Goal: Task Accomplishment & Management: Manage account settings

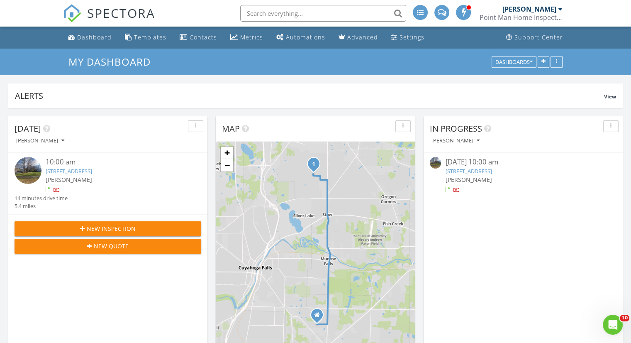
click at [92, 169] on link "4143 Kinglet Dr, Stow, OH 44224" at bounding box center [69, 170] width 46 height 7
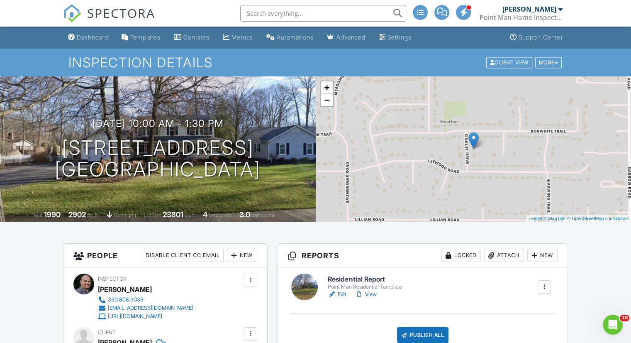
click at [358, 277] on h6 "Residential Report" at bounding box center [365, 278] width 74 height 7
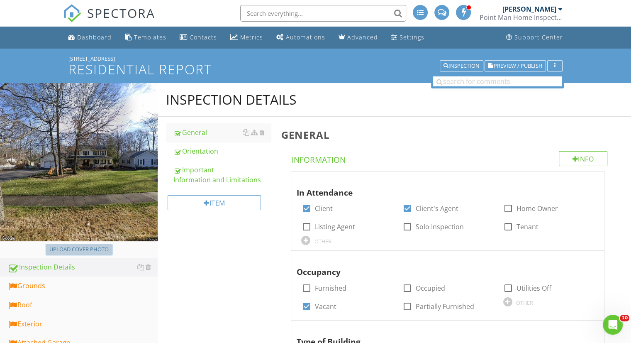
click at [95, 246] on div "Upload cover photo" at bounding box center [78, 249] width 59 height 8
type input "C:\fakepath\1000079499.jpg"
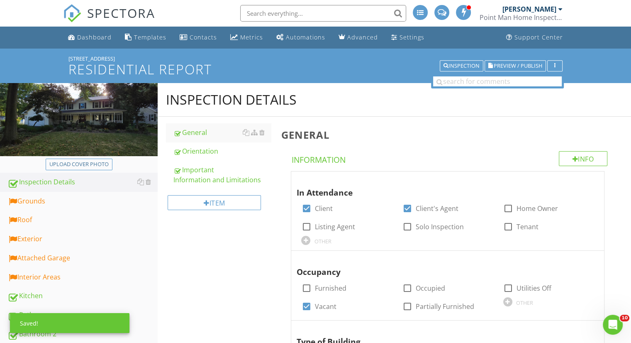
click at [95, 201] on div "Grounds" at bounding box center [82, 201] width 150 height 11
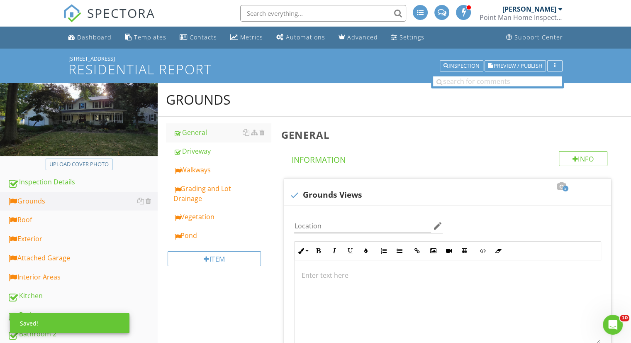
click at [210, 164] on link "Walkways" at bounding box center [221, 170] width 97 height 18
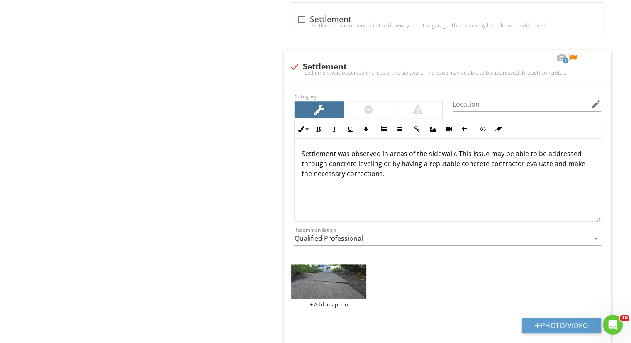
scroll to position [624, 0]
click at [573, 54] on div at bounding box center [573, 58] width 10 height 8
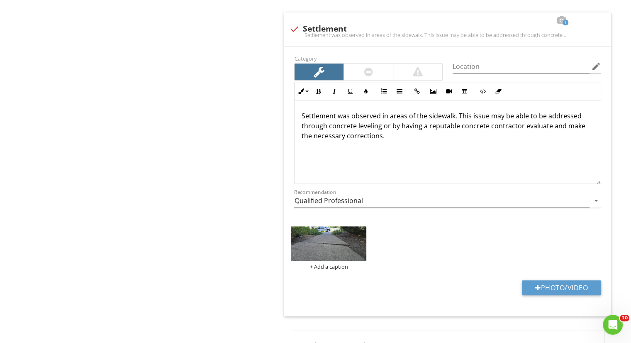
scroll to position [667, 0]
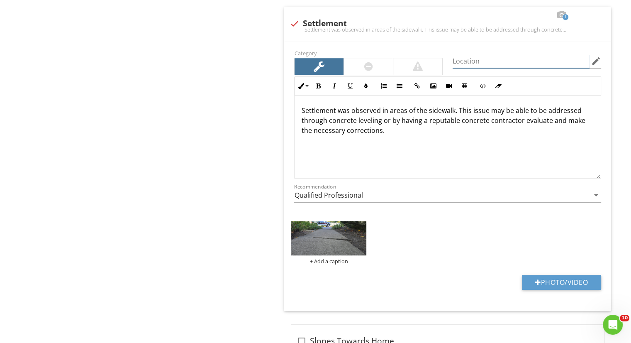
click at [490, 61] on input "Location" at bounding box center [521, 61] width 137 height 14
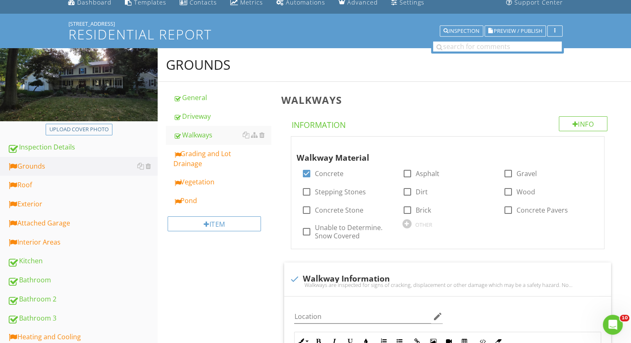
scroll to position [35, 0]
type input "Front sidewalk"
click at [221, 158] on div "Grading and Lot Drainage" at bounding box center [221, 158] width 97 height 20
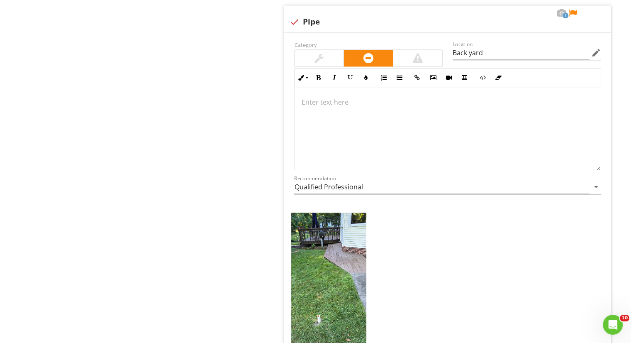
scroll to position [1024, 0]
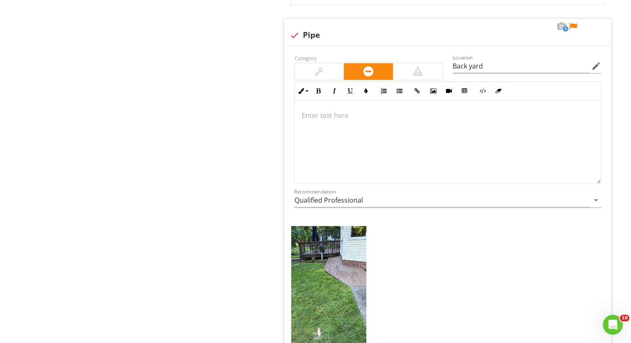
click at [318, 69] on div at bounding box center [318, 71] width 9 height 10
click at [353, 115] on p at bounding box center [447, 115] width 293 height 10
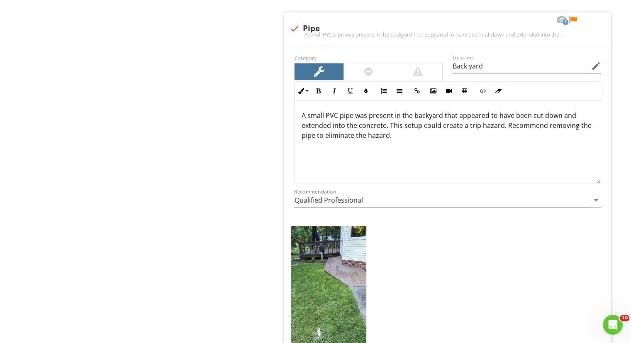
click at [349, 275] on img at bounding box center [328, 307] width 75 height 163
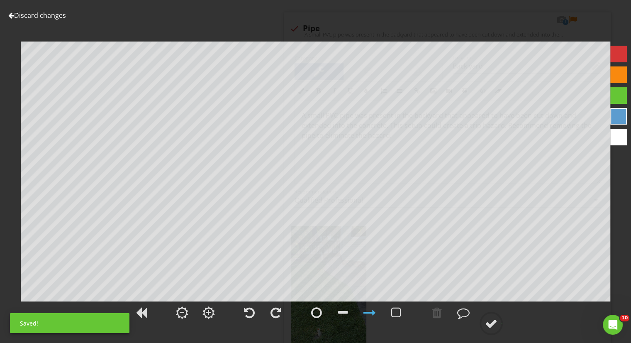
click at [315, 313] on div at bounding box center [316, 312] width 11 height 12
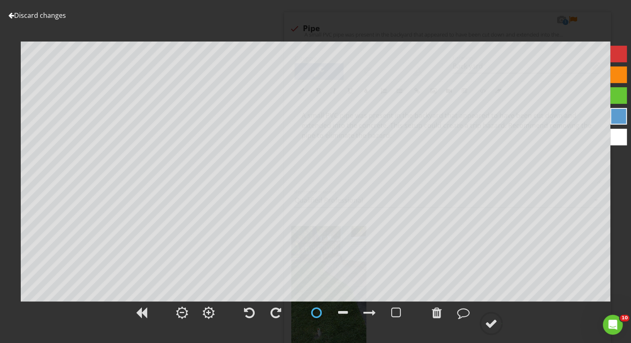
click at [493, 321] on div at bounding box center [491, 323] width 12 height 12
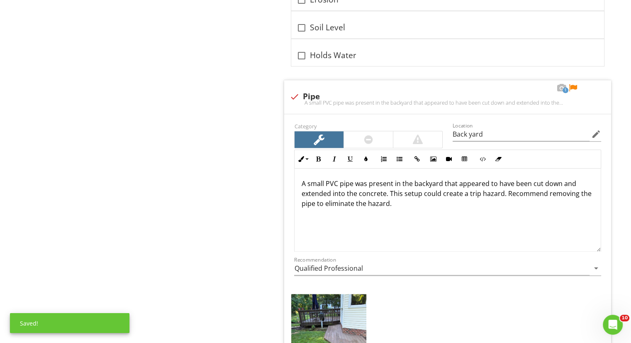
click at [574, 85] on div at bounding box center [573, 88] width 10 height 8
click at [468, 133] on input "Back yard" at bounding box center [521, 134] width 137 height 14
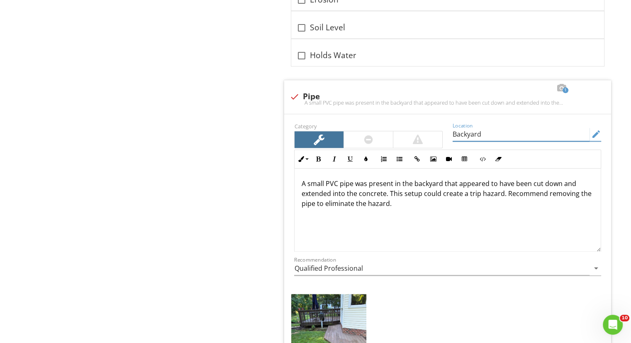
type input "Backyard"
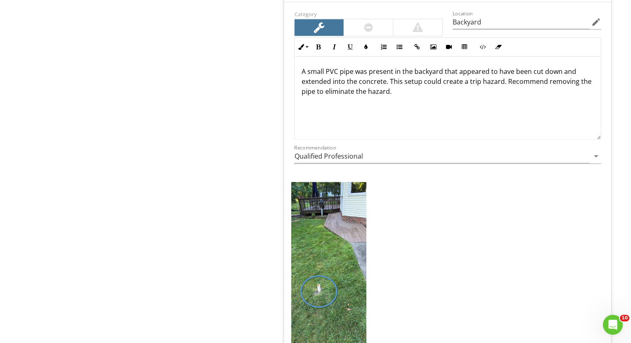
scroll to position [1075, 0]
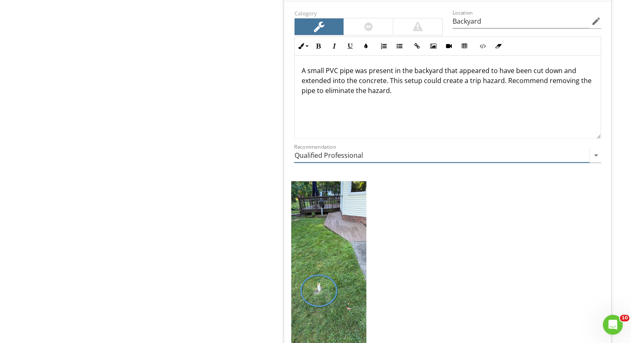
click at [421, 153] on input "Qualified Professional" at bounding box center [441, 155] width 295 height 14
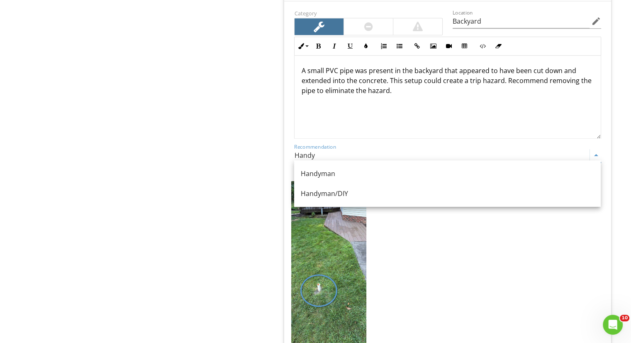
click at [408, 190] on div "Handyman/DIY" at bounding box center [447, 193] width 293 height 10
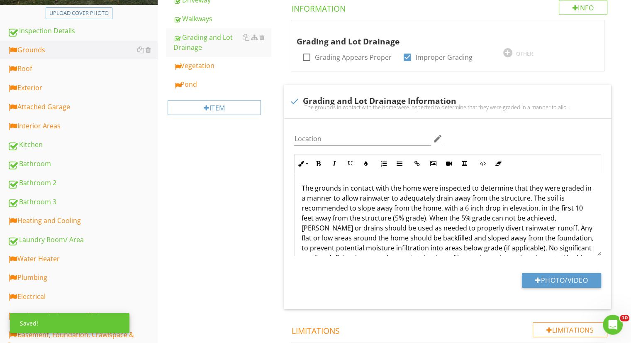
scroll to position [151, 0]
type input "Handyman/DIY"
click at [211, 70] on div "Vegetation" at bounding box center [221, 66] width 97 height 10
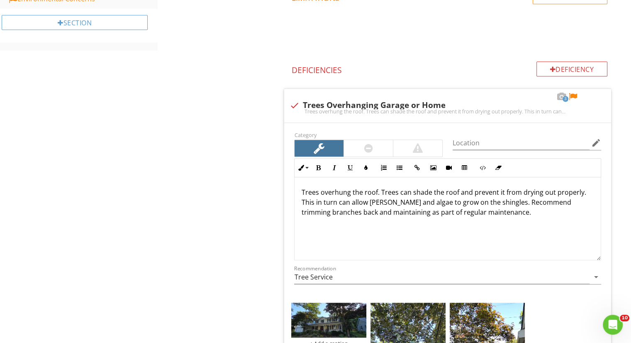
scroll to position [514, 0]
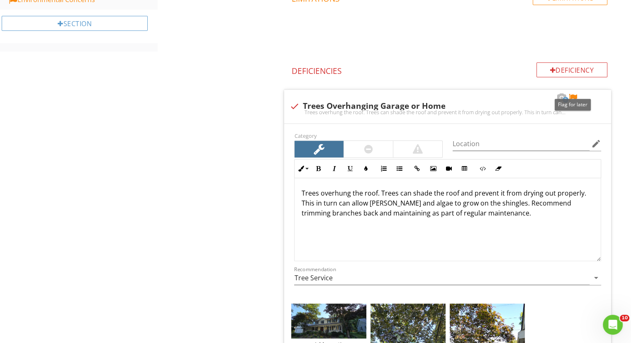
click at [571, 95] on div at bounding box center [573, 97] width 10 height 8
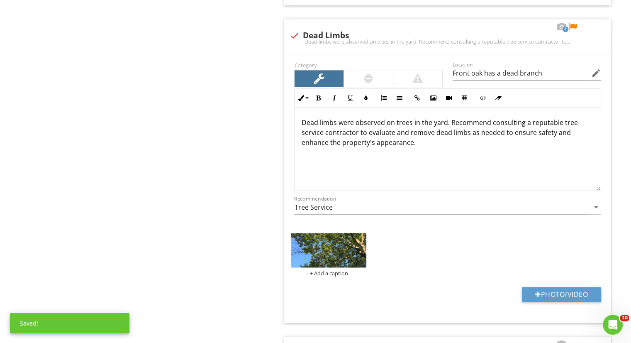
scroll to position [1029, 0]
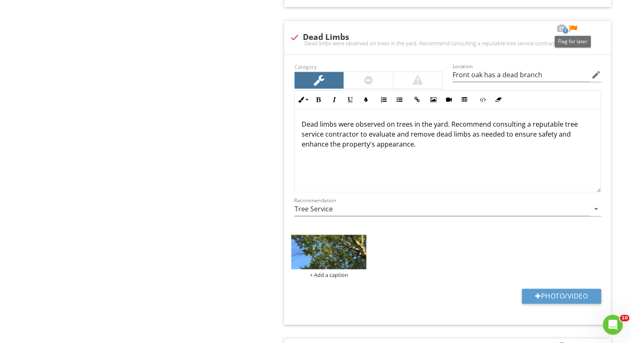
click at [571, 25] on div at bounding box center [573, 28] width 10 height 8
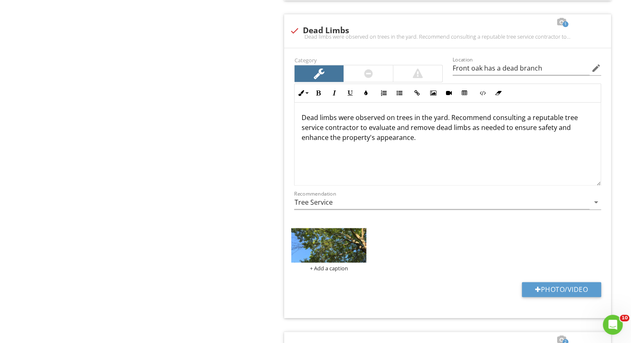
scroll to position [1035, 0]
click at [548, 69] on input "Front oak has a dead branch" at bounding box center [521, 68] width 137 height 14
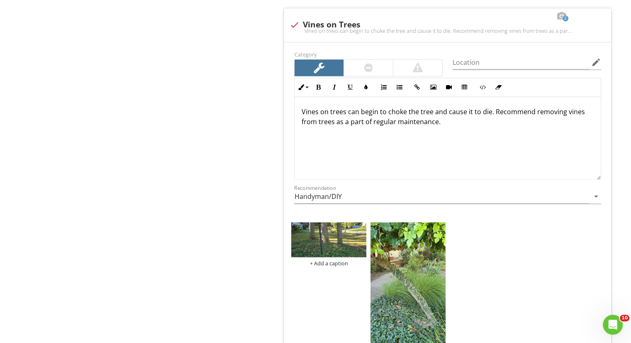
scroll to position [1358, 0]
type input "Front oak has a dead branch, some dead limbs and trees further in the backyard"
click at [485, 63] on input "Location" at bounding box center [521, 63] width 137 height 14
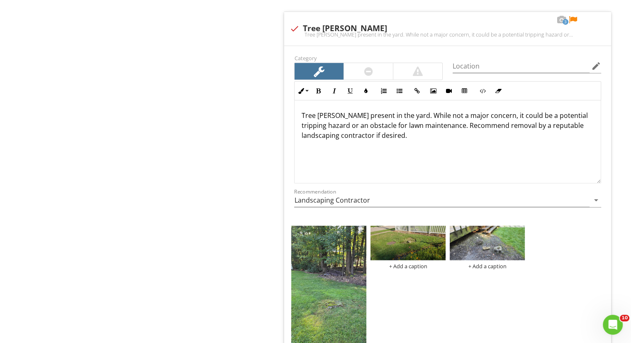
scroll to position [1989, 0]
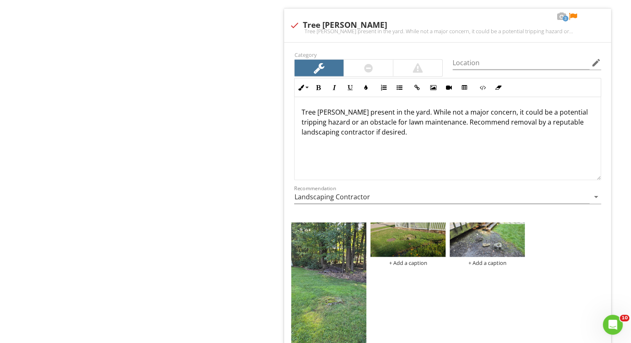
type input "Front yard"
click at [514, 57] on input "Location" at bounding box center [521, 63] width 137 height 14
type input "Multiple areas around the yard"
click at [572, 14] on div at bounding box center [573, 16] width 10 height 8
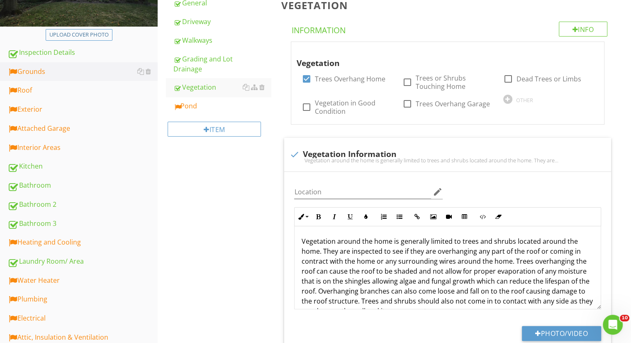
scroll to position [122, 0]
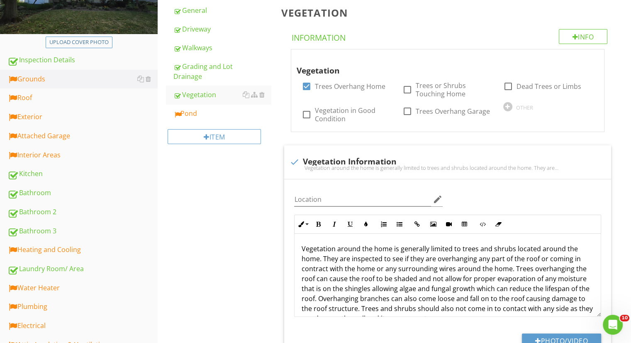
click at [216, 109] on div "Pond" at bounding box center [221, 113] width 97 height 10
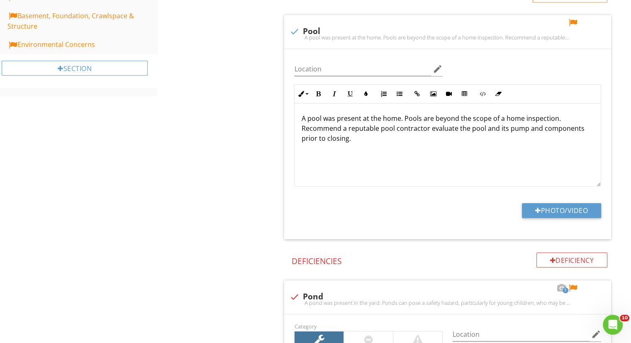
scroll to position [469, 0]
click at [292, 30] on div at bounding box center [294, 32] width 14 height 14
checkbox input "true"
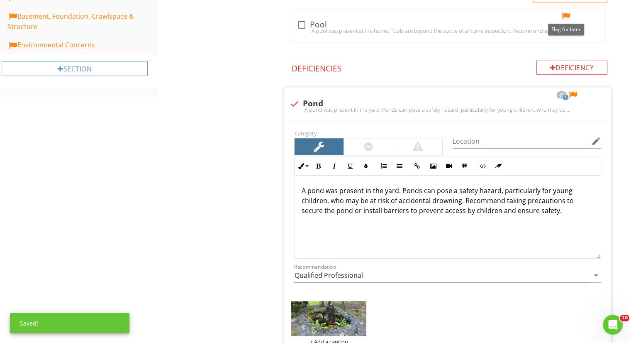
click at [564, 12] on div at bounding box center [566, 16] width 10 height 8
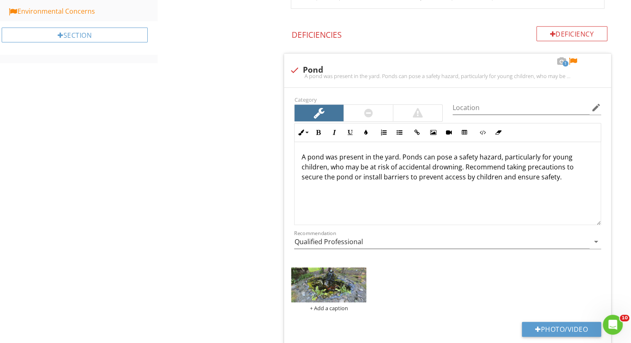
scroll to position [502, 0]
click at [572, 60] on div at bounding box center [573, 62] width 10 height 8
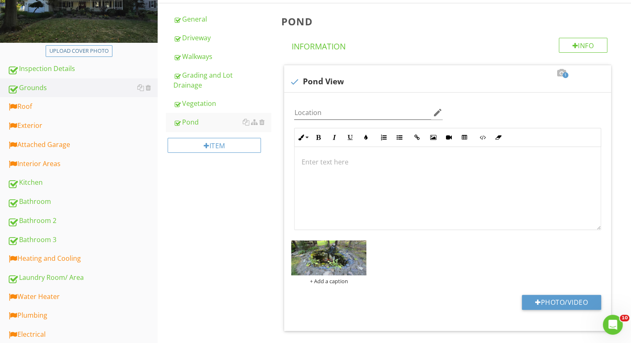
scroll to position [112, 0]
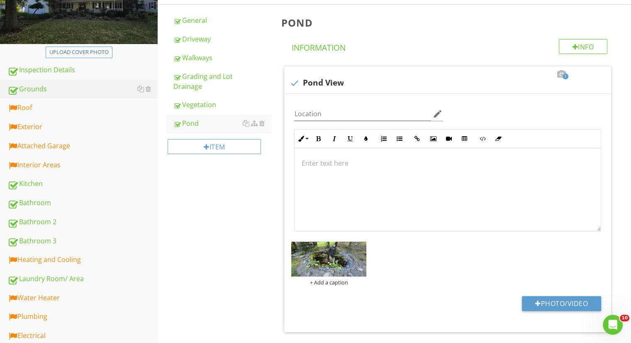
click at [54, 107] on div "Roof" at bounding box center [82, 107] width 150 height 11
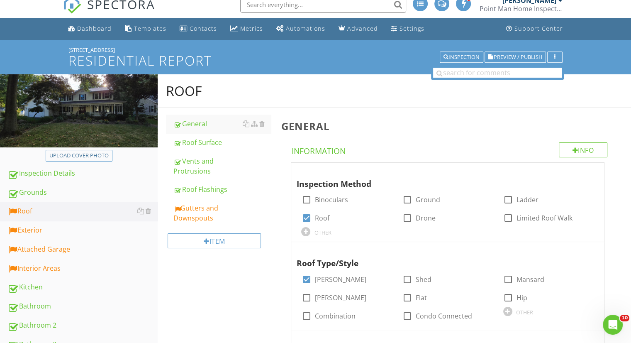
scroll to position [7, 0]
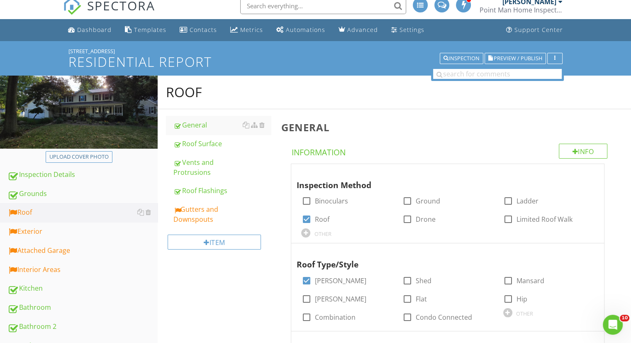
click at [218, 216] on div "Gutters and Downspouts" at bounding box center [221, 214] width 97 height 20
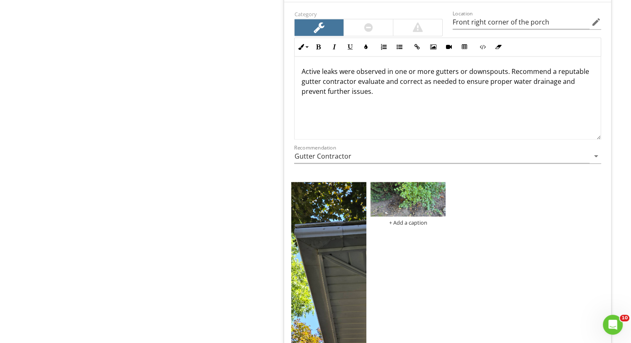
scroll to position [1394, 0]
click at [317, 245] on img at bounding box center [328, 264] width 75 height 163
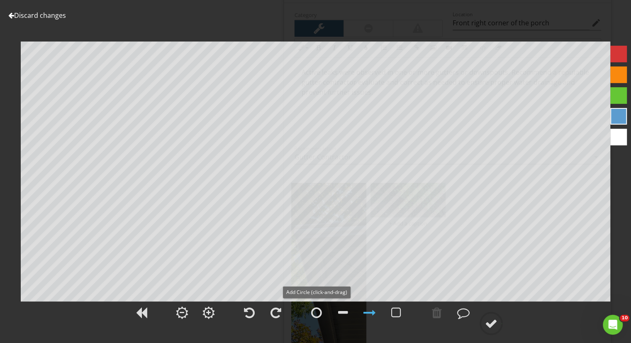
click at [312, 310] on div at bounding box center [316, 312] width 11 height 12
click at [495, 318] on div at bounding box center [491, 323] width 12 height 12
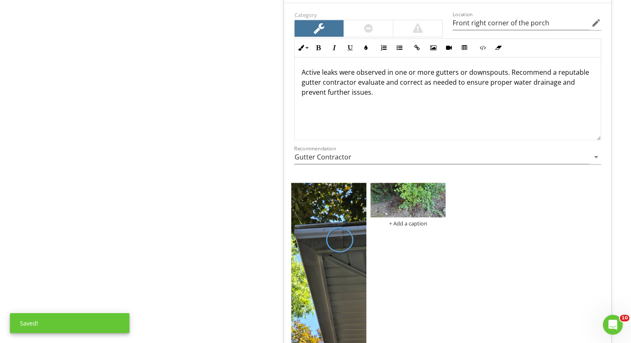
scroll to position [1392, 0]
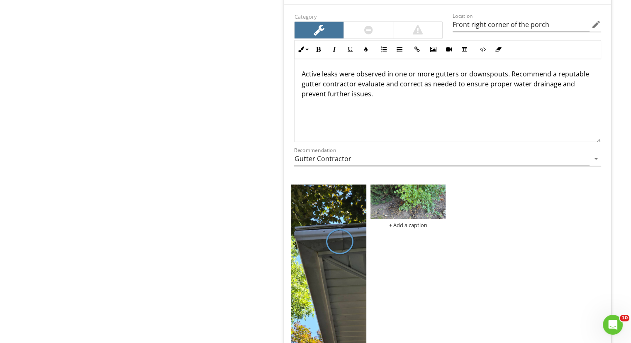
click at [419, 211] on img at bounding box center [407, 201] width 75 height 35
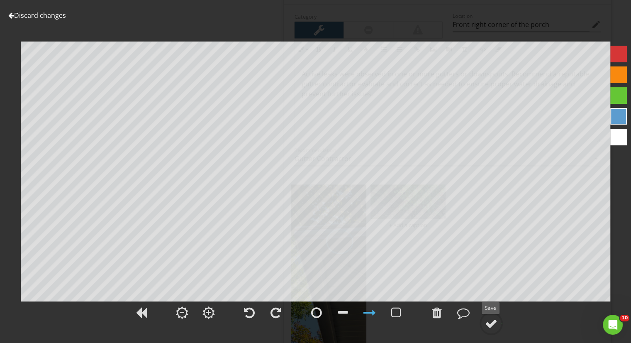
click at [495, 326] on div at bounding box center [491, 323] width 12 height 12
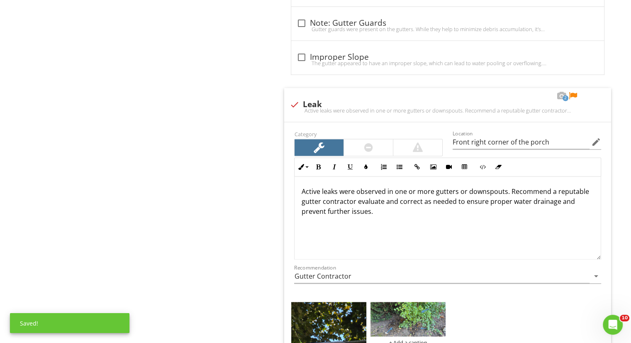
scroll to position [1273, 0]
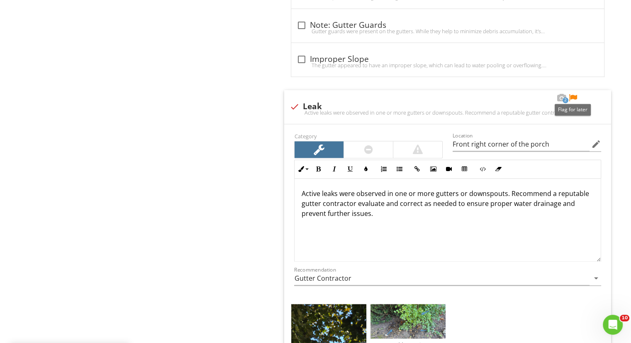
click at [574, 94] on div at bounding box center [573, 98] width 10 height 8
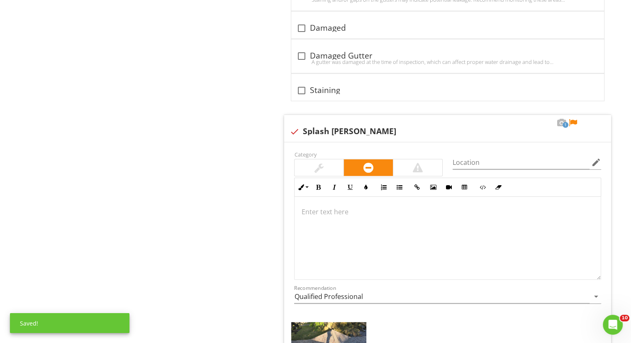
scroll to position [2219, 0]
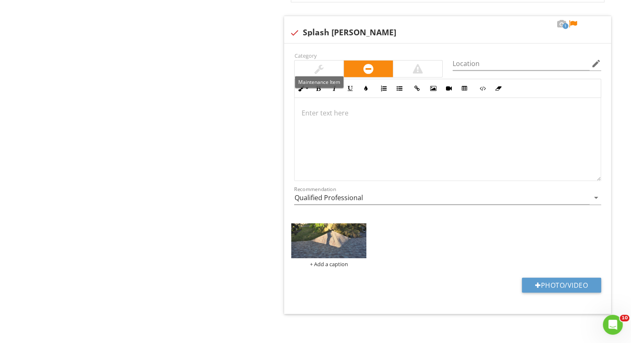
click at [320, 64] on div at bounding box center [318, 69] width 9 height 10
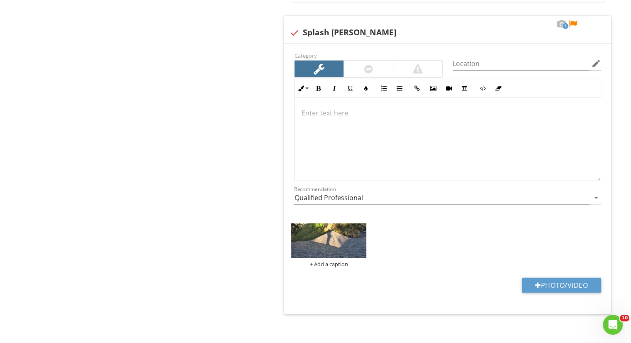
click at [340, 110] on p at bounding box center [447, 113] width 293 height 10
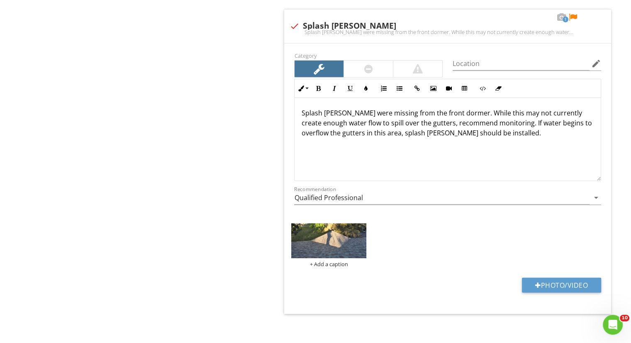
click at [321, 234] on img at bounding box center [328, 240] width 75 height 35
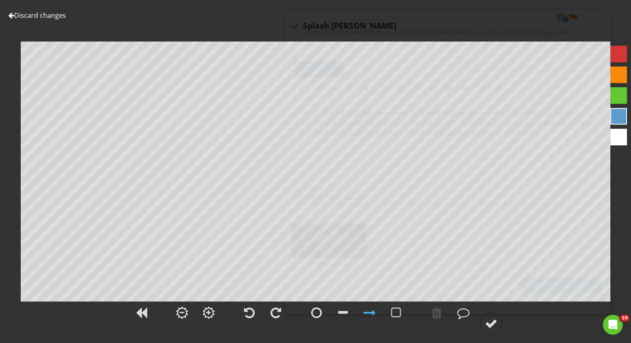
click at [314, 307] on div at bounding box center [316, 312] width 11 height 12
click at [489, 318] on div at bounding box center [491, 323] width 12 height 12
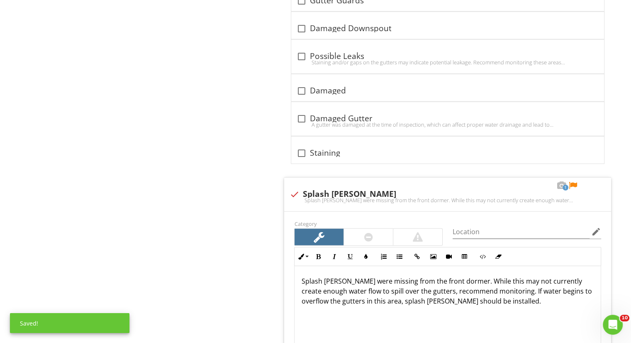
scroll to position [2057, 0]
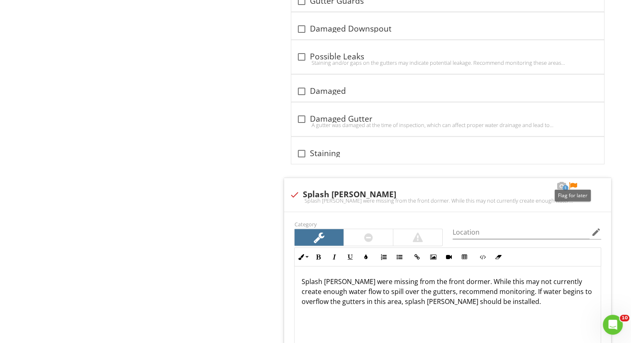
click at [571, 182] on div at bounding box center [573, 186] width 10 height 8
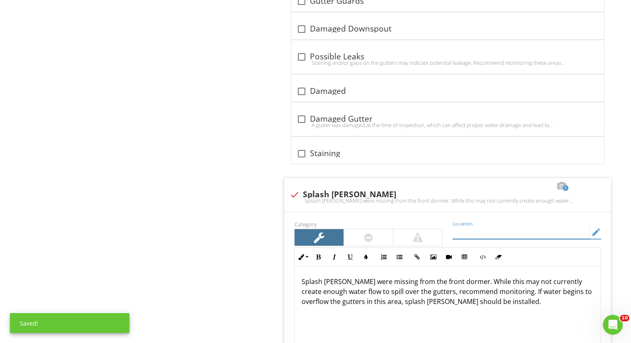
click at [484, 225] on input "Location" at bounding box center [521, 232] width 137 height 14
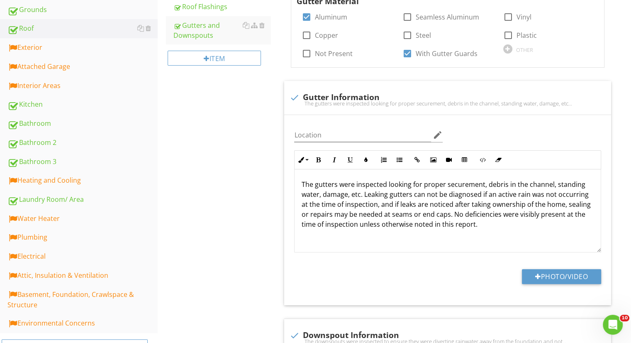
scroll to position [189, 0]
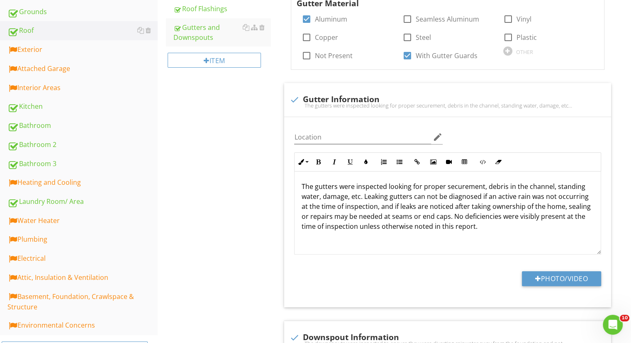
type input "Front dormer area"
click at [80, 48] on div "Exterior" at bounding box center [82, 49] width 150 height 11
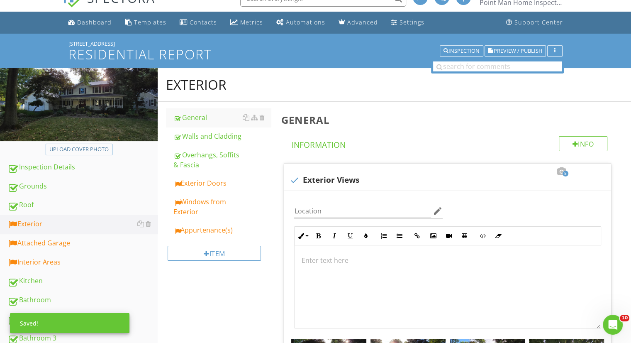
scroll to position [15, 0]
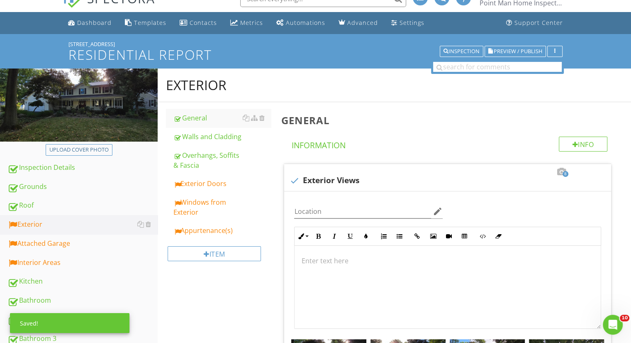
click at [214, 186] on div "Exterior Doors" at bounding box center [221, 183] width 97 height 10
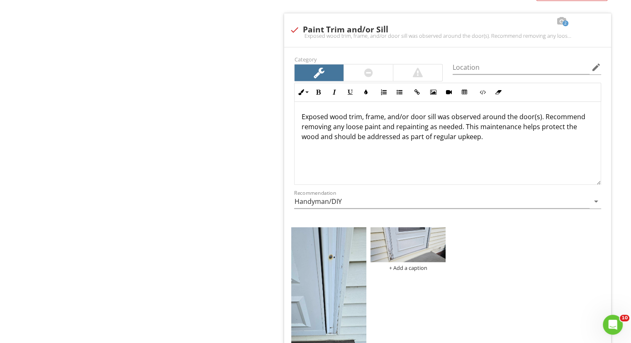
scroll to position [831, 0]
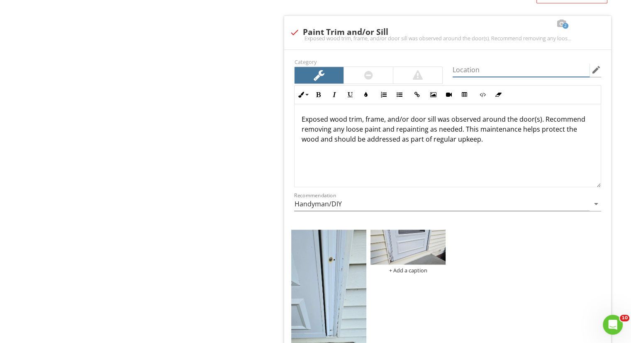
click at [494, 72] on input "Location" at bounding box center [521, 70] width 137 height 14
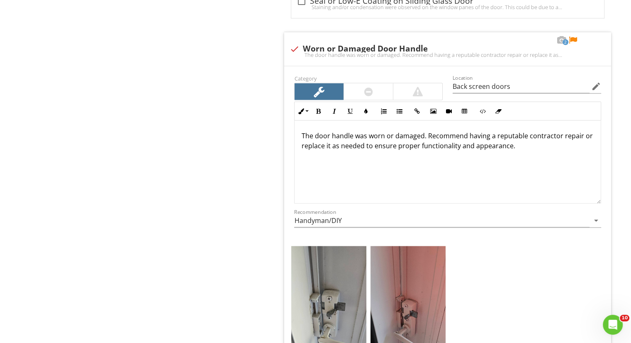
scroll to position [1720, 0]
type input "back doors"
click at [571, 37] on div at bounding box center [573, 41] width 10 height 8
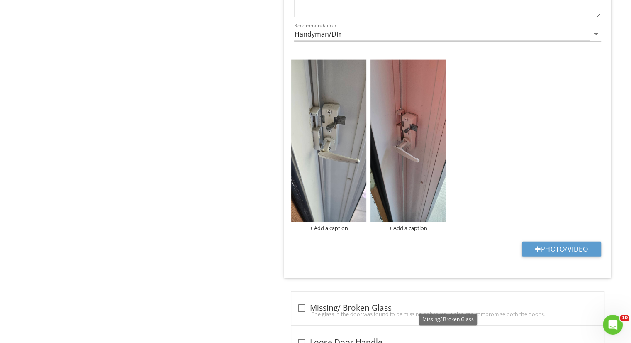
scroll to position [1661, 0]
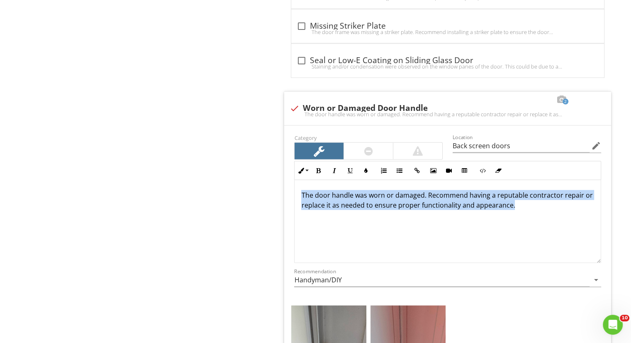
drag, startPoint x: 509, startPoint y: 200, endPoint x: 232, endPoint y: 157, distance: 279.7
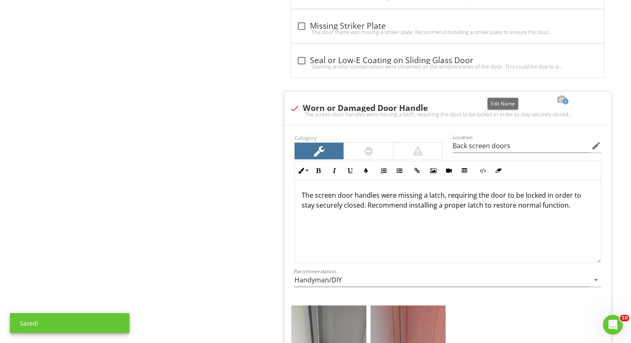
click at [504, 95] on div at bounding box center [503, 99] width 10 height 8
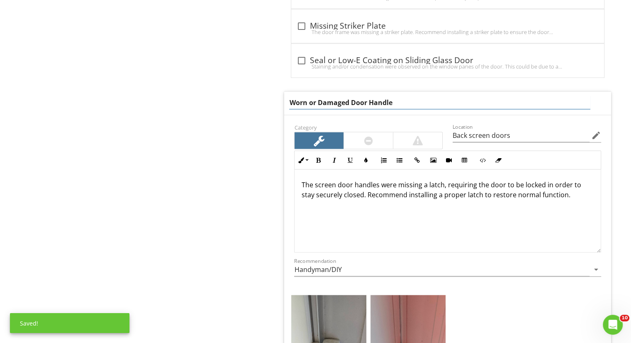
drag, startPoint x: 406, startPoint y: 104, endPoint x: 240, endPoint y: 112, distance: 166.1
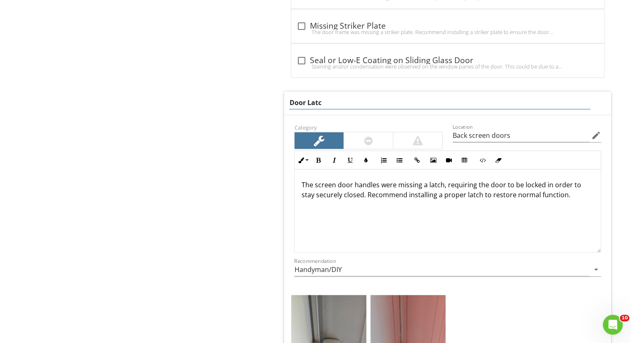
type input "Door Latch"
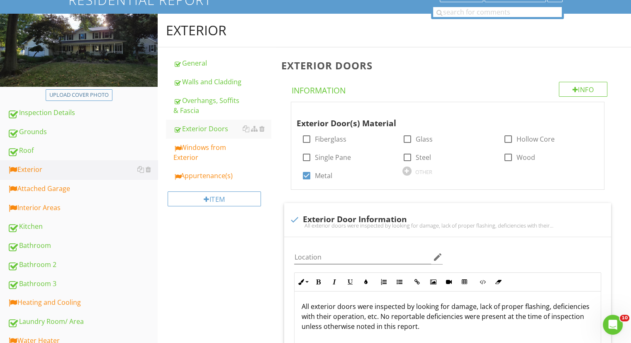
scroll to position [68, 0]
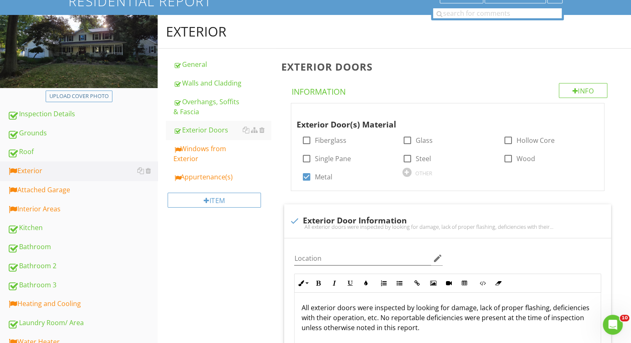
click at [211, 148] on div "Windows from Exterior" at bounding box center [221, 154] width 97 height 20
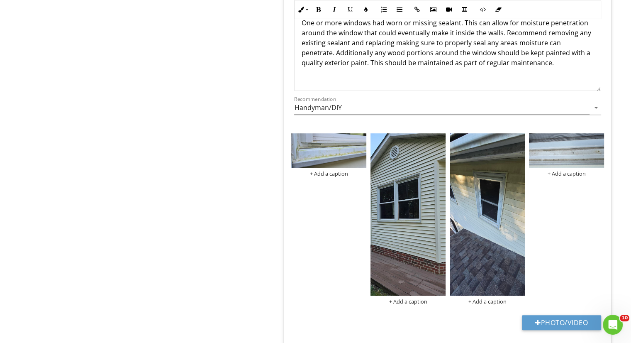
scroll to position [591, 0]
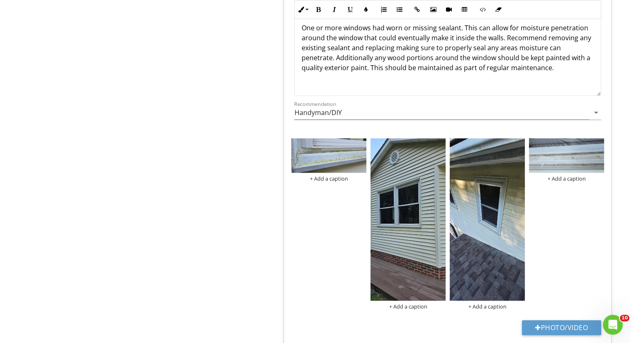
click at [322, 168] on img at bounding box center [328, 155] width 75 height 35
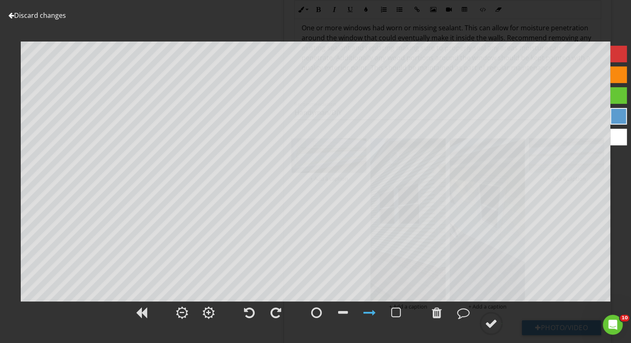
click at [483, 327] on circle at bounding box center [491, 323] width 22 height 22
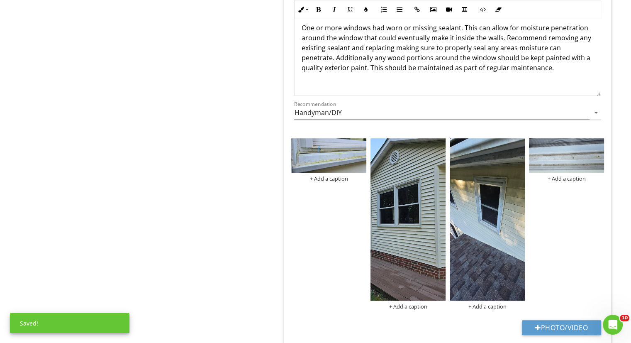
click at [430, 271] on img at bounding box center [407, 219] width 75 height 163
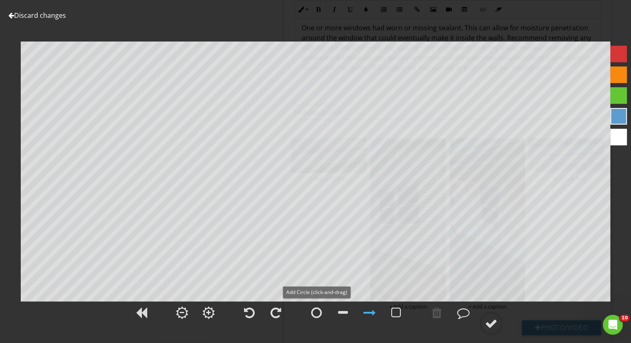
click at [314, 310] on div at bounding box center [316, 312] width 11 height 12
click at [500, 333] on icon at bounding box center [491, 323] width 23 height 23
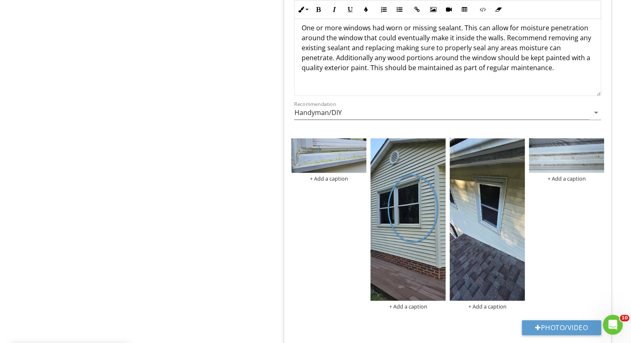
click at [473, 242] on img at bounding box center [487, 219] width 75 height 163
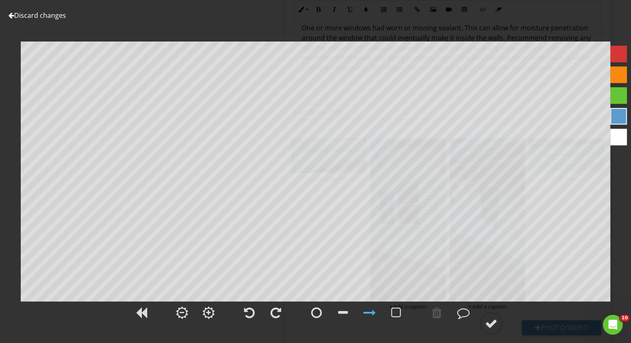
click at [317, 312] on div at bounding box center [316, 312] width 11 height 12
click at [489, 324] on div at bounding box center [491, 323] width 12 height 12
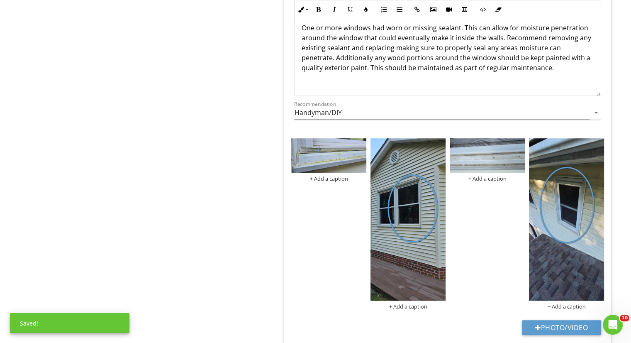
click at [487, 161] on img at bounding box center [487, 155] width 75 height 35
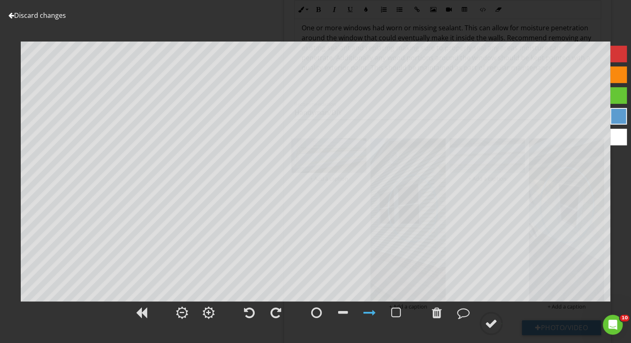
click at [488, 319] on div at bounding box center [491, 323] width 12 height 12
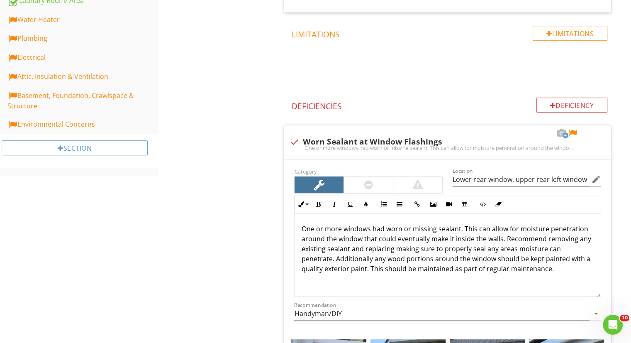
scroll to position [380, 0]
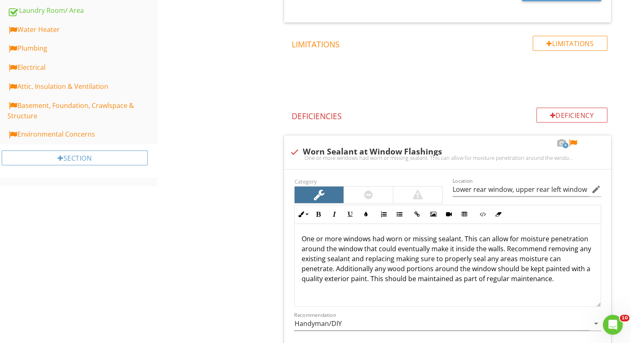
click at [571, 141] on div at bounding box center [573, 143] width 10 height 8
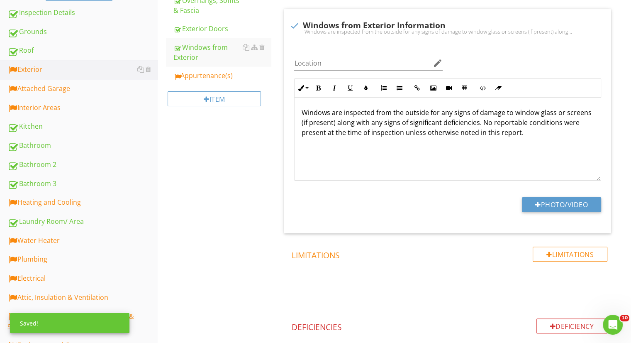
scroll to position [161, 0]
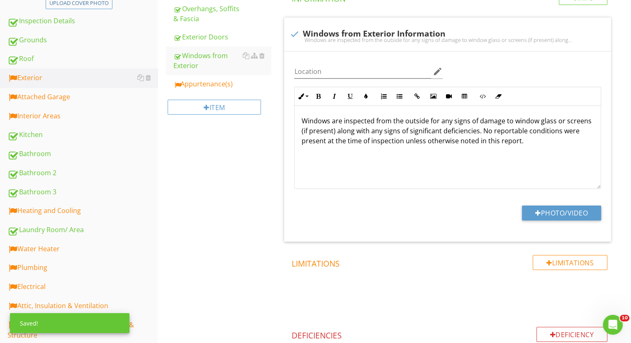
click at [210, 85] on div "Appurtenance(s)" at bounding box center [221, 84] width 97 height 10
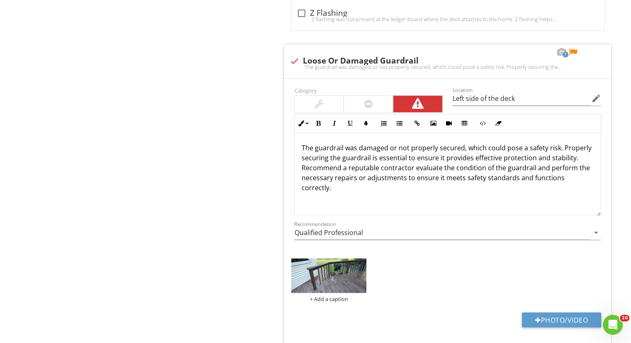
scroll to position [1293, 0]
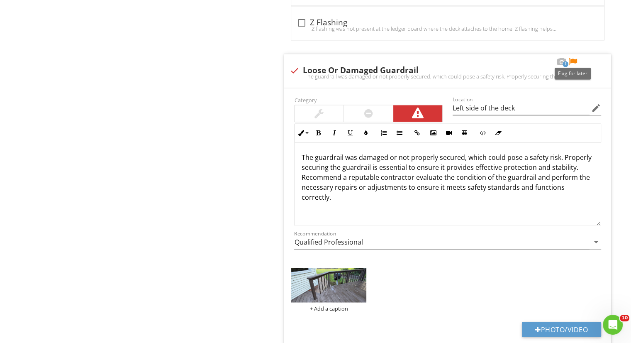
click at [573, 58] on div at bounding box center [573, 62] width 10 height 8
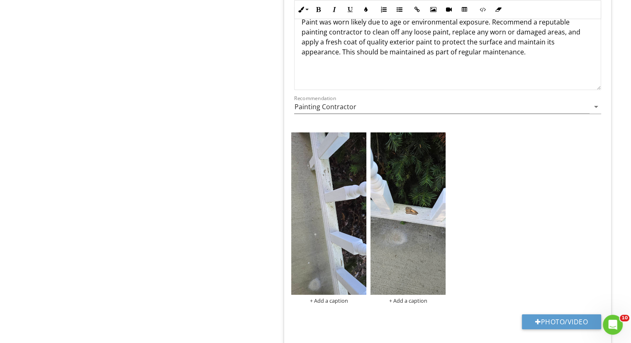
scroll to position [2519, 0]
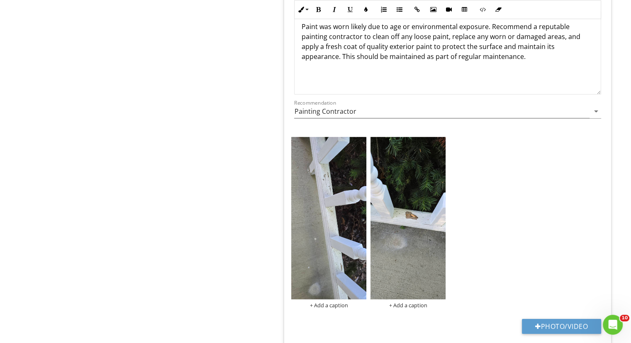
click at [328, 186] on img at bounding box center [328, 218] width 75 height 163
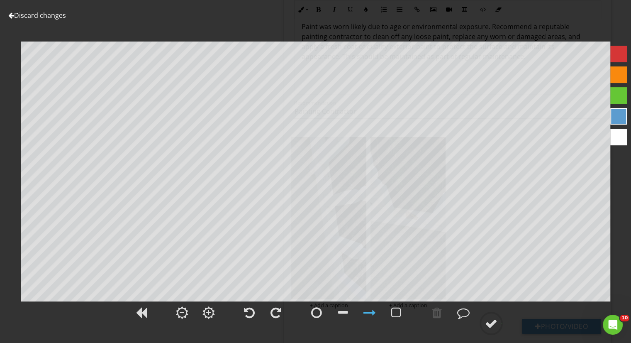
click at [251, 312] on div at bounding box center [249, 312] width 11 height 12
click at [495, 329] on circle at bounding box center [491, 323] width 22 height 22
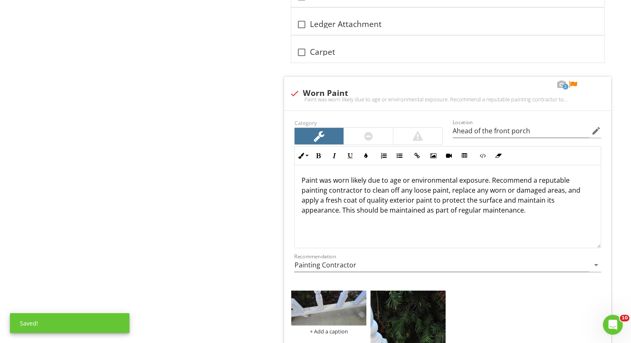
scroll to position [2366, 0]
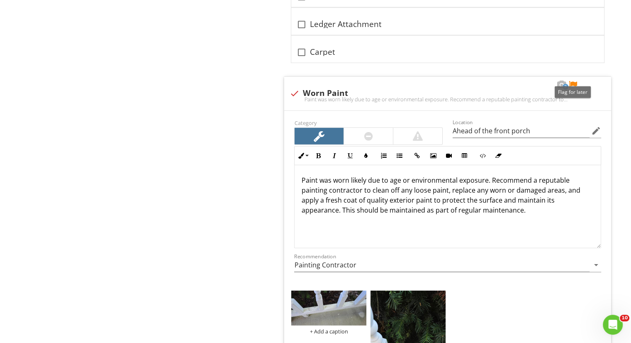
click at [572, 80] on div at bounding box center [573, 84] width 10 height 8
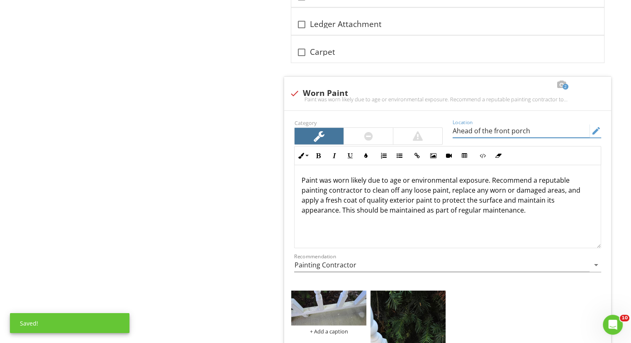
click at [470, 127] on input "Ahead of the front porch" at bounding box center [521, 131] width 137 height 14
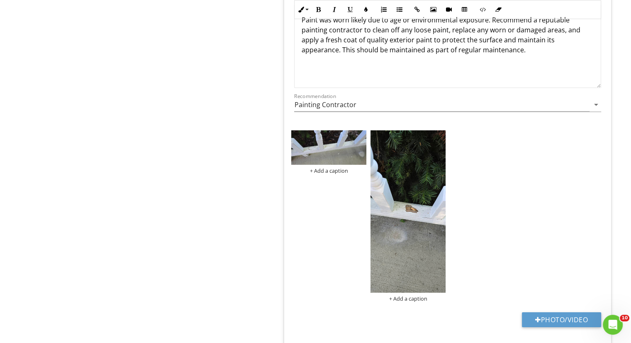
scroll to position [2527, 0]
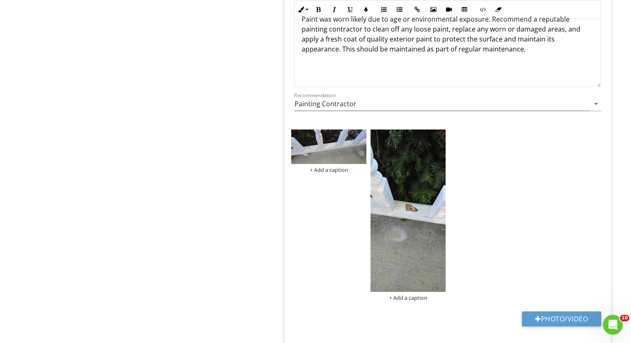
type input "areas of the front porch"
click at [470, 127] on div "+ Add a caption + Add a caption" at bounding box center [447, 215] width 317 height 176
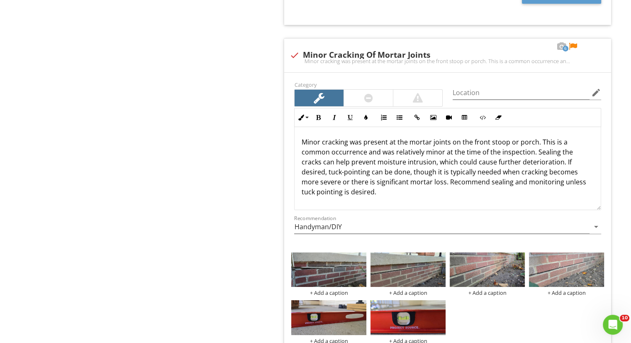
scroll to position [2850, 0]
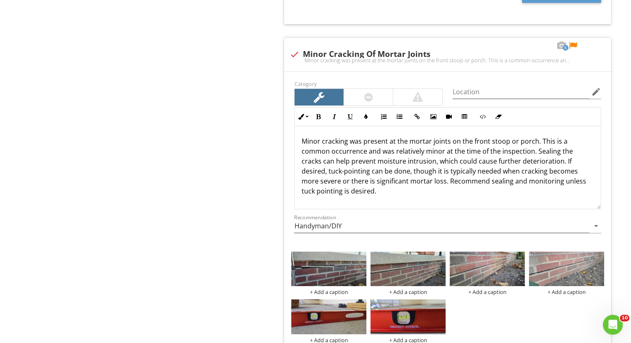
click at [367, 92] on div at bounding box center [368, 97] width 9 height 10
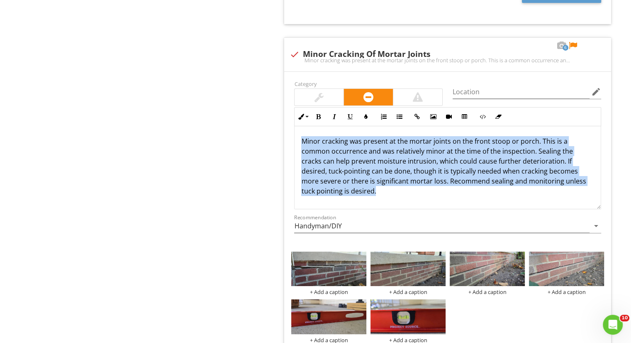
drag, startPoint x: 390, startPoint y: 189, endPoint x: 294, endPoint y: 120, distance: 118.3
click at [294, 126] on div "Minor cracking was present at the mortar joints on the front stoop or porch. Th…" at bounding box center [447, 167] width 307 height 83
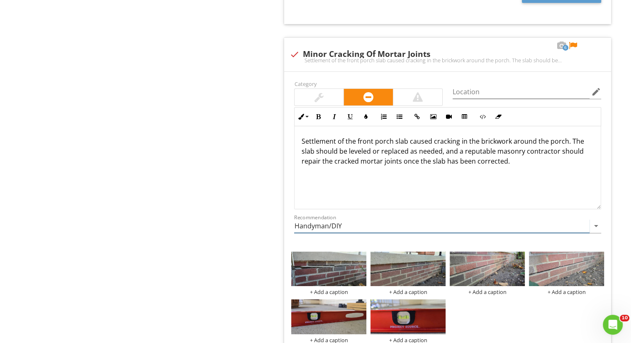
click at [360, 219] on input "Handyman/DIY" at bounding box center [441, 226] width 295 height 14
type input "Qualified Professional"
click at [572, 41] on div at bounding box center [573, 45] width 10 height 8
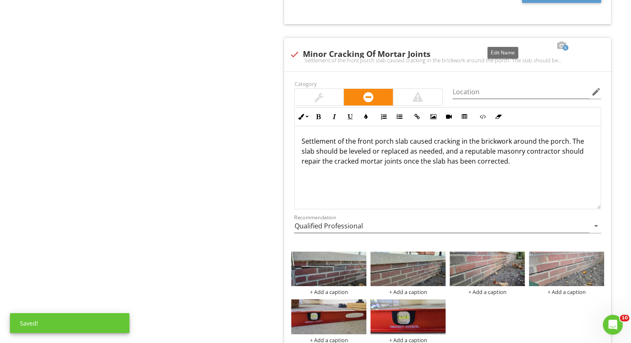
click at [502, 41] on div at bounding box center [503, 45] width 10 height 8
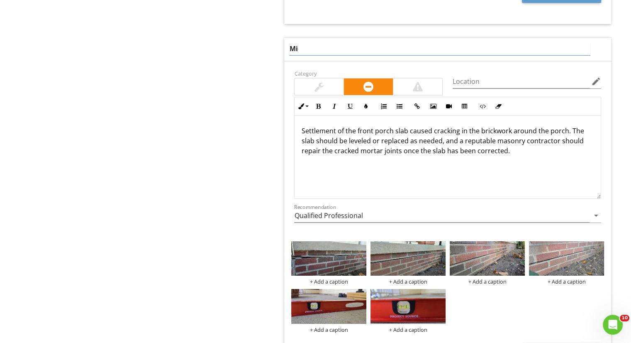
type input "M"
type input "Settled Porch Slab"
click at [493, 70] on div "Category Location edit Inline Style XLarge Large Normal Small Light Small/Light…" at bounding box center [447, 220] width 327 height 318
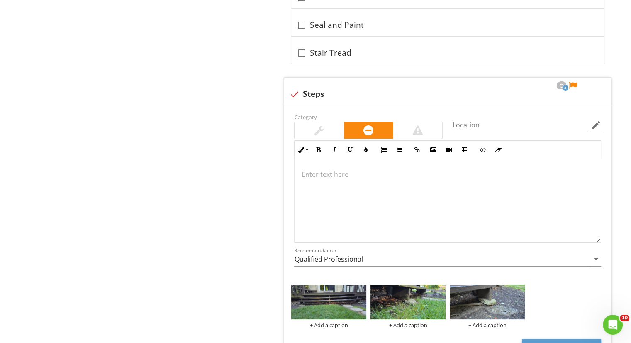
scroll to position [3272, 0]
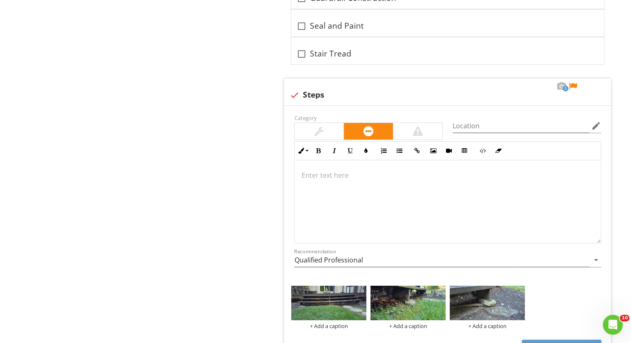
type input "Front porch"
click at [380, 199] on div at bounding box center [448, 201] width 306 height 83
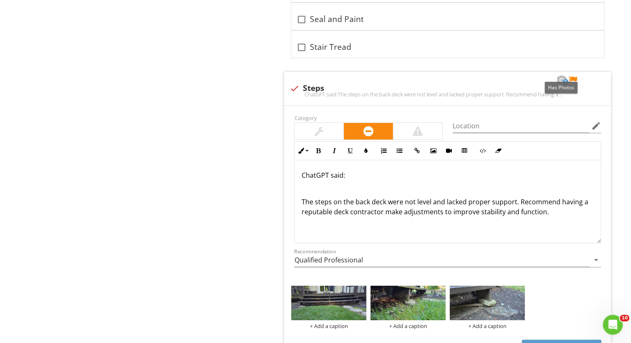
click at [571, 75] on div at bounding box center [573, 79] width 10 height 8
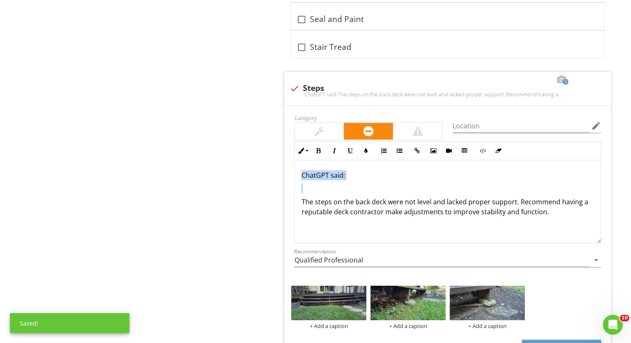
drag, startPoint x: 301, startPoint y: 193, endPoint x: 283, endPoint y: 154, distance: 42.9
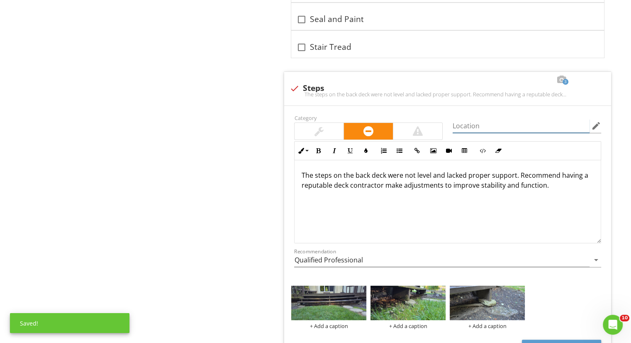
click at [499, 119] on input "Location" at bounding box center [521, 126] width 137 height 14
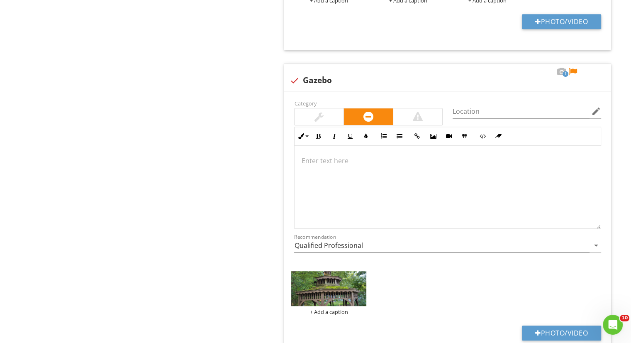
scroll to position [0, 0]
type input "back deck"
click at [314, 271] on img at bounding box center [328, 288] width 75 height 35
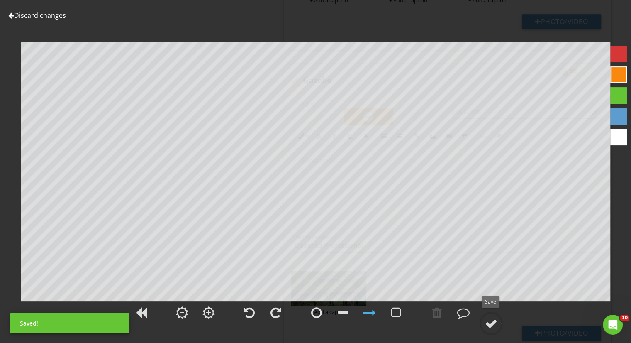
click at [497, 325] on div at bounding box center [491, 323] width 12 height 12
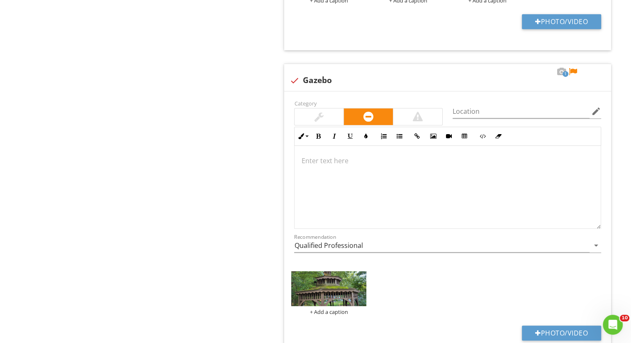
click at [338, 158] on div at bounding box center [448, 187] width 306 height 83
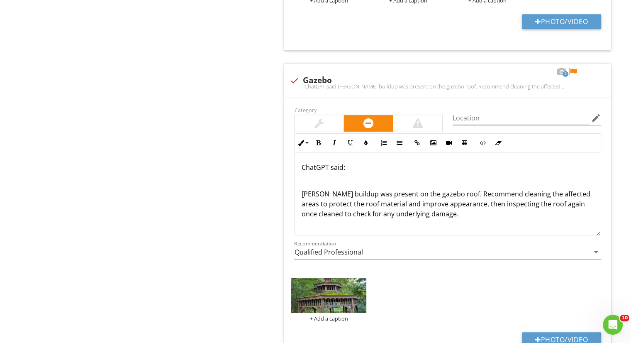
scroll to position [3610, 0]
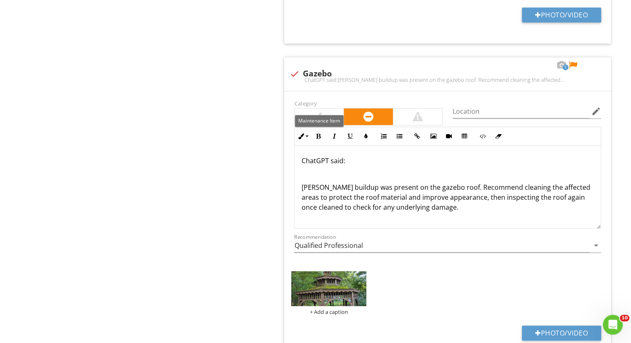
click at [330, 108] on div at bounding box center [319, 116] width 49 height 17
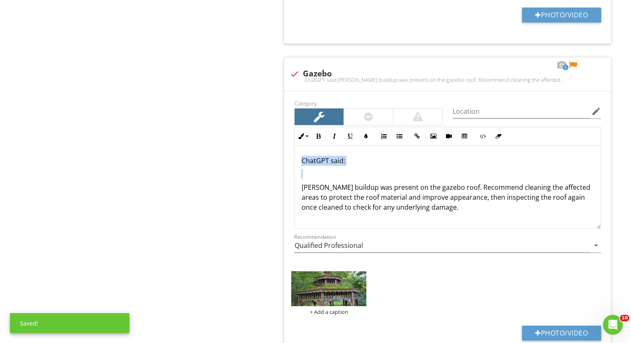
drag, startPoint x: 302, startPoint y: 176, endPoint x: 287, endPoint y: 134, distance: 44.9
click at [287, 134] on div "Category Location edit Inline Style XLarge Large Normal Small Light Small/Light…" at bounding box center [447, 226] width 327 height 270
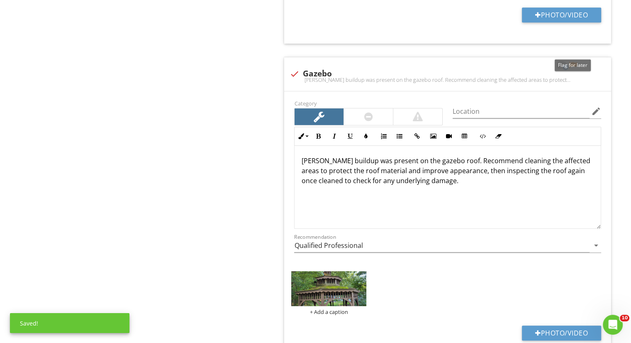
click at [571, 61] on div at bounding box center [573, 65] width 10 height 8
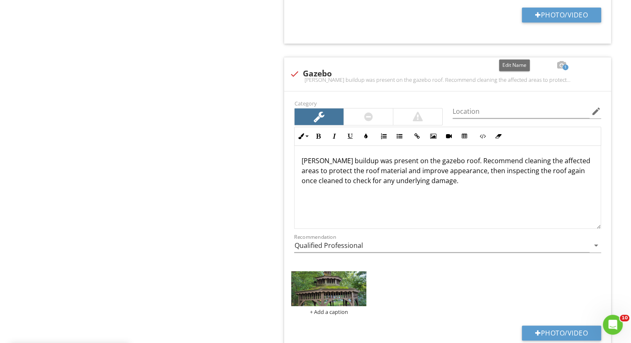
click at [513, 61] on div at bounding box center [515, 65] width 10 height 8
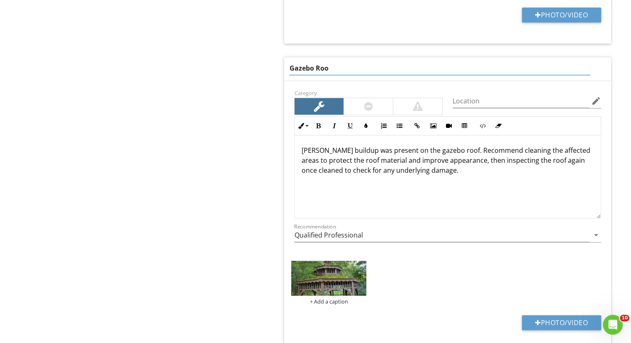
type input "Gazebo Roof"
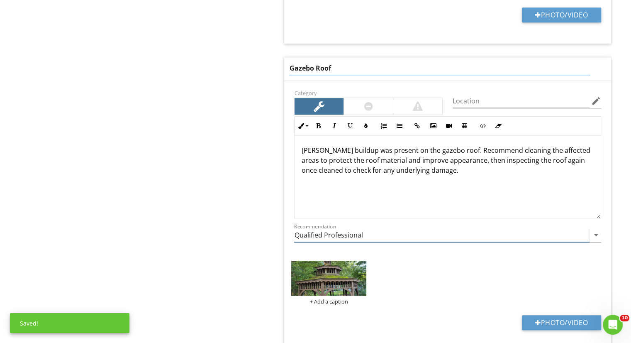
click at [394, 222] on div "Category Location edit Inline Style XLarge Large Normal Small Light Small/Light…" at bounding box center [447, 169] width 317 height 163
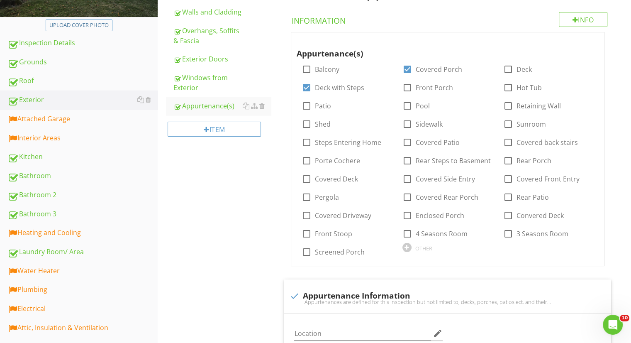
scroll to position [136, 0]
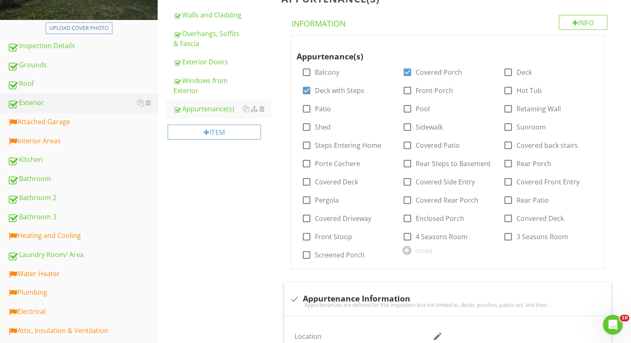
click at [76, 127] on link "Attached Garage" at bounding box center [82, 121] width 150 height 19
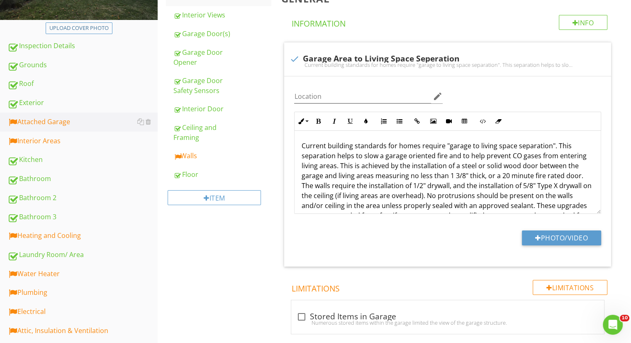
click at [178, 157] on div at bounding box center [176, 157] width 7 height 8
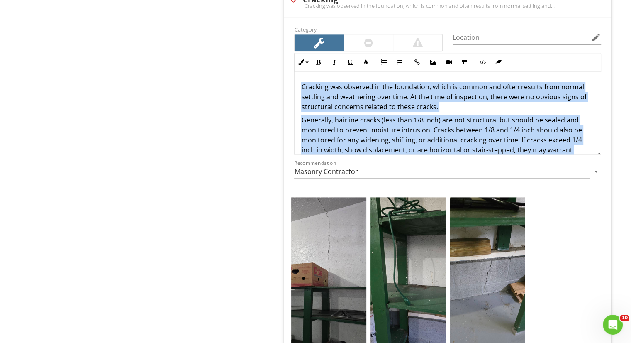
drag, startPoint x: 534, startPoint y: 140, endPoint x: 219, endPoint y: 54, distance: 326.5
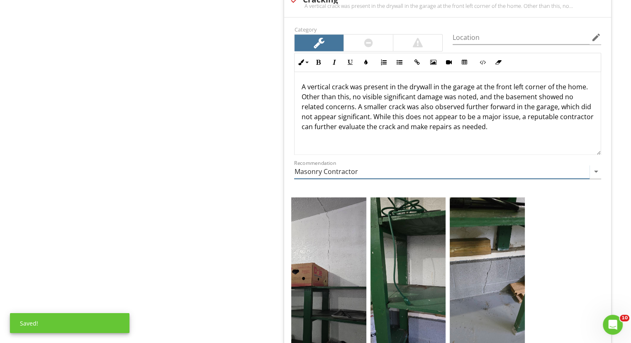
click at [371, 168] on input "Masonry Contractor" at bounding box center [441, 172] width 295 height 14
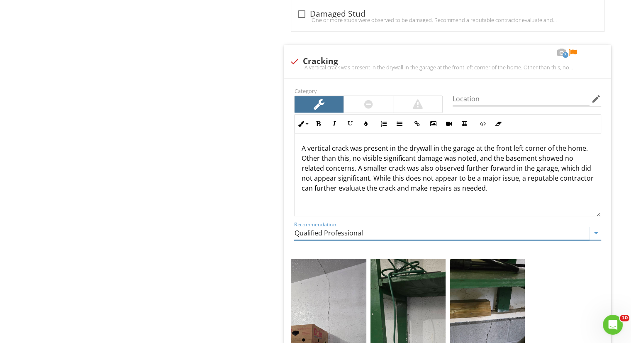
scroll to position [1061, 0]
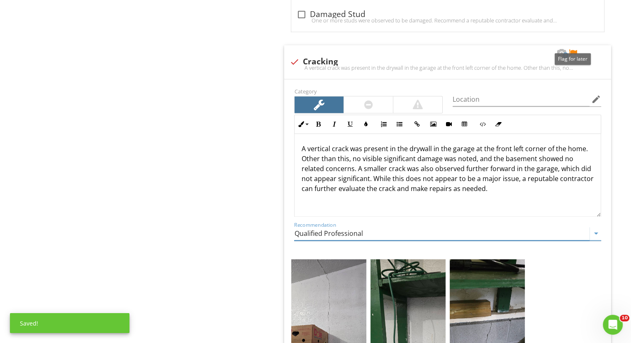
type input "Qualified Professional"
click at [574, 49] on div at bounding box center [573, 53] width 10 height 8
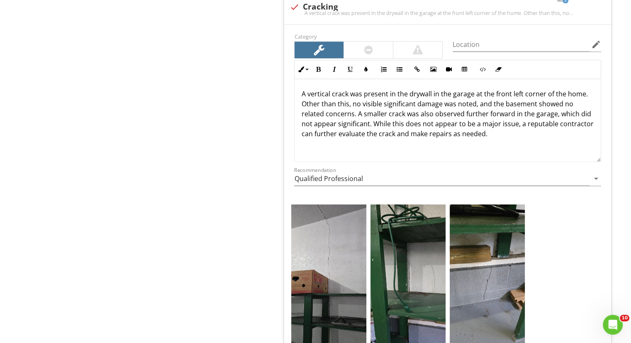
scroll to position [1113, 0]
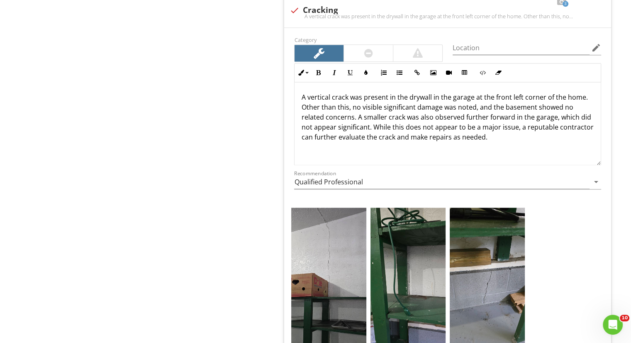
click at [427, 136] on p "A vertical crack was present in the drywall in the garage at the front left cor…" at bounding box center [447, 117] width 293 height 50
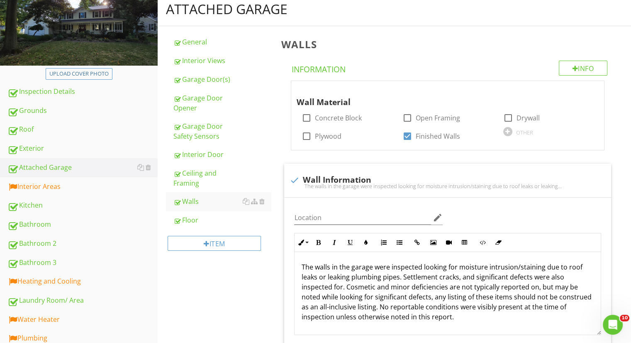
scroll to position [95, 0]
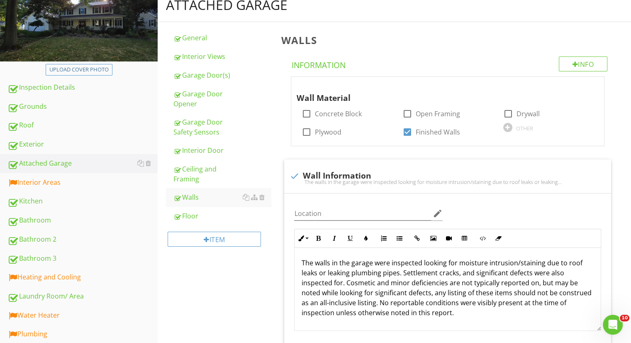
click at [61, 180] on div "Interior Areas" at bounding box center [82, 182] width 150 height 11
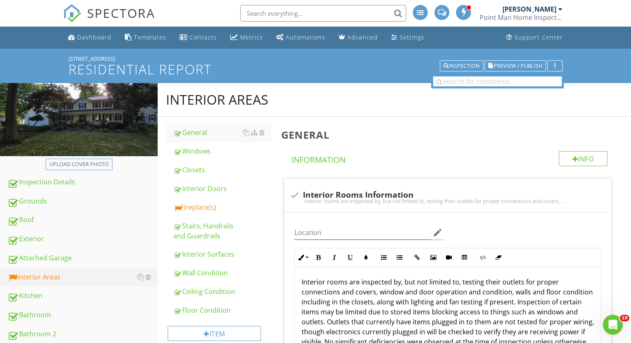
click at [205, 204] on div "Fireplace(s)" at bounding box center [221, 207] width 97 height 10
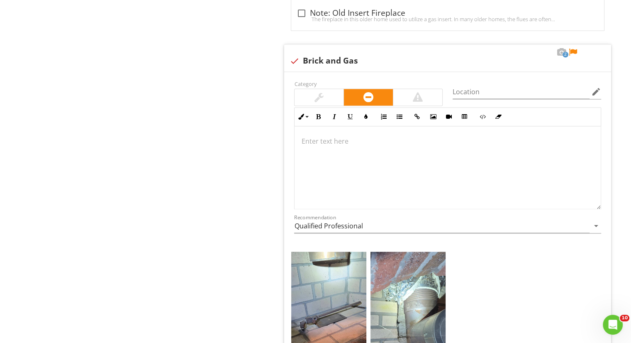
scroll to position [1311, 0]
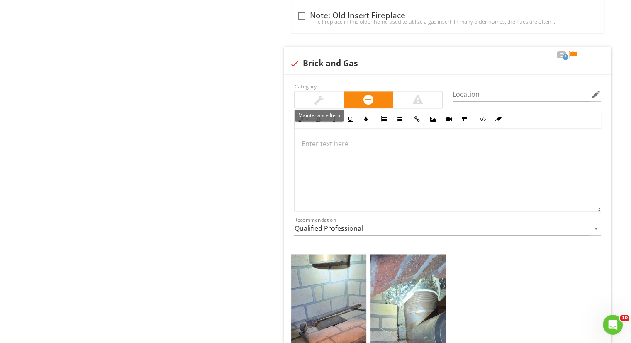
click at [332, 100] on div at bounding box center [319, 99] width 49 height 17
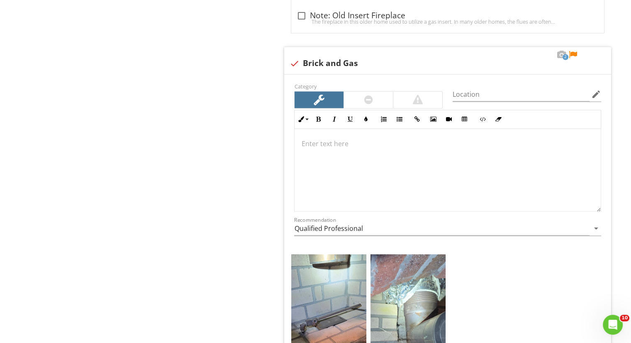
click at [387, 178] on div at bounding box center [448, 170] width 306 height 83
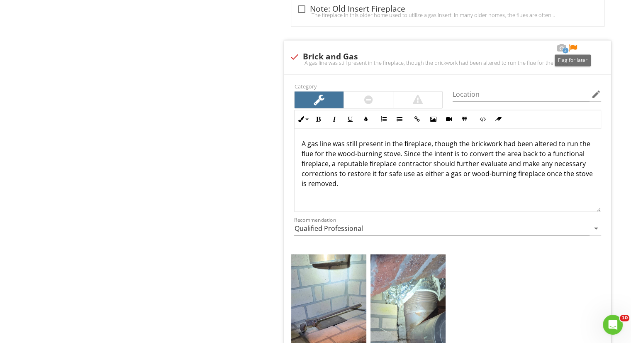
click at [570, 44] on div at bounding box center [573, 48] width 10 height 8
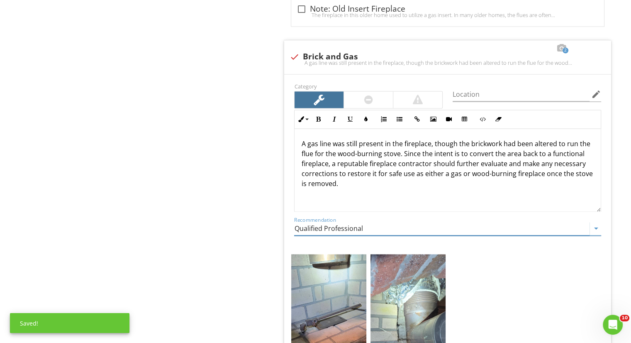
click at [414, 225] on input "Qualified Professional" at bounding box center [441, 229] width 295 height 14
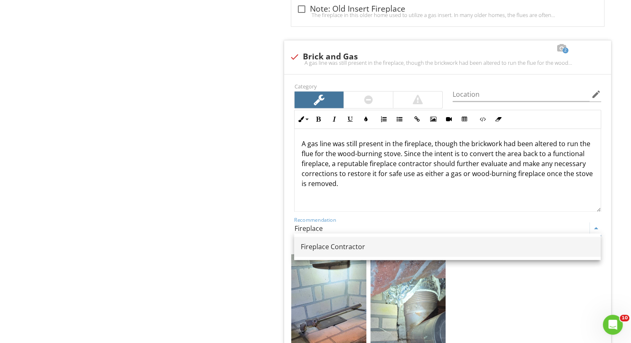
click at [409, 246] on div "Fireplace Contractor" at bounding box center [447, 246] width 293 height 10
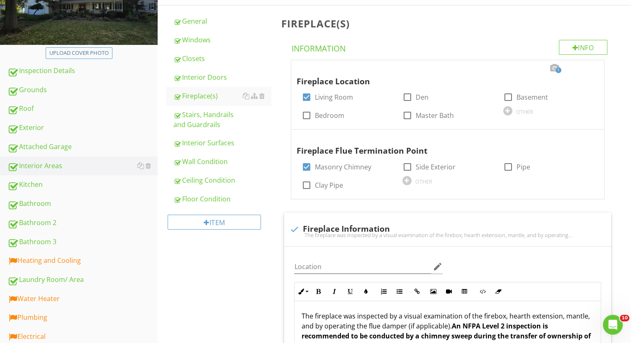
scroll to position [114, 0]
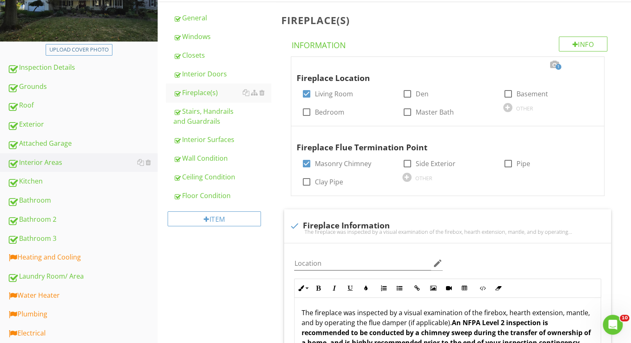
type input "Fireplace Contractor"
click at [58, 195] on div "Bathroom" at bounding box center [82, 200] width 150 height 11
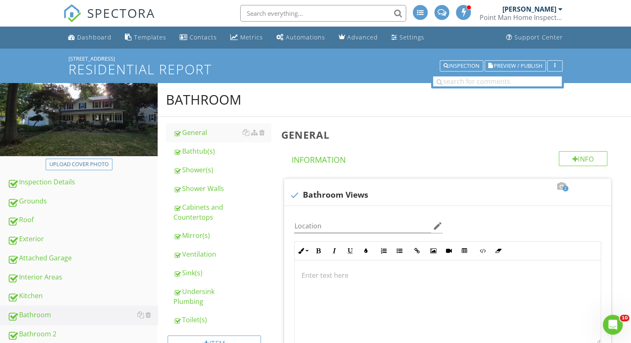
click at [0, 0] on div at bounding box center [0, 0] width 0 height 0
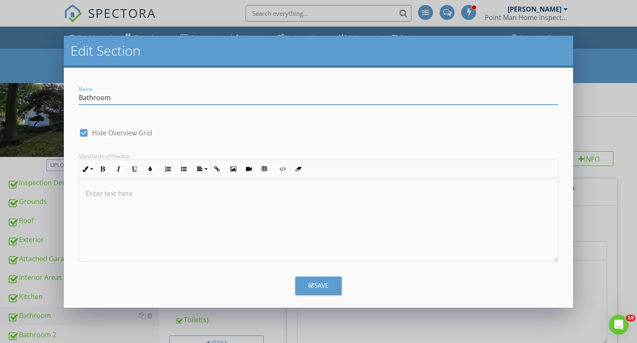
click at [80, 100] on input "Bathroom" at bounding box center [319, 98] width 480 height 14
type input "Master Bathroom"
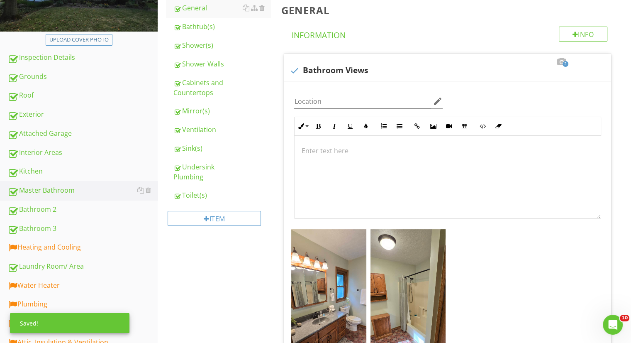
scroll to position [125, 0]
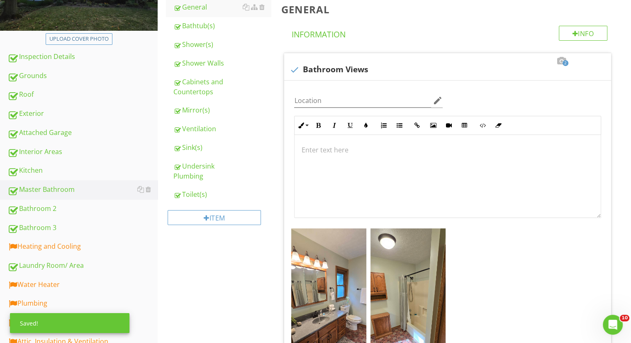
click at [70, 209] on div "Bathroom 2" at bounding box center [82, 208] width 150 height 11
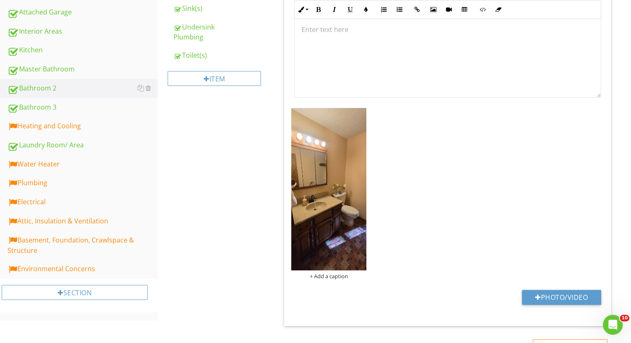
scroll to position [247, 0]
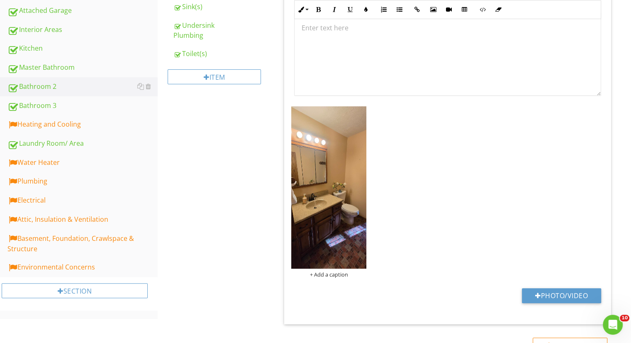
click at [320, 203] on img at bounding box center [328, 187] width 75 height 163
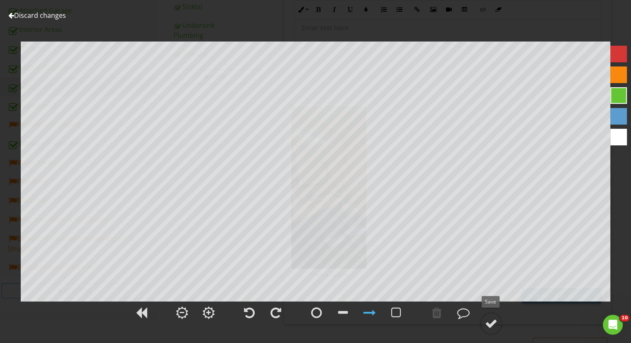
click at [486, 319] on div at bounding box center [491, 323] width 12 height 12
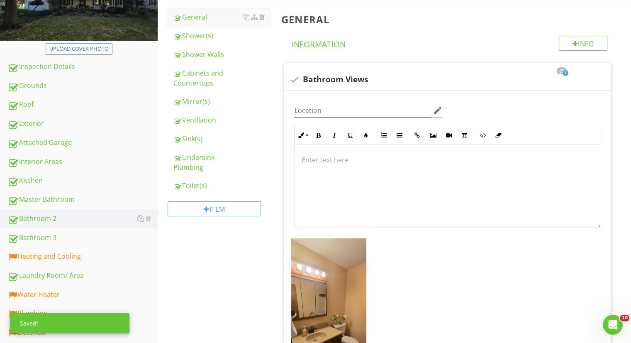
scroll to position [114, 0]
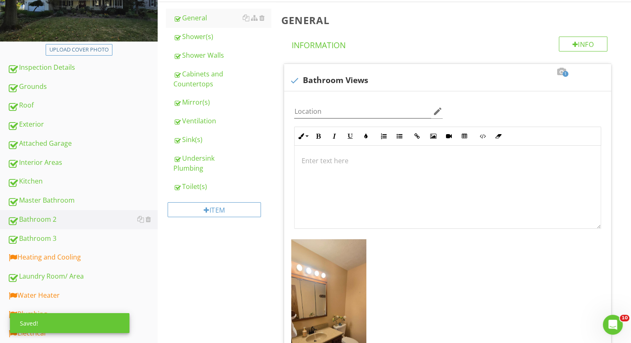
click at [195, 36] on div "Shower(s)" at bounding box center [221, 37] width 97 height 10
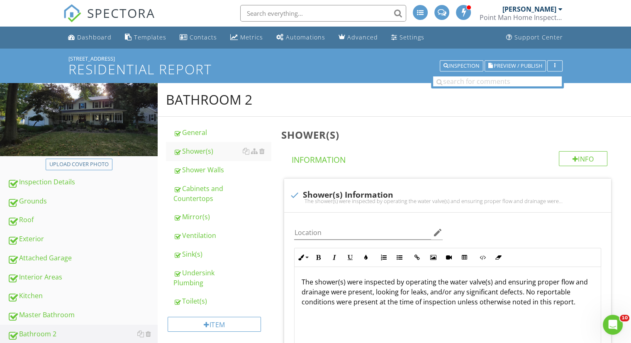
scroll to position [250, 0]
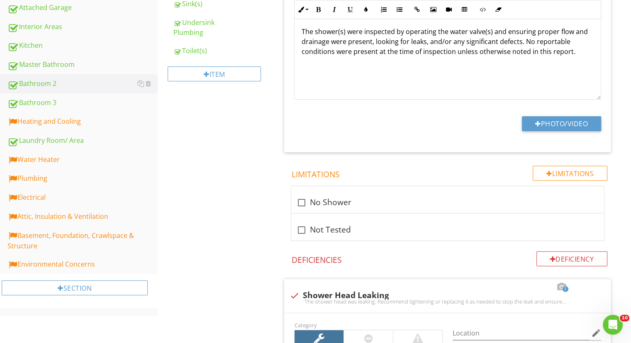
click at [68, 100] on div "Bathroom 3" at bounding box center [82, 102] width 150 height 11
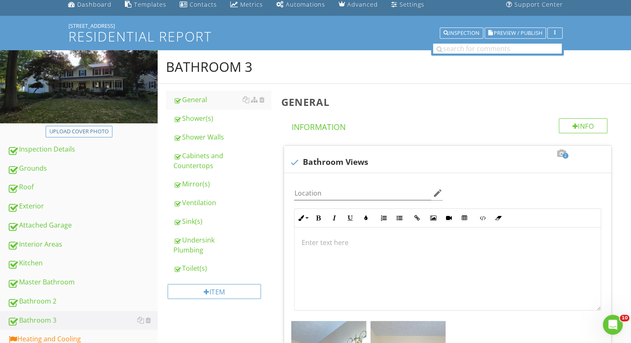
scroll to position [23, 0]
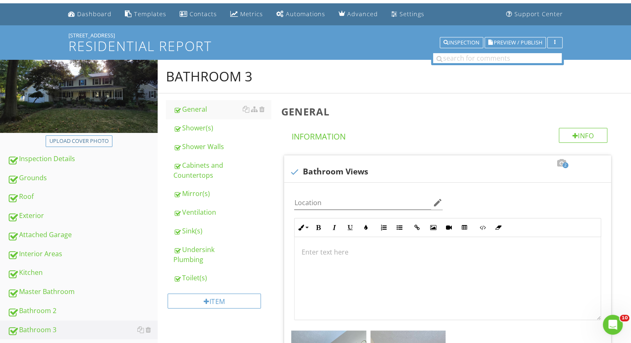
click at [0, 0] on div at bounding box center [0, 0] width 0 height 0
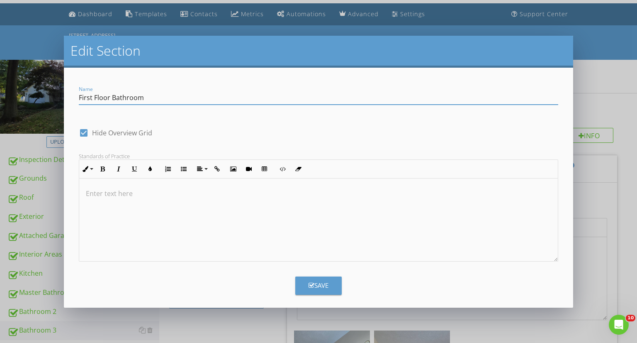
type input "First Floor Bathroom"
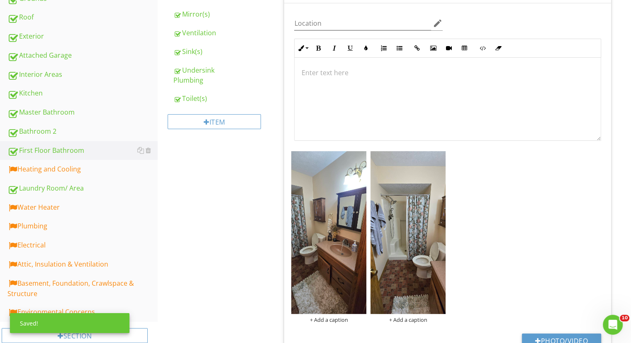
scroll to position [203, 0]
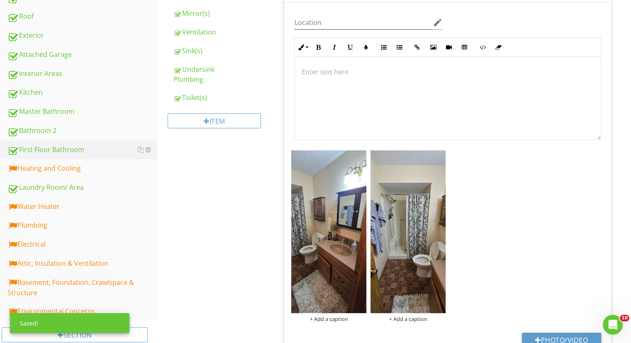
click at [102, 131] on div "Bathroom 2" at bounding box center [82, 130] width 150 height 11
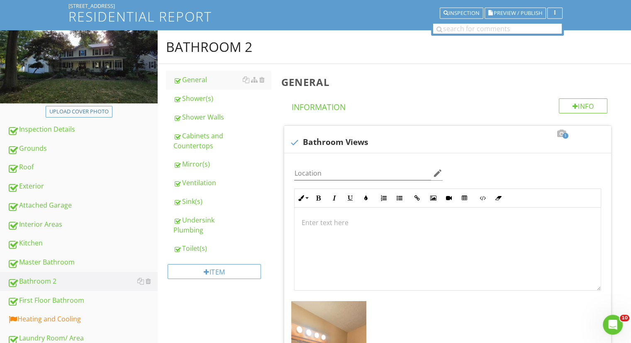
scroll to position [38, 0]
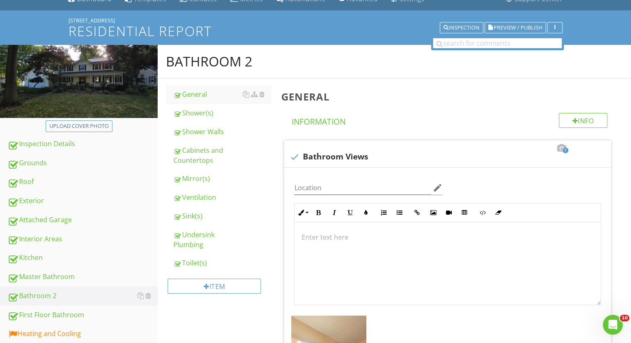
click at [0, 0] on div at bounding box center [0, 0] width 0 height 0
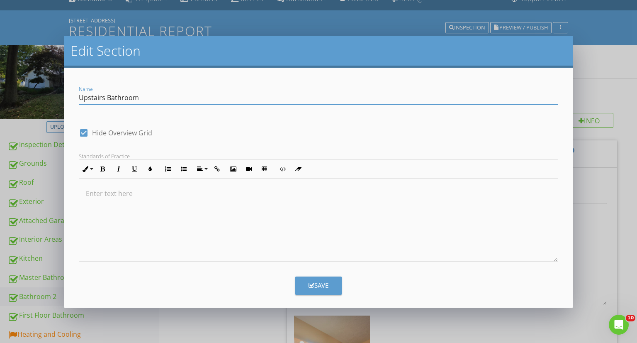
type input "Upstairs Bathroom"
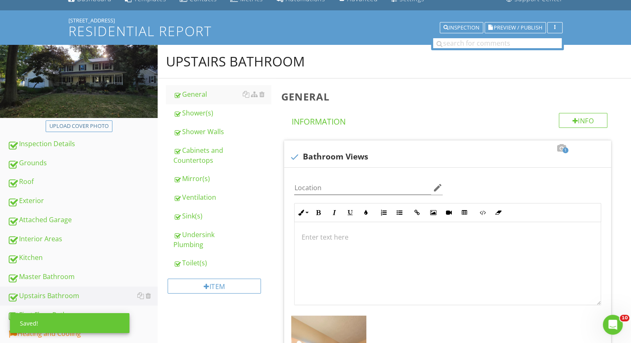
click at [0, 0] on div at bounding box center [0, 0] width 0 height 0
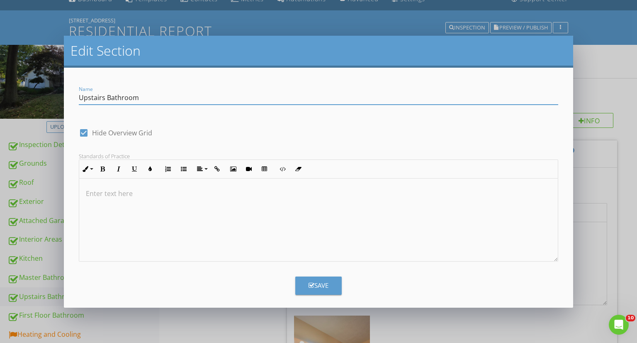
click at [103, 100] on input "Upstairs Bathroom" at bounding box center [319, 98] width 480 height 14
type input "Upstairs Shared Bathroom"
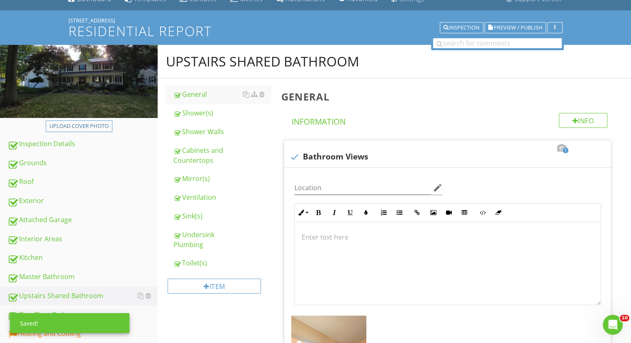
scroll to position [297, 0]
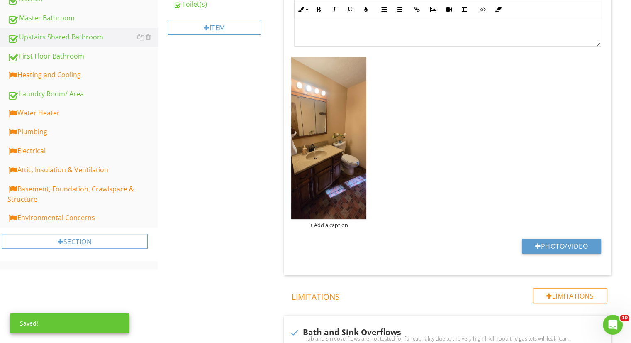
click at [87, 70] on div "Heating and Cooling" at bounding box center [82, 75] width 150 height 11
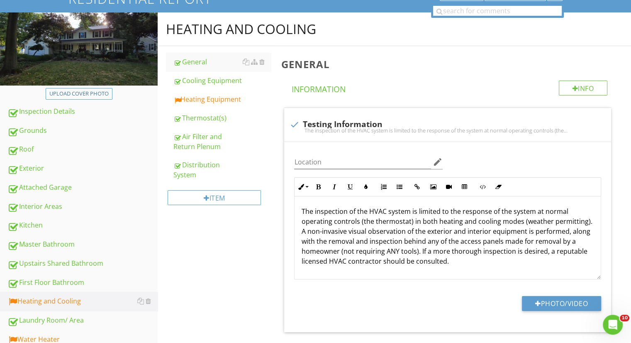
scroll to position [69, 0]
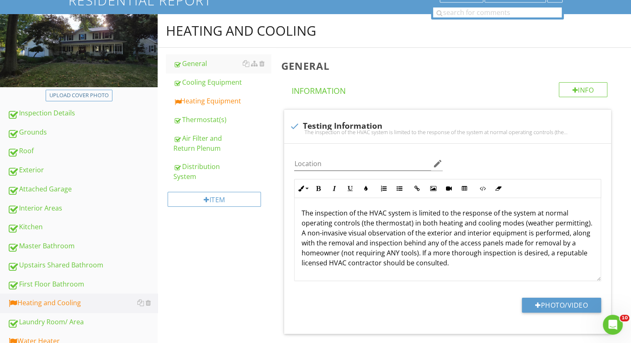
click at [223, 107] on link "Heating Equipment" at bounding box center [221, 101] width 97 height 18
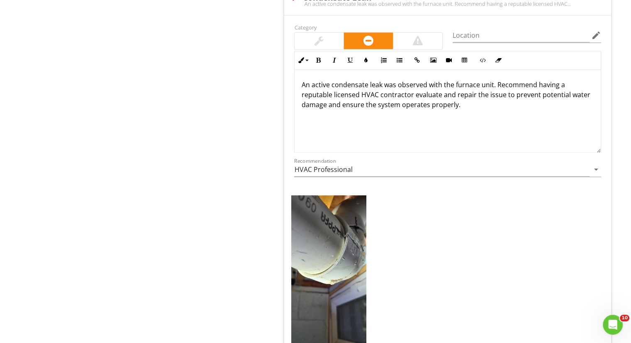
scroll to position [1272, 0]
click at [325, 241] on img at bounding box center [328, 276] width 75 height 163
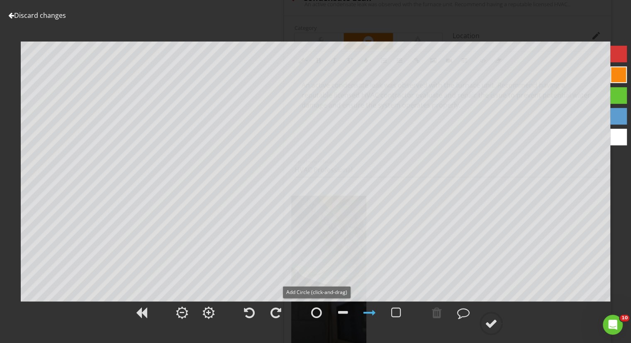
click at [321, 312] on div at bounding box center [316, 312] width 11 height 12
click at [499, 326] on circle at bounding box center [491, 323] width 22 height 22
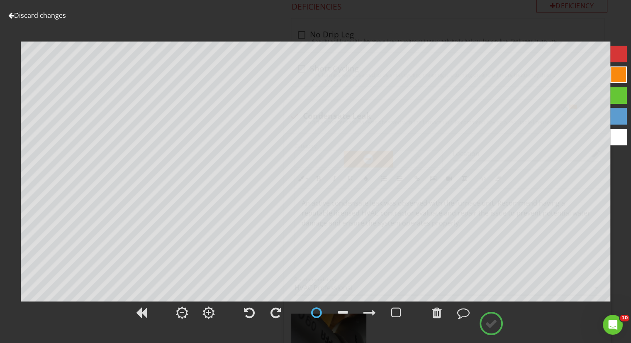
scroll to position [1153, 0]
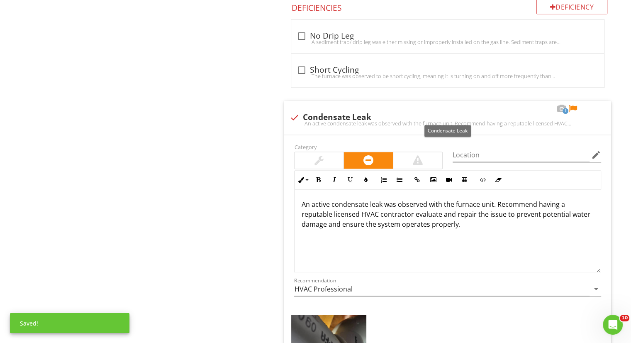
click at [573, 108] on div at bounding box center [573, 109] width 10 height 8
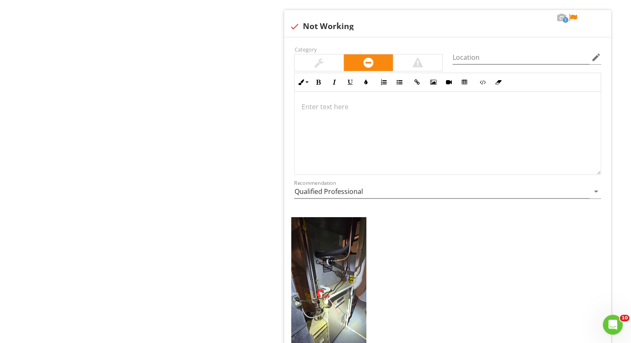
scroll to position [2835, 0]
click at [337, 107] on div at bounding box center [448, 132] width 306 height 83
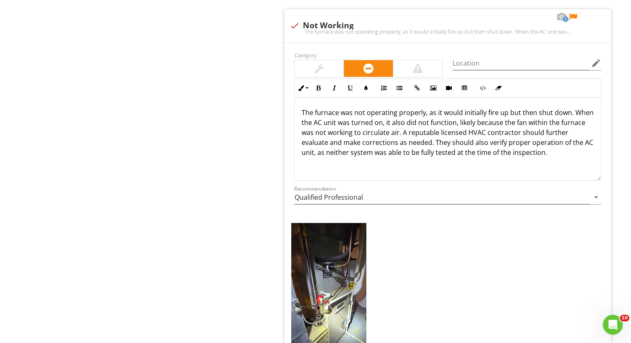
scroll to position [2841, 0]
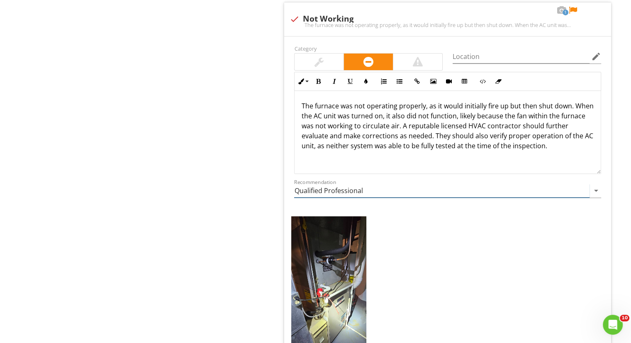
click at [373, 189] on input "Qualified Professional" at bounding box center [441, 191] width 295 height 14
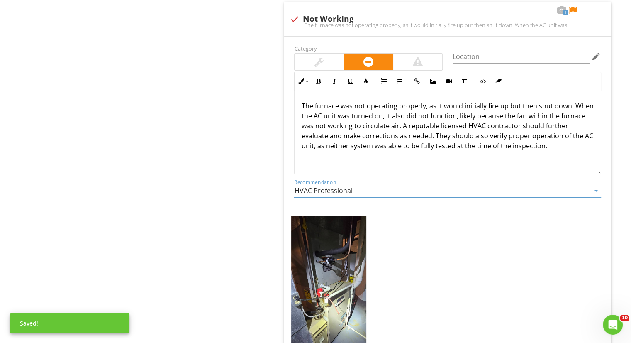
type input "HVAC Professional"
click at [574, 6] on div at bounding box center [573, 10] width 10 height 8
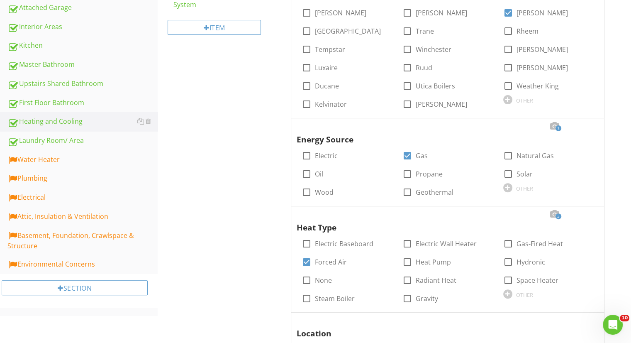
scroll to position [252, 0]
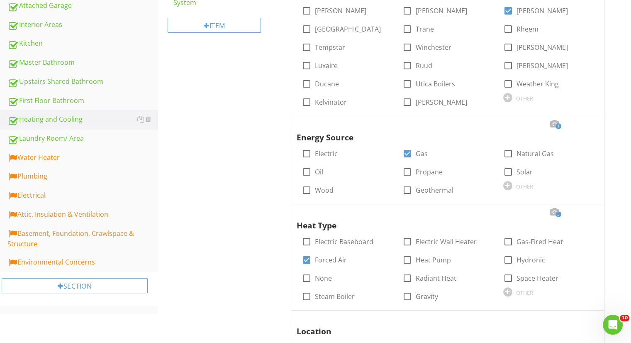
click at [90, 157] on div "Water Heater" at bounding box center [82, 157] width 150 height 11
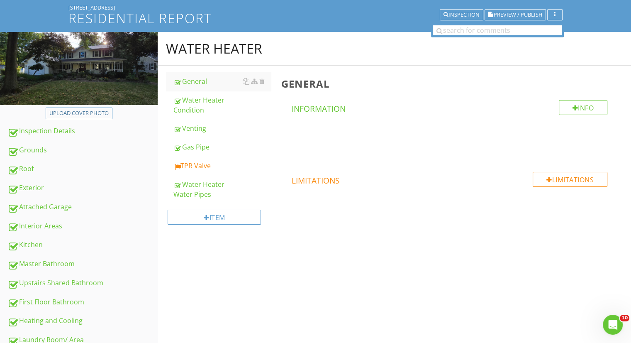
scroll to position [50, 0]
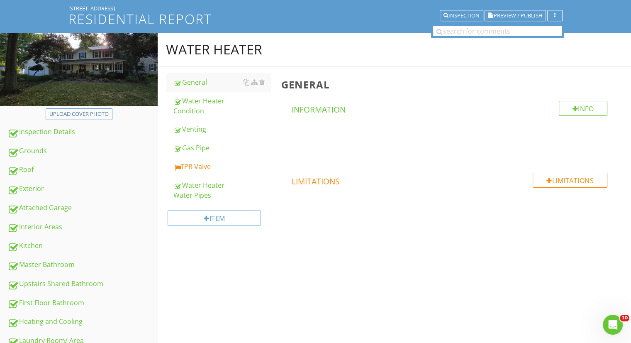
click at [207, 161] on div "TPR Valve" at bounding box center [221, 166] width 97 height 10
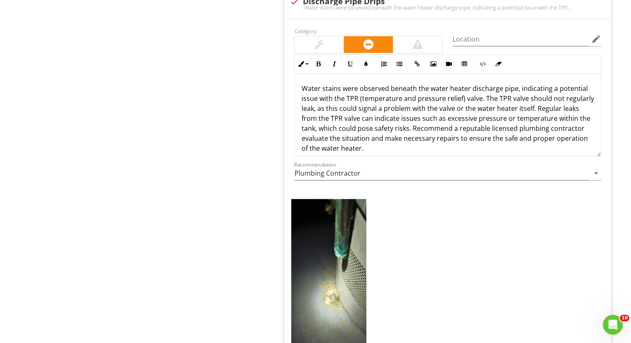
scroll to position [808, 0]
click at [340, 88] on p "Water stains were observed beneath the water heater discharge pipe, indicating …" at bounding box center [447, 118] width 293 height 70
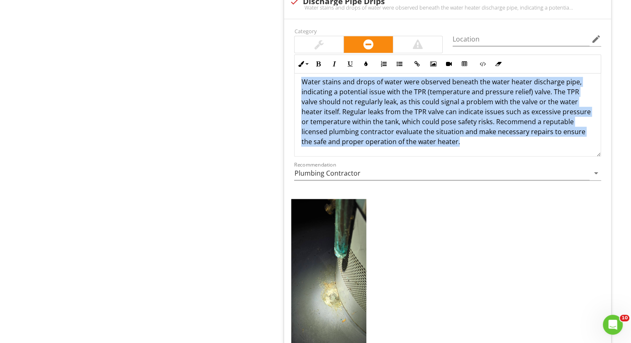
scroll to position [0, 0]
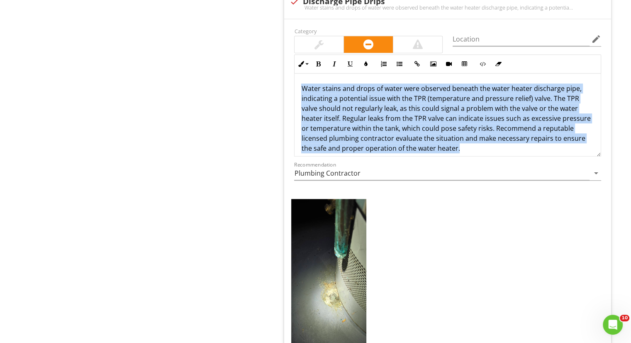
drag, startPoint x: 479, startPoint y: 146, endPoint x: 202, endPoint y: 68, distance: 287.8
copy p "Water stains and drops of water were observed beneath the water heater discharg…"
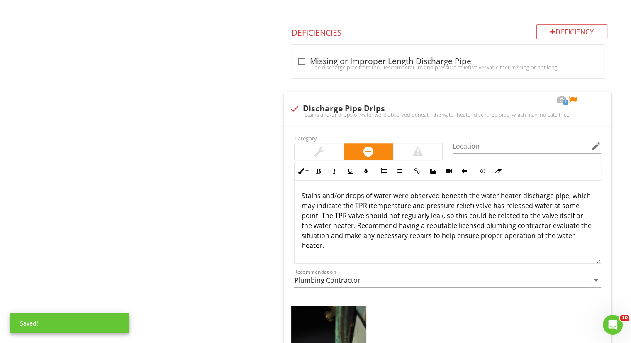
scroll to position [700, 0]
click at [574, 98] on div at bounding box center [573, 101] width 10 height 8
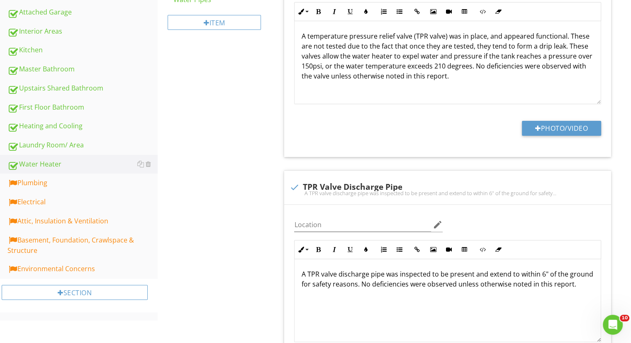
scroll to position [246, 0]
click at [89, 178] on div "Plumbing" at bounding box center [82, 182] width 150 height 11
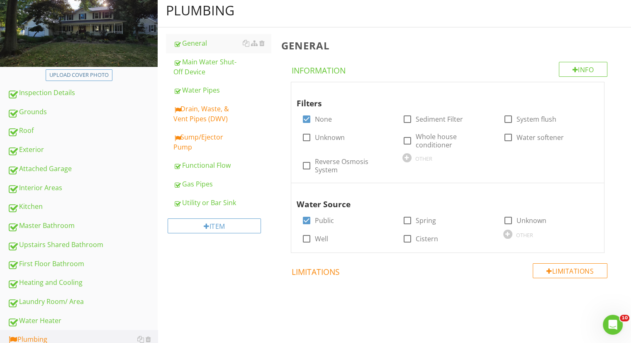
scroll to position [88, 0]
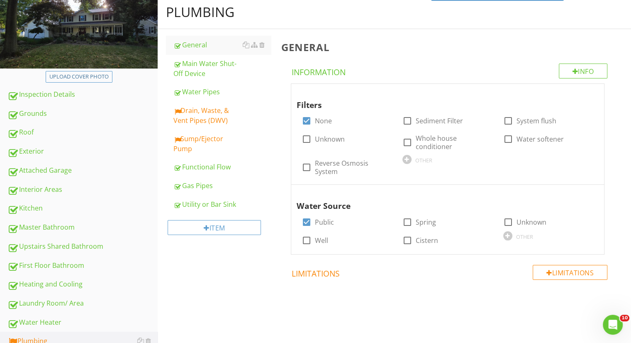
click at [214, 117] on div "Drain, Waste, & Vent Pipes (DWV)" at bounding box center [221, 115] width 97 height 20
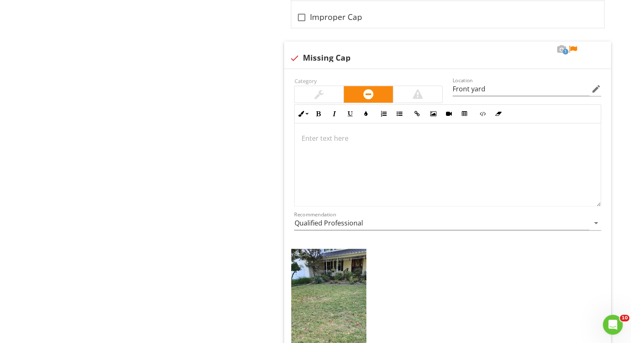
scroll to position [988, 0]
click at [321, 86] on div at bounding box center [319, 94] width 49 height 17
click at [328, 146] on div at bounding box center [448, 165] width 306 height 83
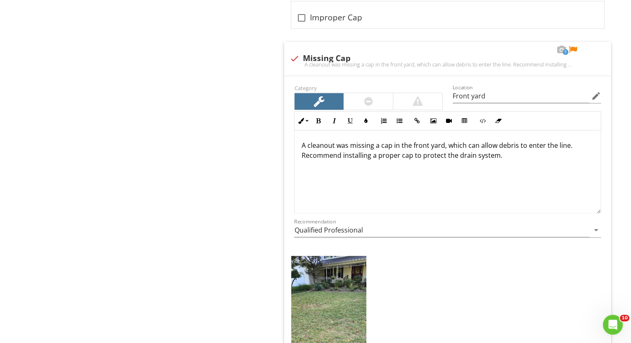
scroll to position [995, 0]
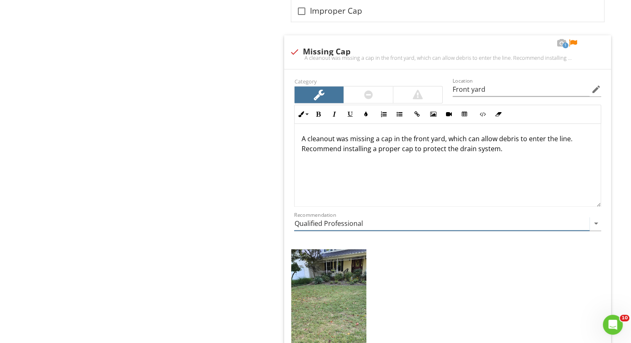
click at [370, 222] on input "Qualified Professional" at bounding box center [441, 224] width 295 height 14
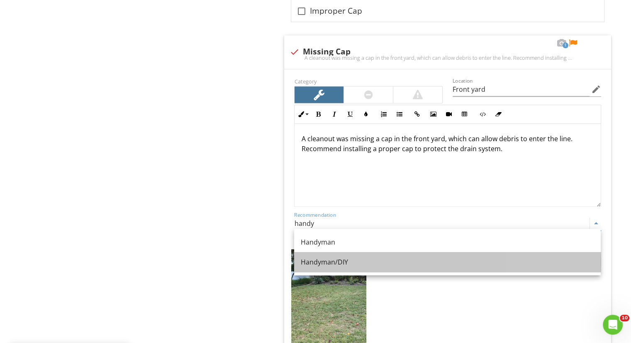
click at [363, 257] on div "Handyman/DIY" at bounding box center [447, 262] width 293 height 10
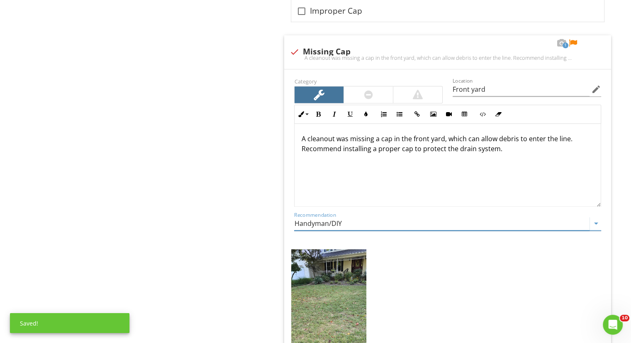
type input "Handyman/DIY"
click at [570, 39] on div at bounding box center [573, 43] width 10 height 8
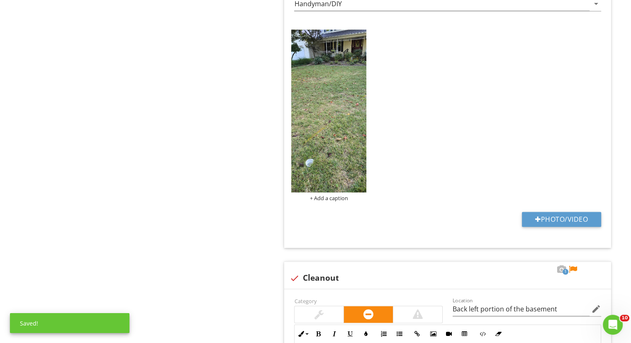
scroll to position [1276, 0]
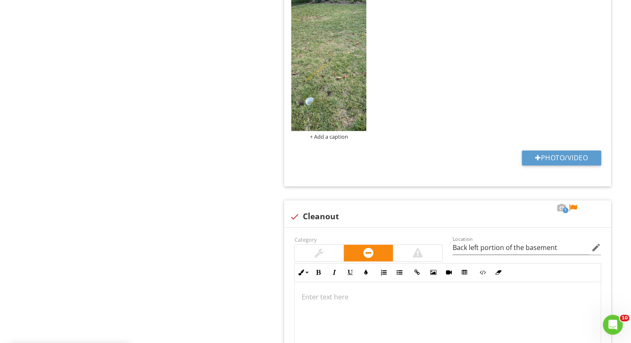
click at [341, 81] on img at bounding box center [328, 49] width 75 height 163
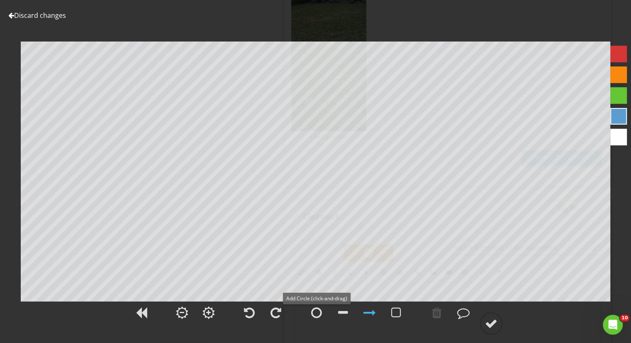
click at [314, 306] on div at bounding box center [316, 312] width 21 height 21
click at [486, 319] on div at bounding box center [491, 323] width 12 height 12
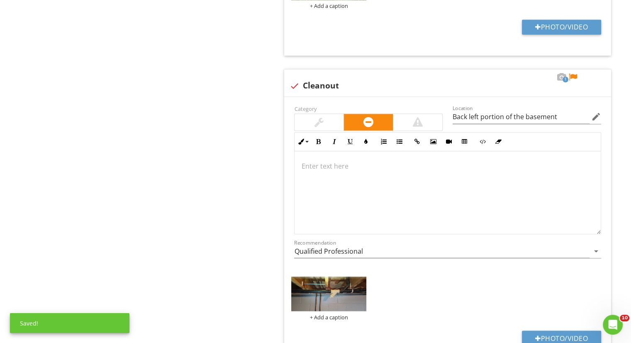
scroll to position [1462, 0]
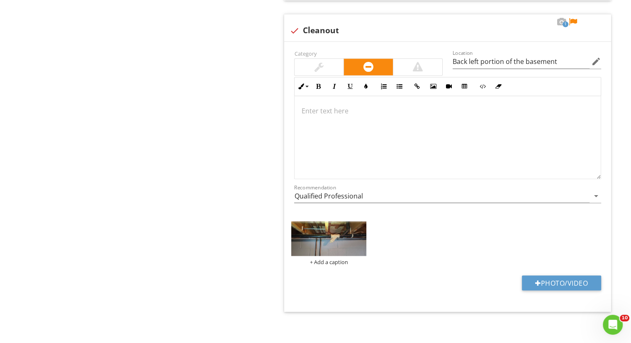
click at [375, 129] on div at bounding box center [448, 137] width 306 height 83
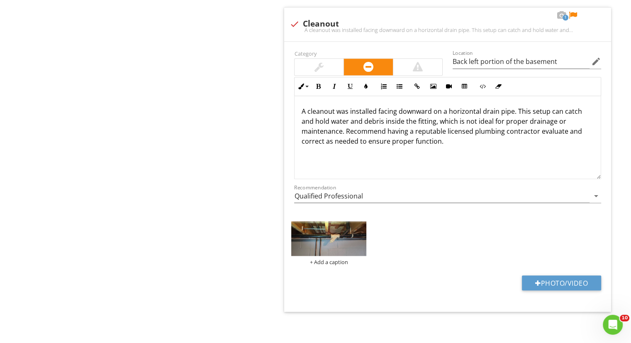
click at [328, 63] on div at bounding box center [319, 66] width 49 height 17
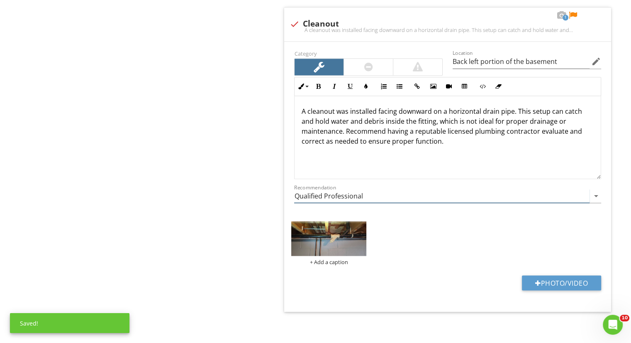
click at [382, 195] on input "Qualified Professional" at bounding box center [441, 196] width 295 height 14
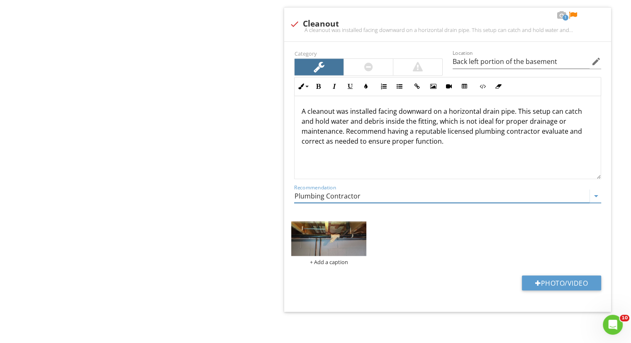
type input "Plumbing Contractor"
click at [344, 232] on img at bounding box center [328, 238] width 75 height 35
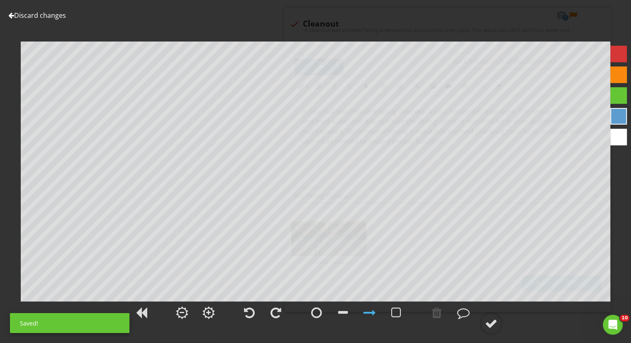
click at [314, 312] on div at bounding box center [316, 312] width 11 height 12
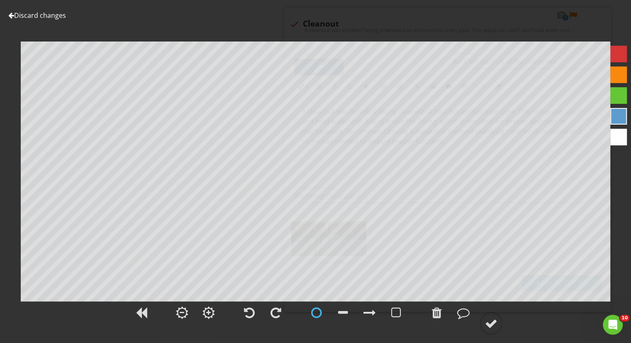
click at [489, 315] on circle at bounding box center [491, 323] width 22 height 22
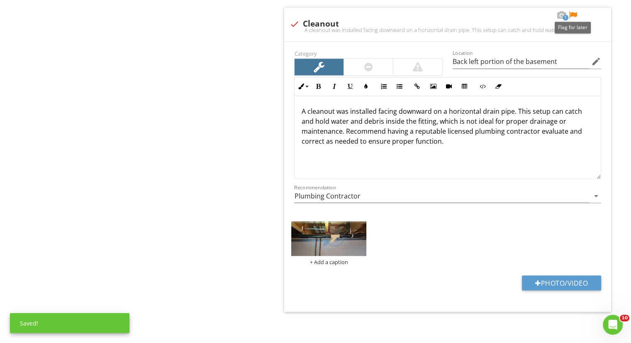
click at [572, 11] on div at bounding box center [573, 15] width 10 height 8
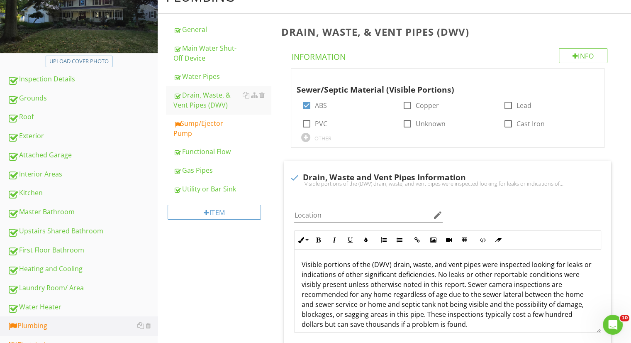
scroll to position [102, 0]
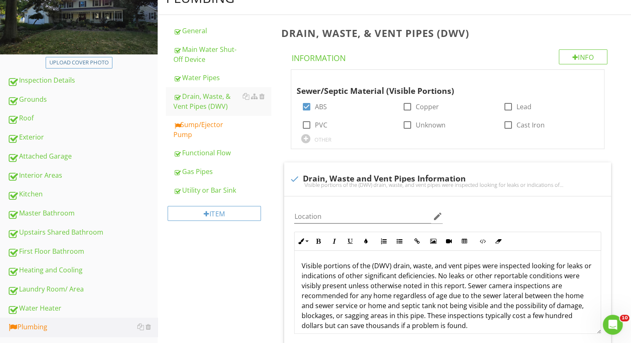
click at [203, 125] on div "Sump/Ejector Pump" at bounding box center [221, 129] width 97 height 20
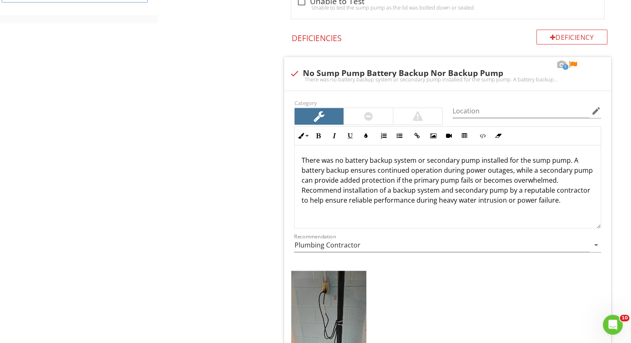
scroll to position [543, 0]
click at [490, 108] on input "Location" at bounding box center [521, 111] width 137 height 14
type input "Both basement sumps"
click at [575, 61] on div at bounding box center [573, 64] width 10 height 8
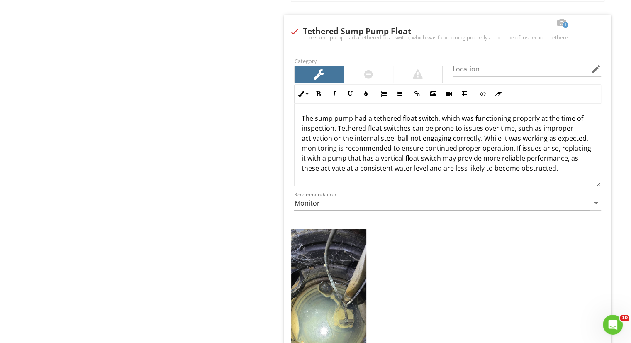
scroll to position [1311, 0]
click at [520, 75] on div "Location edit" at bounding box center [527, 74] width 148 height 22
click at [520, 72] on input "Location" at bounding box center [521, 70] width 137 height 14
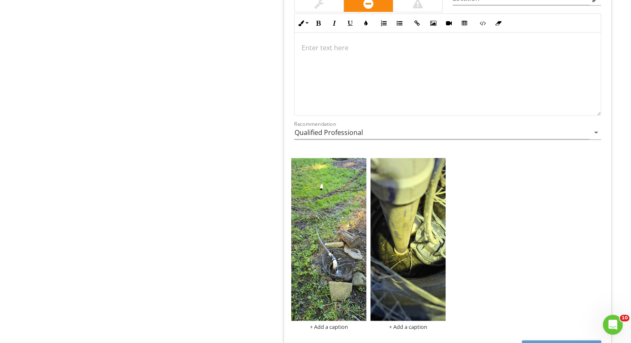
scroll to position [1907, 0]
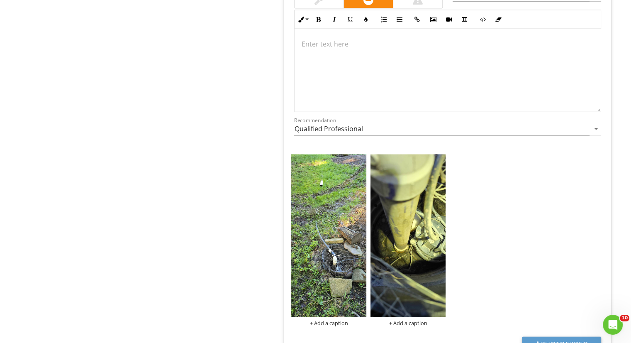
type input "Right basement sump pump"
click at [357, 71] on div at bounding box center [448, 70] width 306 height 83
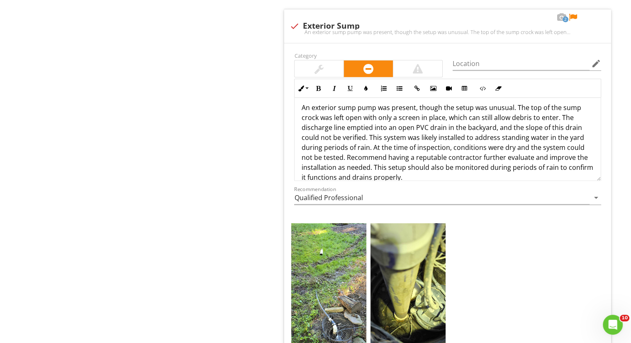
scroll to position [1840, 0]
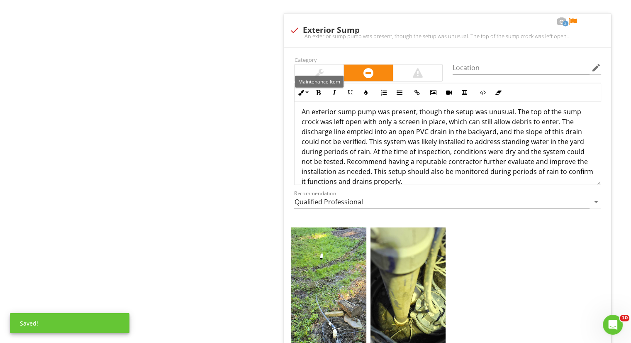
click at [327, 67] on div at bounding box center [319, 73] width 49 height 17
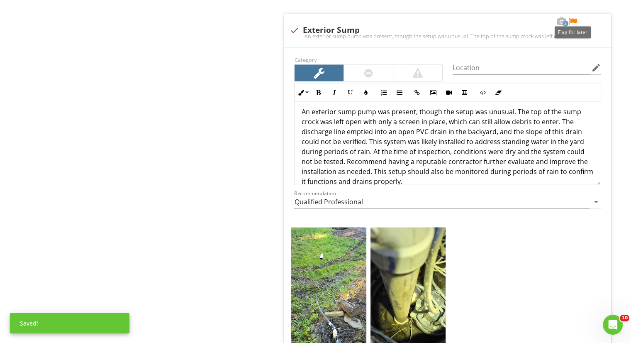
click at [571, 17] on div at bounding box center [573, 21] width 10 height 8
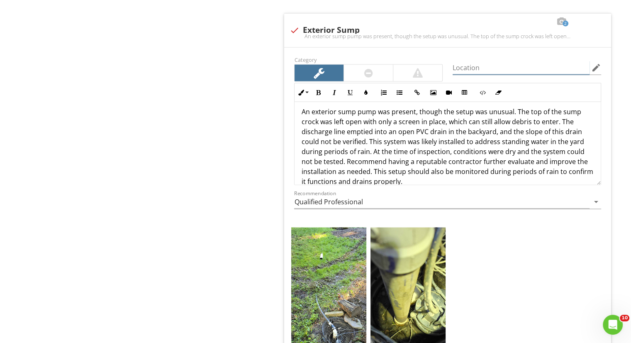
click at [511, 62] on input "Location" at bounding box center [521, 68] width 137 height 14
type input "v"
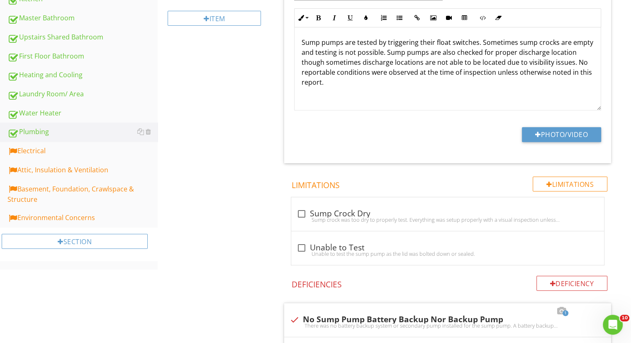
scroll to position [281, 0]
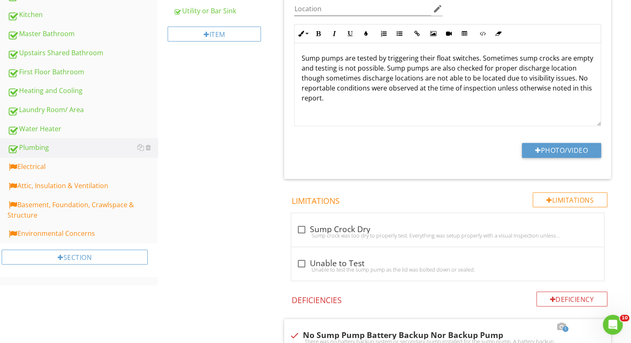
type input "backyard"
click at [91, 166] on div "Electrical" at bounding box center [82, 166] width 150 height 11
type textarea "<p>There was no battery backup system or secondary pump installed for the sump …"
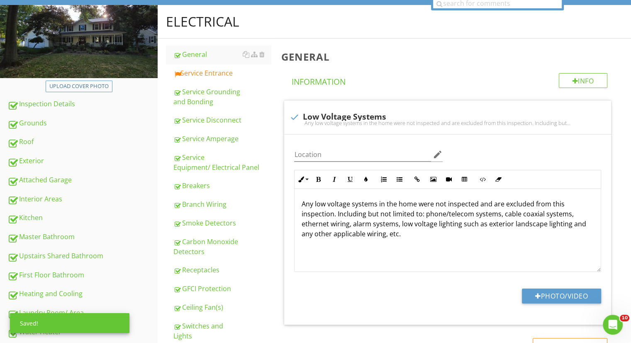
scroll to position [78, 0]
click at [206, 74] on div "Service Entrance" at bounding box center [221, 73] width 97 height 10
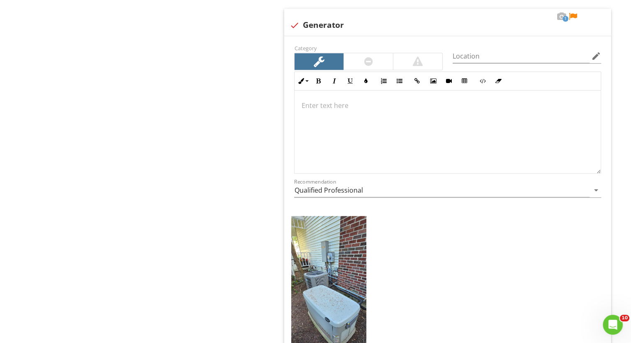
scroll to position [879, 0]
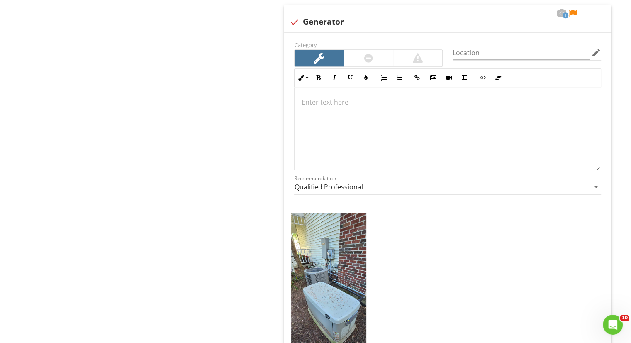
click at [322, 111] on div at bounding box center [448, 128] width 306 height 83
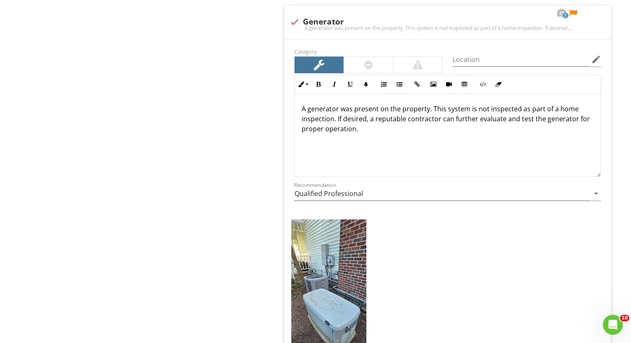
scroll to position [886, 0]
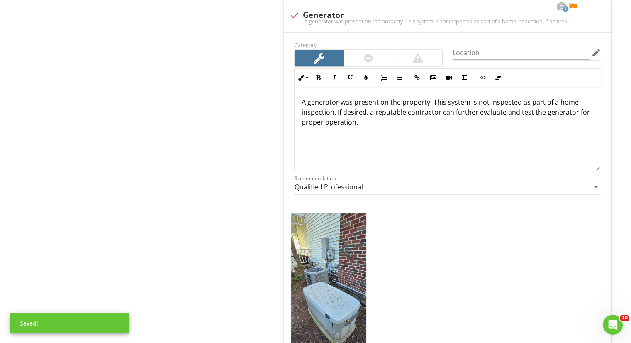
click at [511, 3] on div at bounding box center [515, 6] width 10 height 8
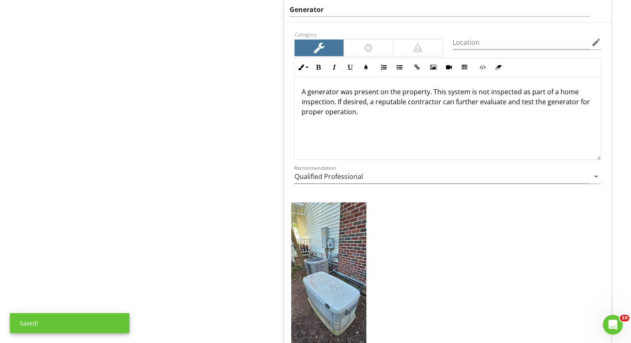
scroll to position [879, 0]
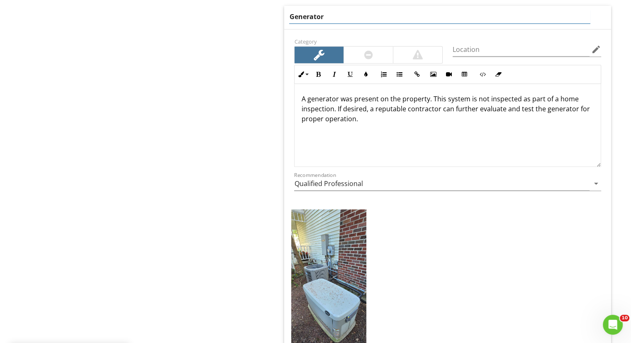
click at [289, 17] on input "Generator" at bounding box center [439, 17] width 301 height 14
type input "Note: Generator"
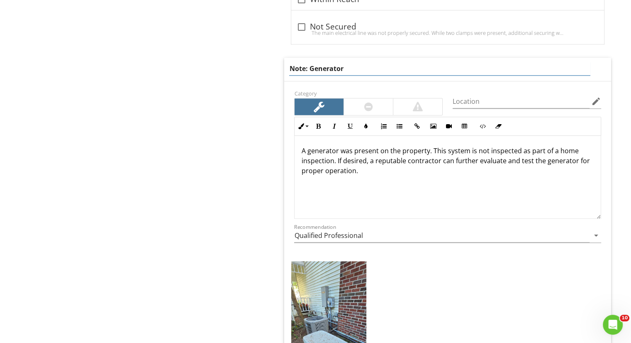
scroll to position [827, 0]
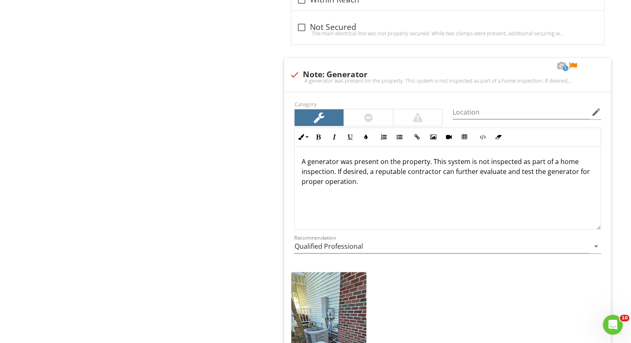
click at [615, 75] on span "check_box_outline_blank Worn or Missing Seal Seal where wires enter the meter b…" at bounding box center [449, 134] width 337 height 711
click at [572, 63] on div at bounding box center [573, 66] width 10 height 8
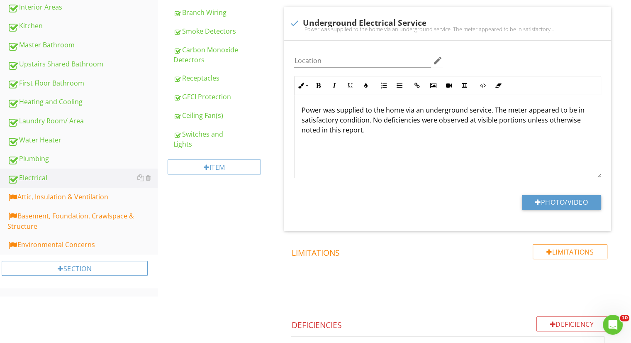
scroll to position [271, 0]
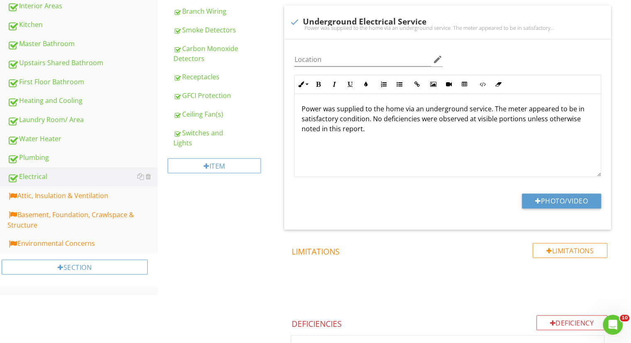
click at [109, 190] on div "Attic, Insulation & Ventilation" at bounding box center [82, 195] width 150 height 11
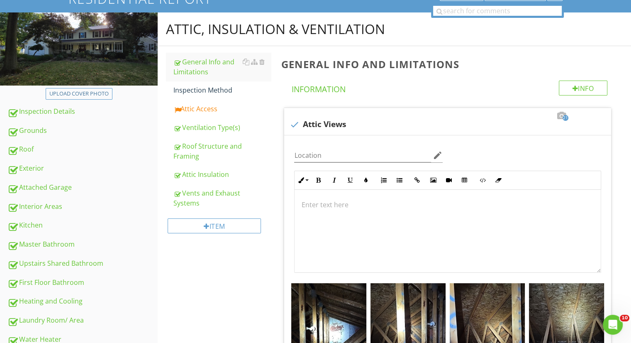
scroll to position [70, 0]
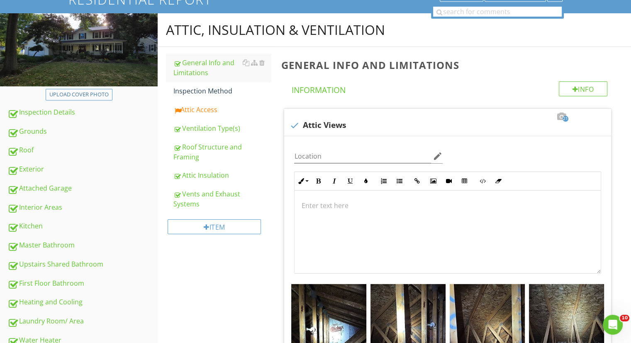
click at [212, 110] on div "Attic Access" at bounding box center [221, 110] width 97 height 10
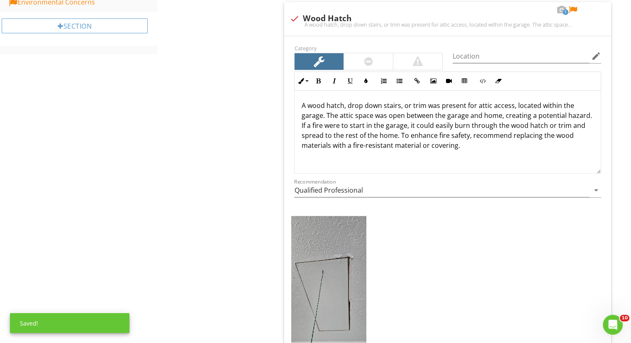
scroll to position [513, 0]
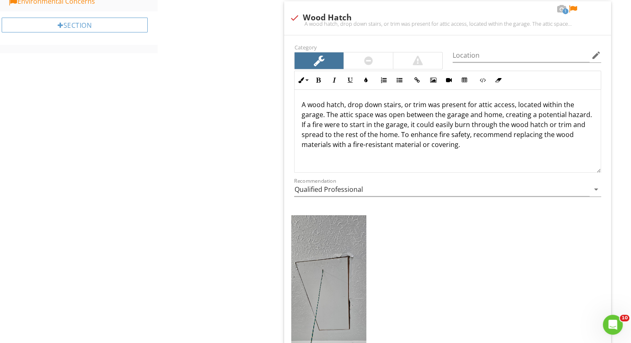
click at [325, 293] on img at bounding box center [328, 296] width 75 height 163
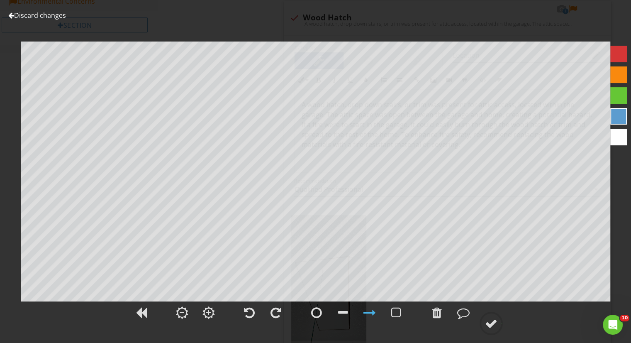
click at [496, 329] on div at bounding box center [491, 323] width 12 height 12
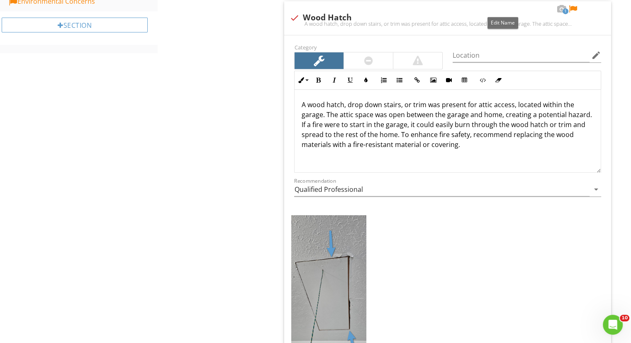
click at [501, 9] on div at bounding box center [503, 9] width 10 height 8
drag, startPoint x: 475, startPoint y: 132, endPoint x: 235, endPoint y: 80, distance: 246.2
click at [235, 80] on div "Attic, Insulation & Ventilation General Info and Limitations Inspection Method …" at bounding box center [394, 32] width 473 height 924
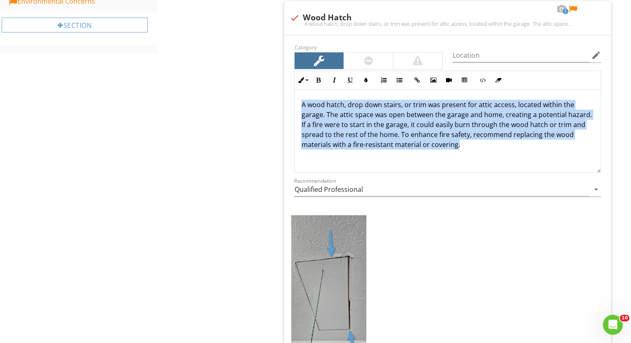
drag, startPoint x: 418, startPoint y: 151, endPoint x: 267, endPoint y: 100, distance: 158.8
click at [267, 100] on div "Attic, Insulation & Ventilation General Info and Limitations Inspection Method …" at bounding box center [394, 32] width 473 height 924
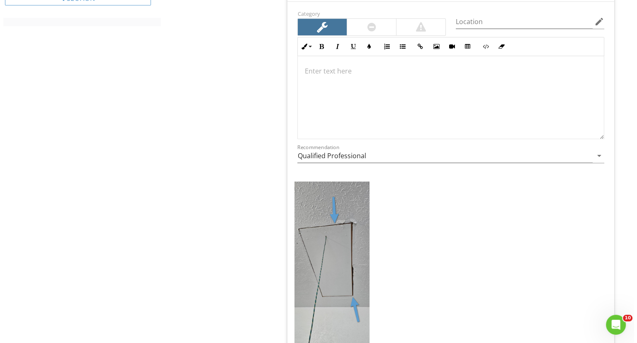
scroll to position [540, 0]
click at [0, 0] on div at bounding box center [0, 0] width 0 height 0
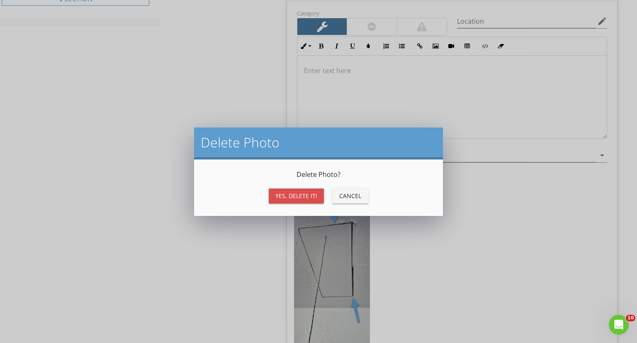
click at [297, 192] on div "Yes, Delete it!" at bounding box center [296, 195] width 42 height 9
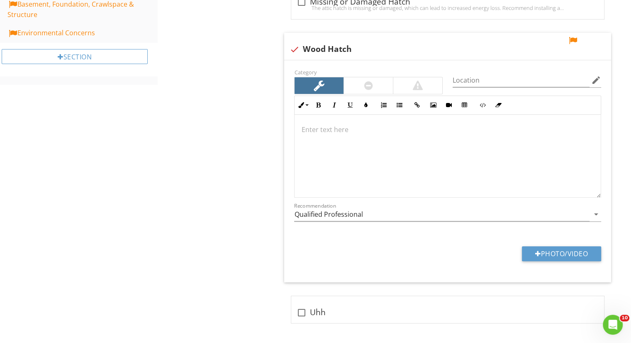
scroll to position [441, 0]
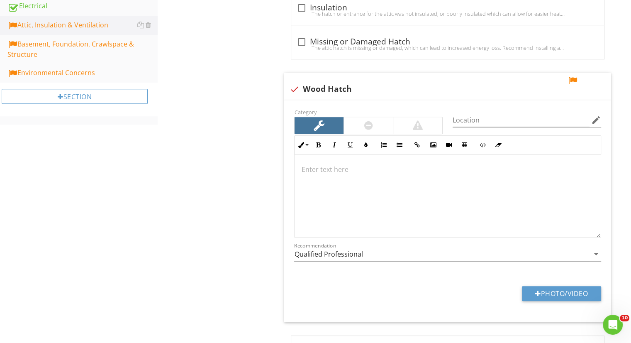
click at [572, 77] on div at bounding box center [573, 80] width 10 height 8
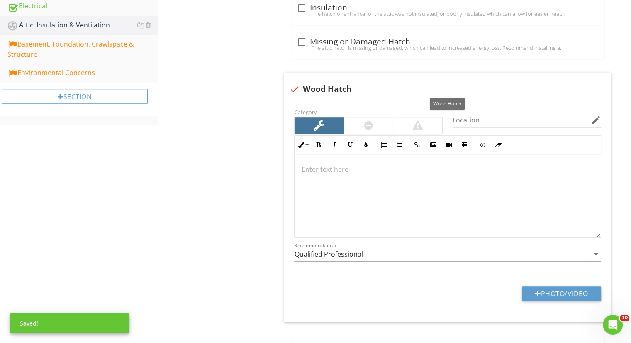
click at [291, 90] on div at bounding box center [294, 89] width 14 height 14
checkbox input "true"
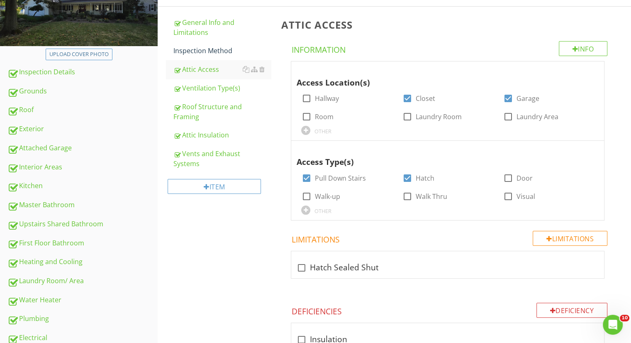
scroll to position [108, 0]
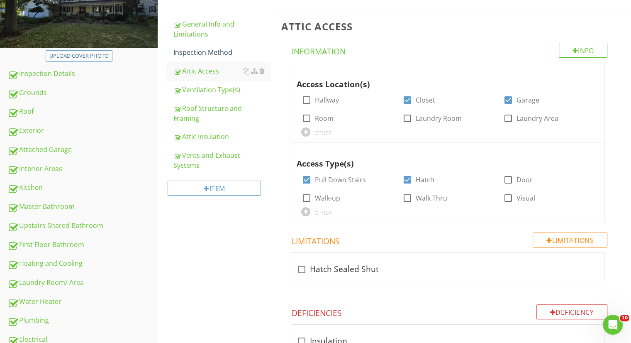
click at [212, 55] on div "Inspection Method" at bounding box center [221, 52] width 97 height 10
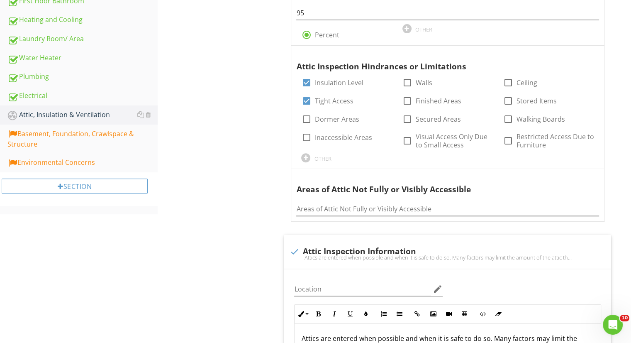
scroll to position [352, 0]
click at [580, 171] on div at bounding box center [577, 175] width 10 height 8
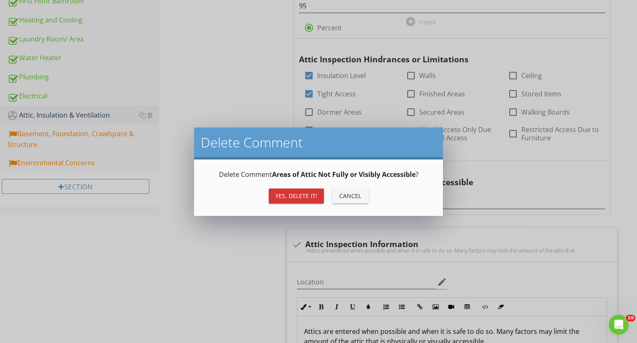
click at [278, 187] on div "Yes, Delete it! Cancel" at bounding box center [318, 196] width 229 height 20
click at [276, 194] on div "Yes, Delete it!" at bounding box center [296, 195] width 42 height 9
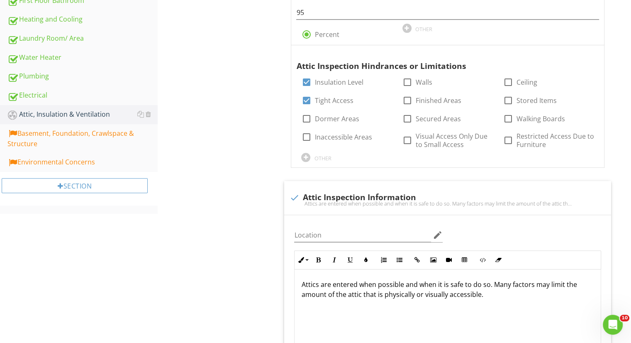
click at [195, 151] on div "Attic, Insulation & Ventilation General Info and Limitations Inspection Method …" at bounding box center [394, 151] width 473 height 841
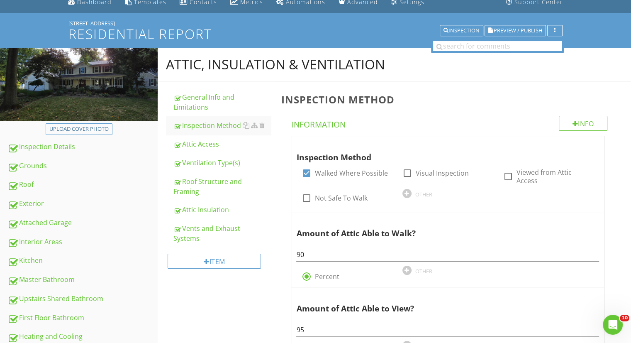
scroll to position [30, 0]
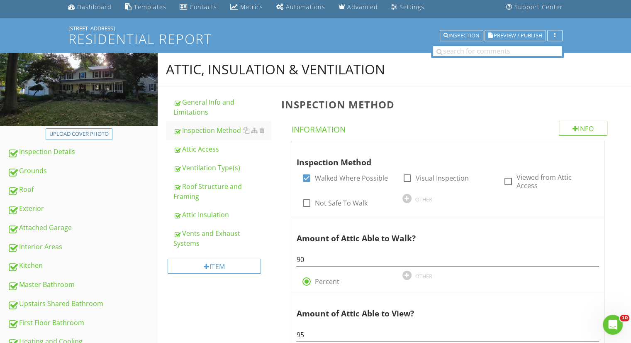
click at [212, 126] on div "Inspection Method" at bounding box center [221, 130] width 97 height 10
click at [212, 109] on div "General Info and Limitations" at bounding box center [221, 107] width 97 height 20
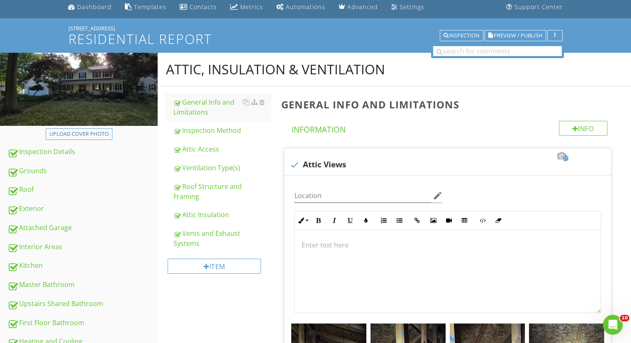
click at [209, 128] on div "Inspection Method" at bounding box center [221, 130] width 97 height 10
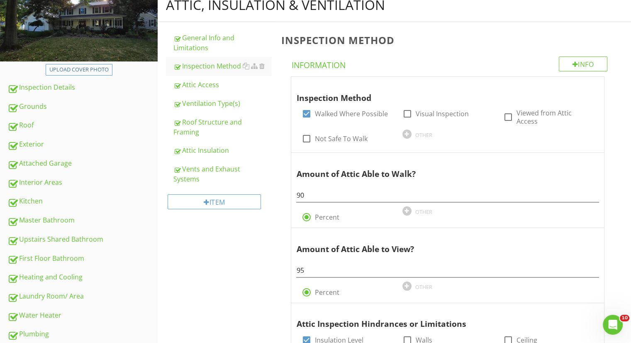
scroll to position [95, 0]
click at [203, 90] on link "Attic Access" at bounding box center [221, 84] width 97 height 18
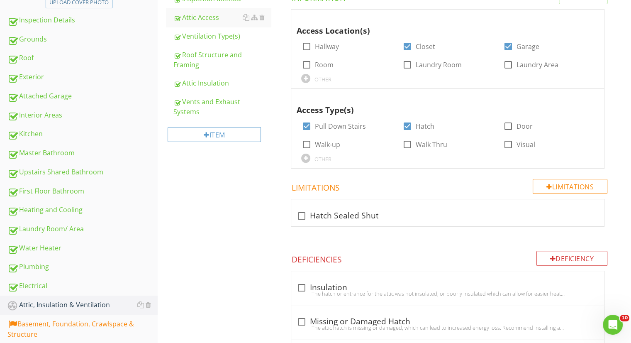
scroll to position [233, 0]
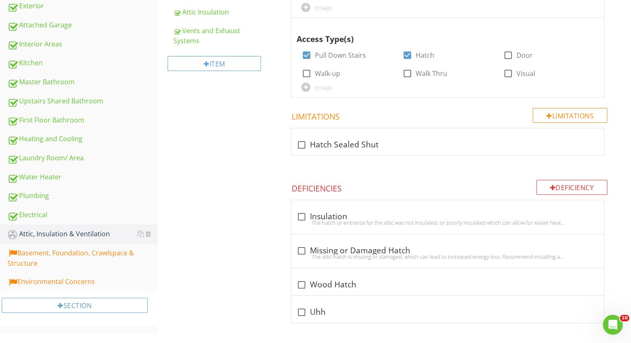
click at [84, 251] on div "Basement, Foundation, Crawlspace & Structure" at bounding box center [82, 258] width 150 height 21
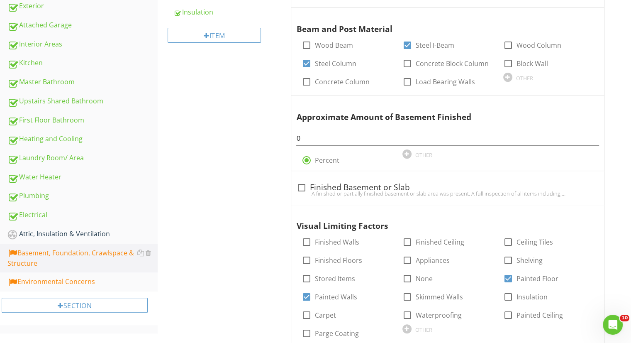
click at [87, 232] on div "Attic, Insulation & Ventilation" at bounding box center [82, 234] width 150 height 11
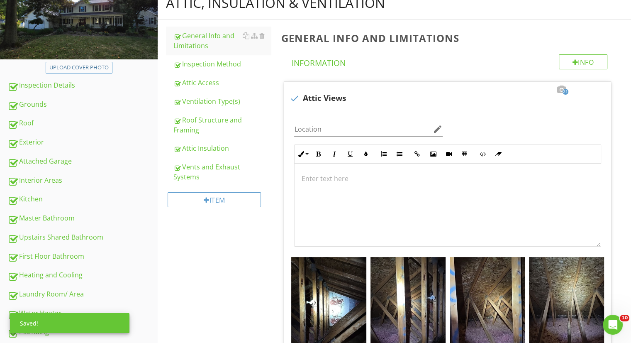
scroll to position [95, 0]
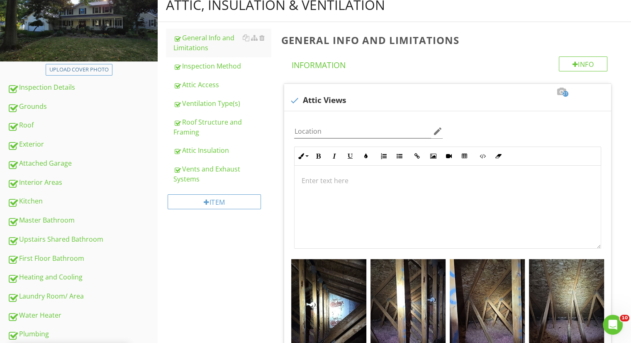
click at [209, 71] on link "Inspection Method" at bounding box center [221, 66] width 97 height 18
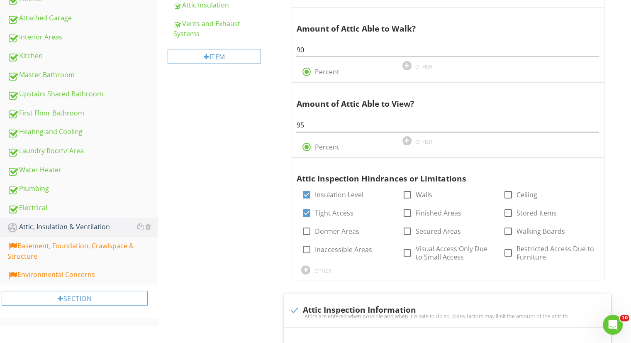
scroll to position [299, 0]
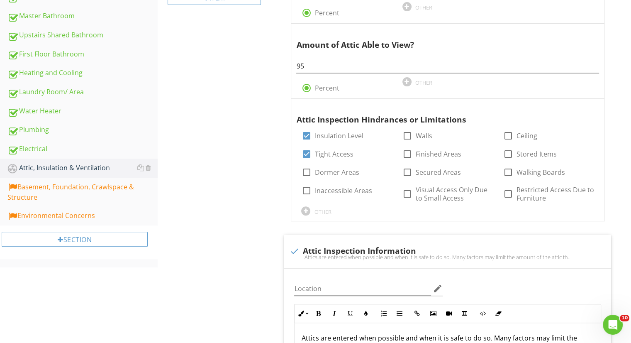
click at [61, 182] on div "Basement, Foundation, Crawlspace & Structure" at bounding box center [82, 192] width 150 height 21
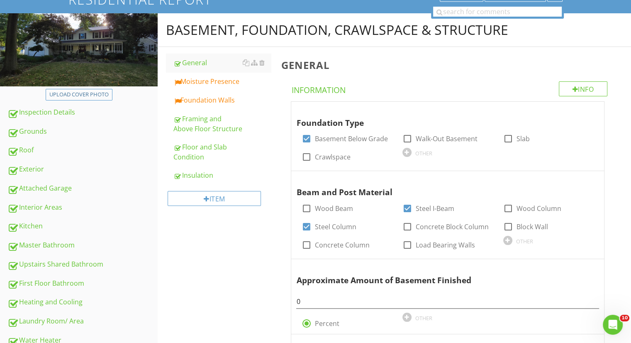
scroll to position [66, 0]
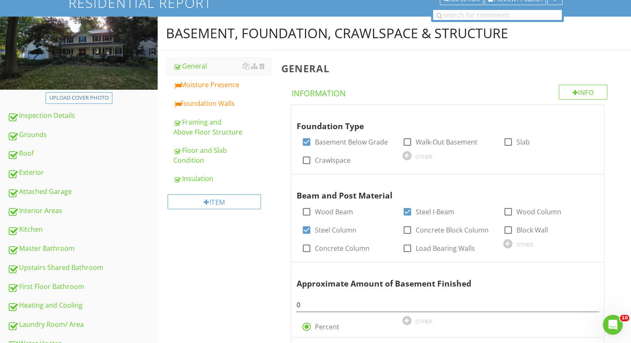
click at [210, 90] on link "Moisture Presence" at bounding box center [221, 84] width 97 height 18
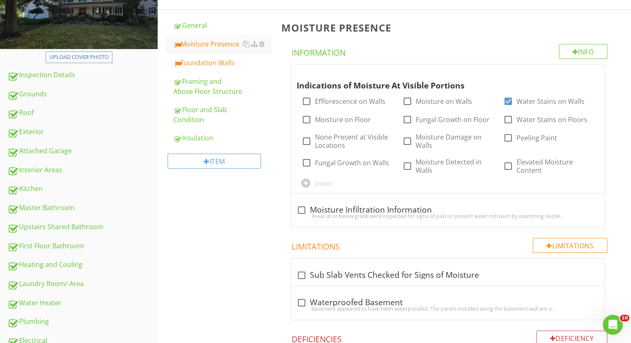
scroll to position [108, 0]
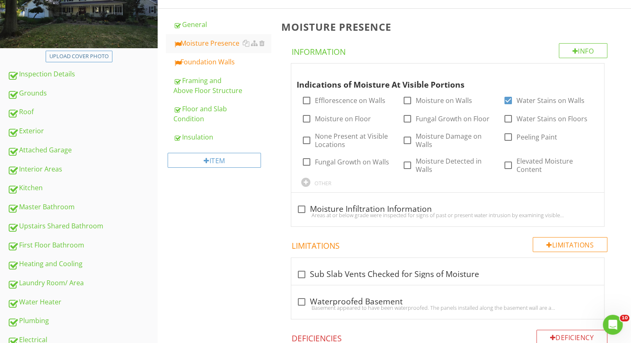
click at [302, 212] on div "Areas at or below grade were inspected for signs of past or present water intru…" at bounding box center [447, 215] width 303 height 7
checkbox input "true"
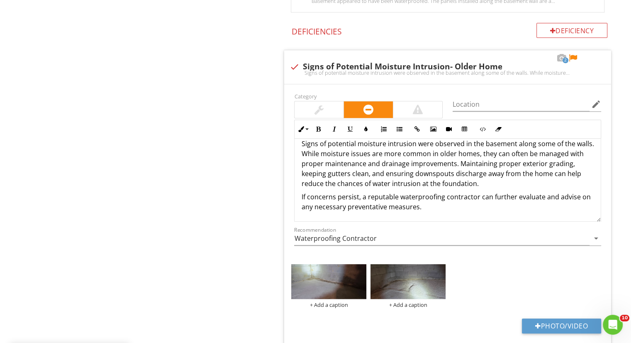
scroll to position [641, 0]
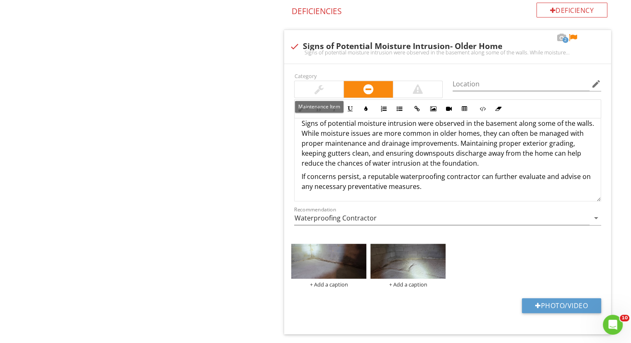
click at [314, 90] on div at bounding box center [318, 89] width 9 height 10
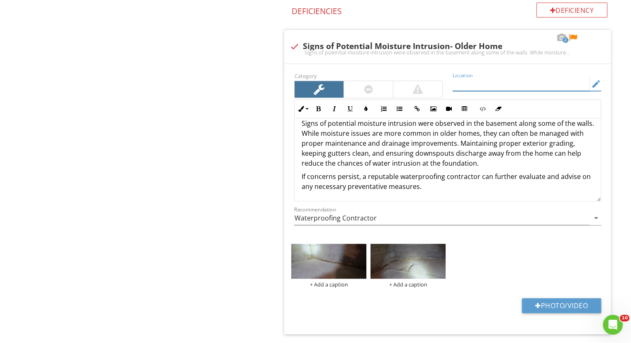
click at [489, 84] on input "Location" at bounding box center [521, 84] width 137 height 14
type input "Left crawlspace had some staining"
click at [573, 35] on div at bounding box center [573, 38] width 10 height 8
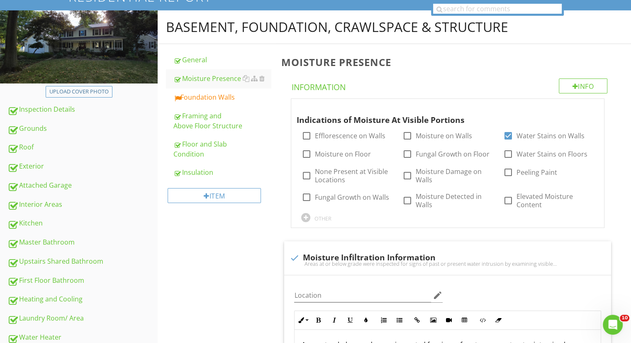
scroll to position [68, 0]
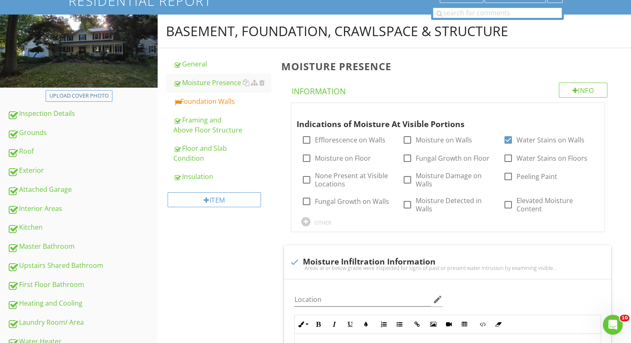
click at [197, 102] on div "Foundation Walls" at bounding box center [221, 101] width 97 height 10
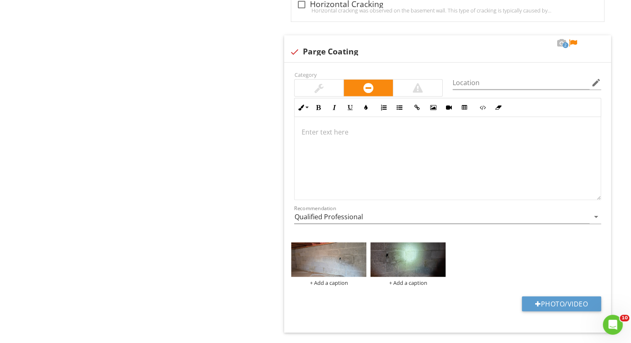
scroll to position [2088, 0]
click at [333, 153] on div at bounding box center [448, 158] width 306 height 83
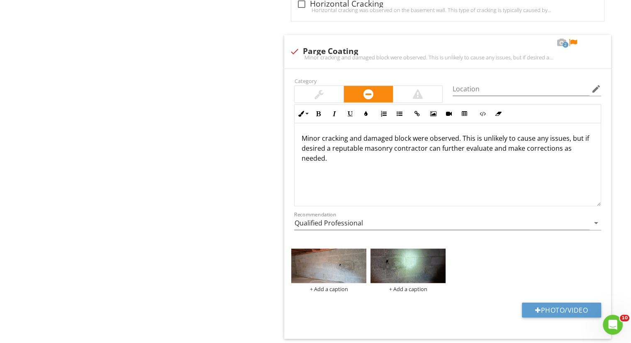
scroll to position [2094, 0]
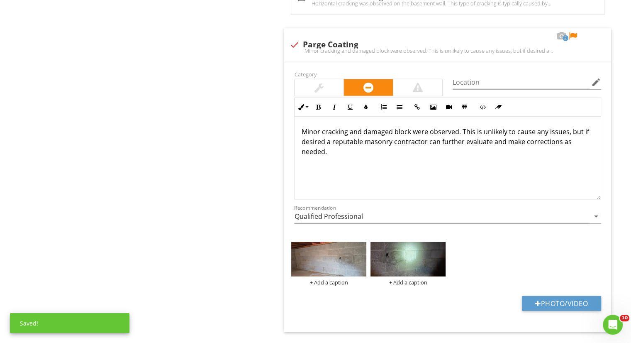
click at [359, 128] on p "Minor cracking and damaged block were observed. This is unlikely to cause any i…" at bounding box center [447, 142] width 293 height 30
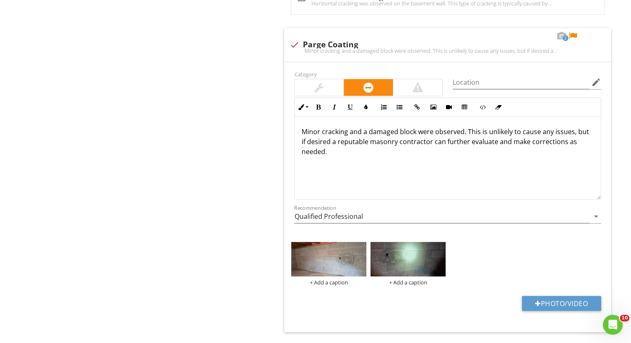
click at [330, 83] on div at bounding box center [319, 87] width 49 height 17
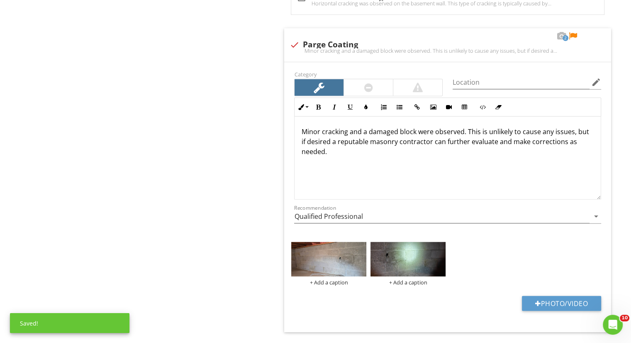
click at [334, 258] on img at bounding box center [328, 259] width 75 height 35
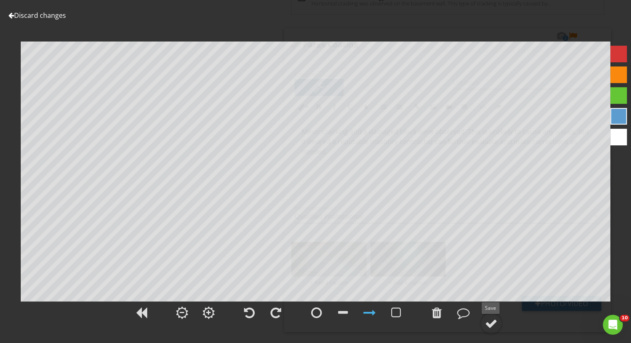
click at [495, 320] on div at bounding box center [491, 323] width 12 height 12
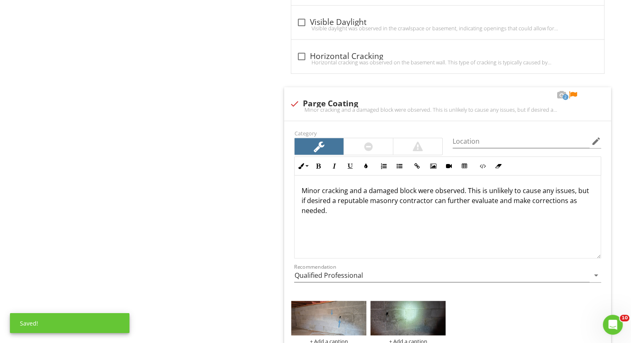
scroll to position [2032, 0]
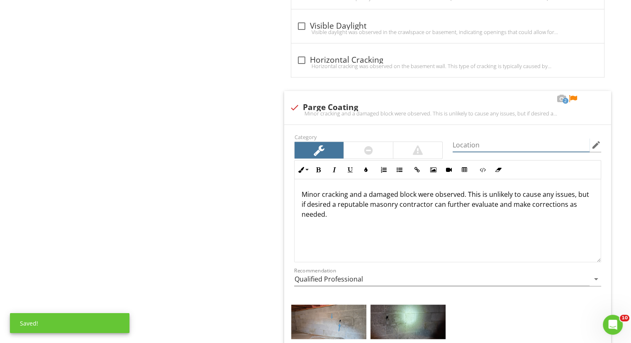
click at [538, 138] on input "Location" at bounding box center [521, 145] width 137 height 14
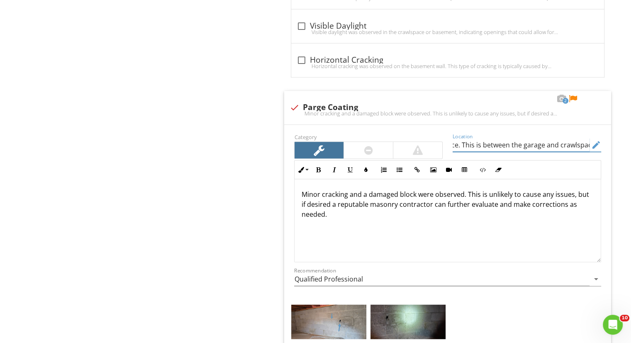
scroll to position [0, 85]
type input "Front wall of left crawlspace. This is between the garage and crawlspace"
click at [572, 95] on div at bounding box center [573, 99] width 10 height 8
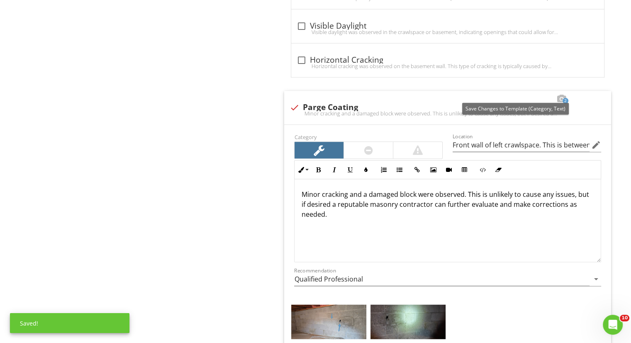
click at [499, 95] on div at bounding box center [503, 99] width 10 height 8
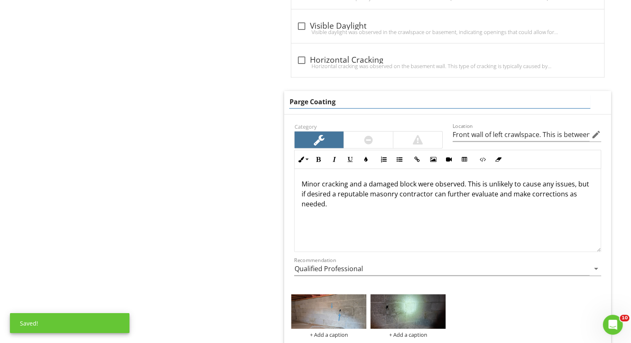
drag, startPoint x: 243, startPoint y: 100, endPoint x: 203, endPoint y: 100, distance: 40.7
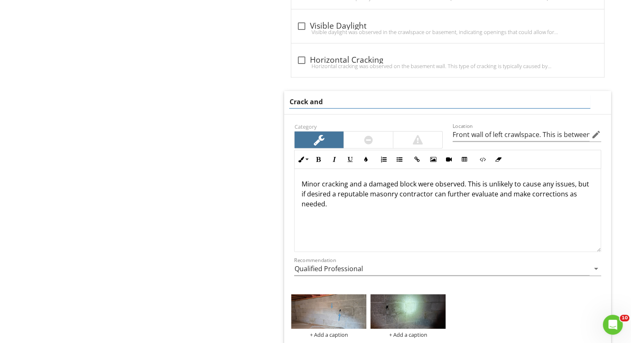
type input "Crack and"
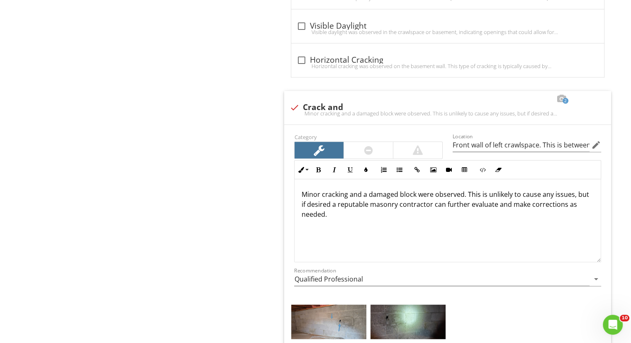
click at [357, 204] on div "Minor cracking and a damaged block were observed. This is unlikely to cause any…" at bounding box center [448, 220] width 306 height 83
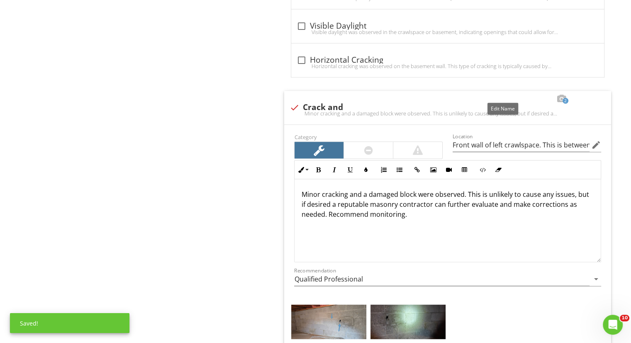
click at [506, 96] on div at bounding box center [503, 99] width 10 height 8
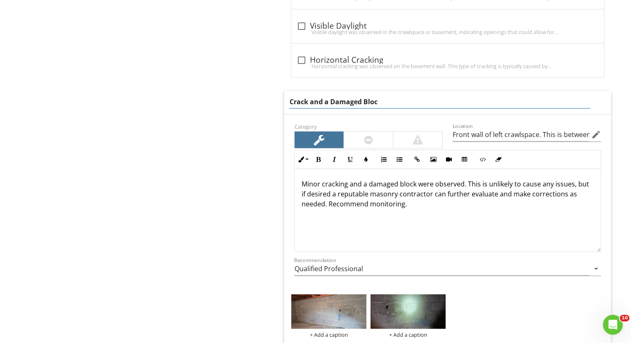
type input "Crack and a Damaged Block"
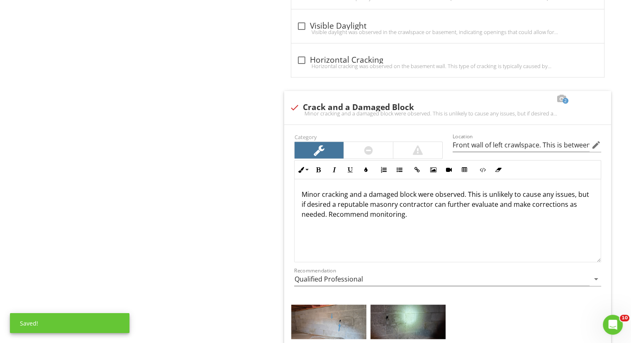
scroll to position [2113, 0]
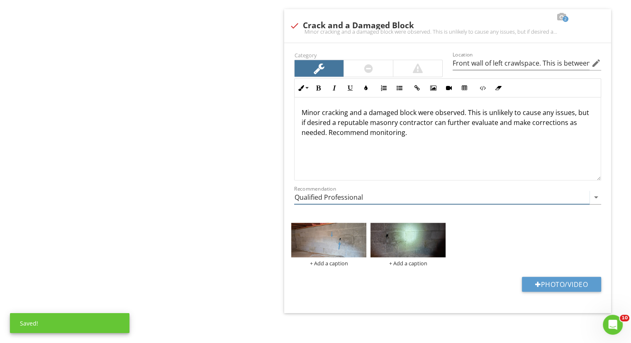
click at [427, 196] on input "Qualified Professional" at bounding box center [441, 197] width 295 height 14
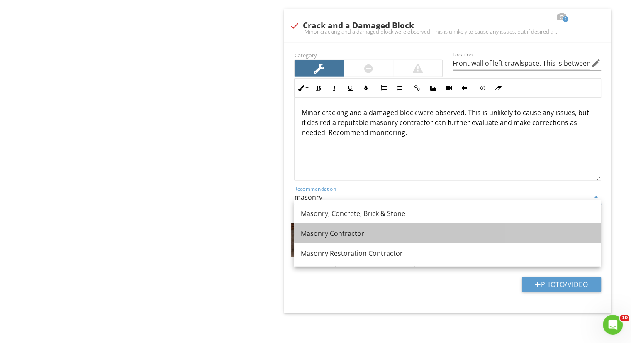
click at [414, 228] on div "Masonry Contractor" at bounding box center [447, 233] width 293 height 10
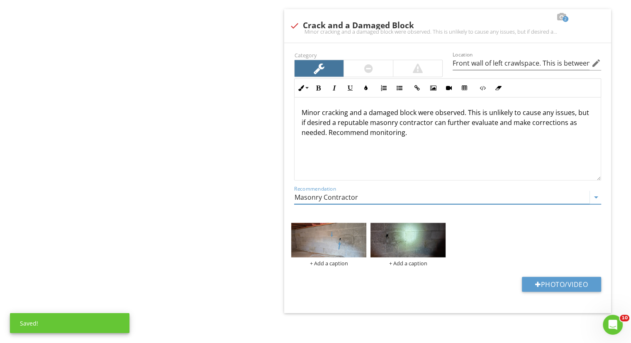
type input "Masonry Contractor"
click at [395, 239] on img at bounding box center [407, 240] width 75 height 35
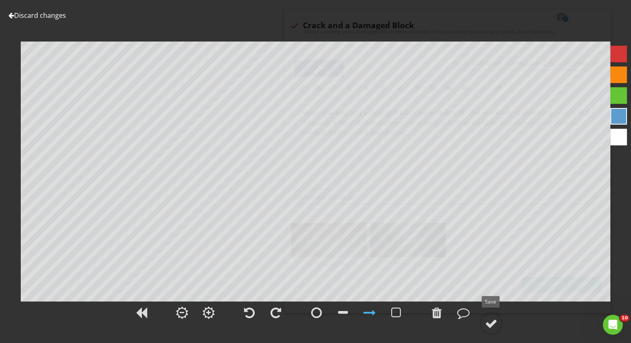
click at [487, 315] on circle at bounding box center [491, 323] width 22 height 22
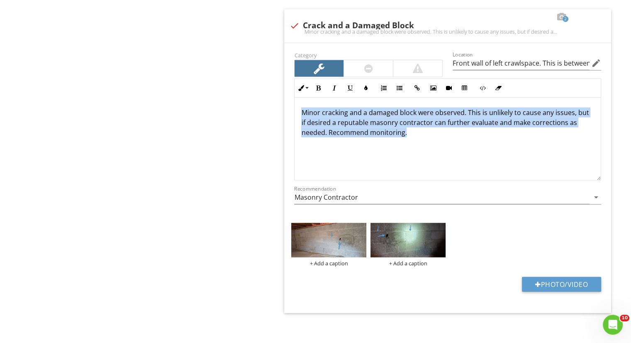
drag, startPoint x: 420, startPoint y: 128, endPoint x: 295, endPoint y: 97, distance: 128.7
click at [295, 97] on div "Minor cracking and a damaged block were observed. This is unlikely to cause any…" at bounding box center [448, 138] width 306 height 83
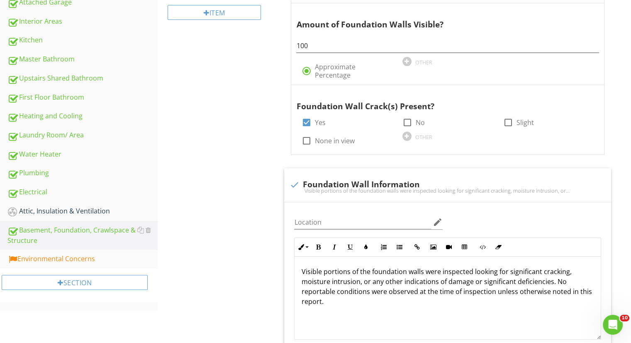
scroll to position [263, 0]
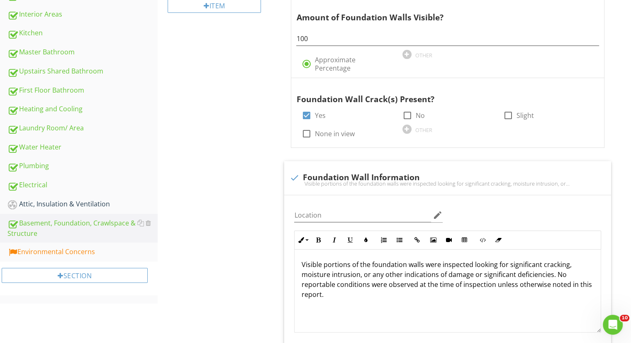
click at [94, 243] on link "Environmental Concerns" at bounding box center [82, 251] width 150 height 19
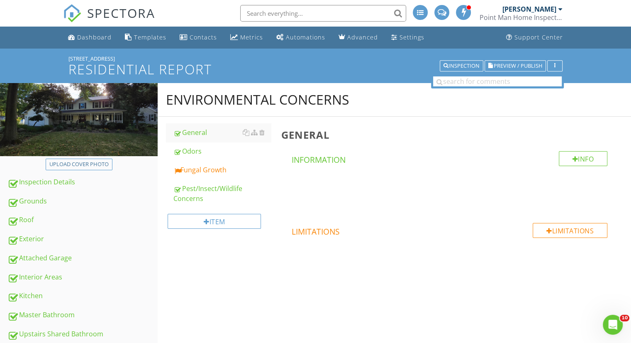
click at [212, 168] on div "Fungal Growth" at bounding box center [221, 170] width 97 height 10
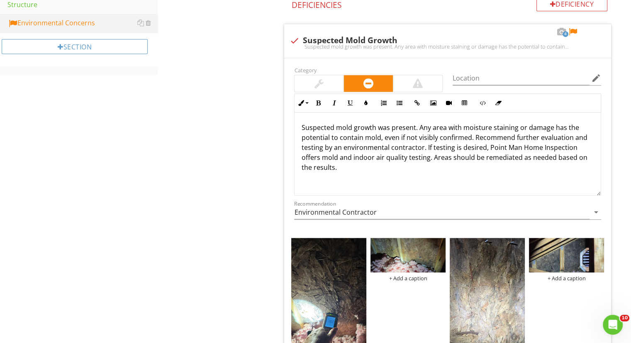
scroll to position [490, 0]
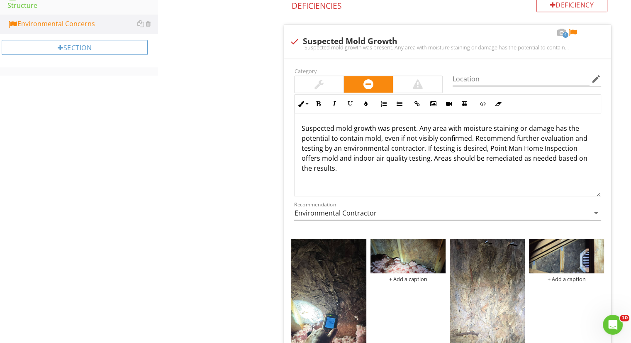
click at [329, 90] on div at bounding box center [319, 84] width 49 height 17
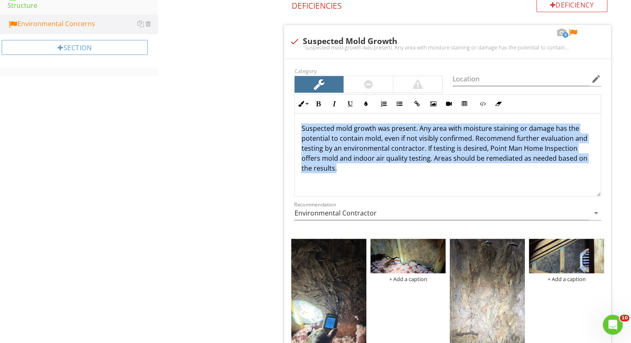
drag, startPoint x: 398, startPoint y: 173, endPoint x: 269, endPoint y: 112, distance: 142.9
click at [269, 112] on div "Environmental Concerns General Odors Fungal Growth Pest/Insect/Wildlife Concern…" at bounding box center [394, 59] width 473 height 932
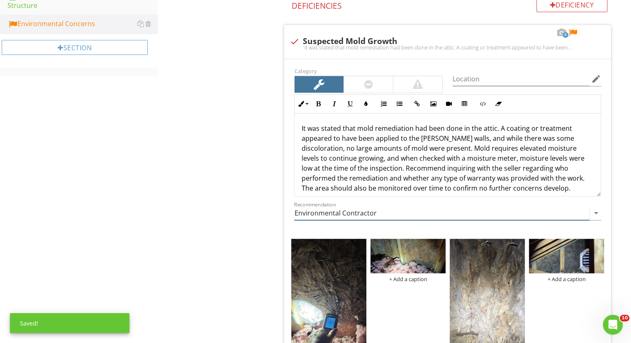
click at [389, 208] on input "Environmental Contractor" at bounding box center [441, 213] width 295 height 14
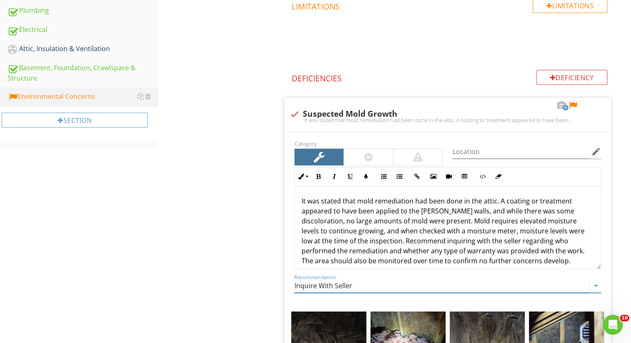
scroll to position [417, 0]
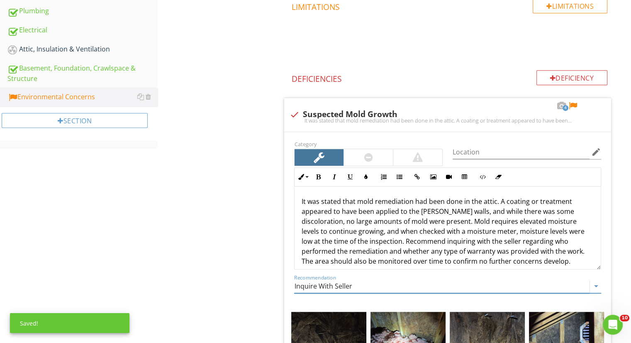
type input "Inquire With Seller"
click at [531, 148] on input "Location" at bounding box center [521, 152] width 137 height 14
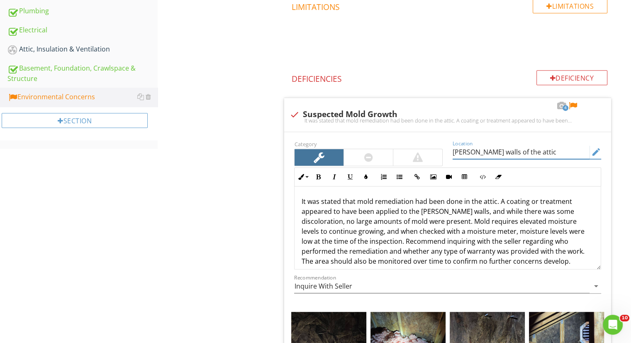
type input "Gable walls of the attic"
click at [574, 105] on div at bounding box center [573, 106] width 10 height 8
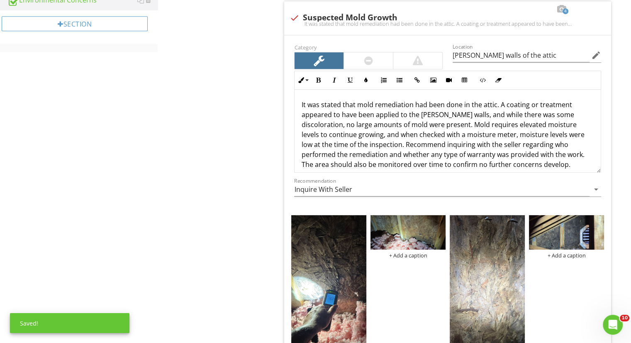
scroll to position [438, 0]
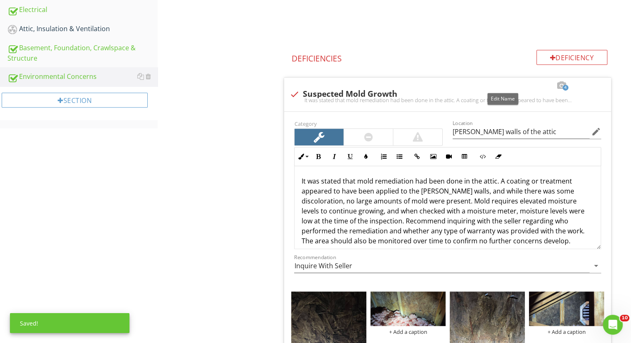
click at [503, 85] on div at bounding box center [503, 85] width 10 height 8
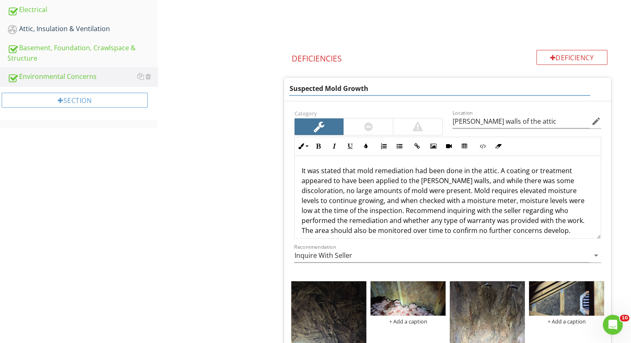
drag, startPoint x: 393, startPoint y: 87, endPoint x: 158, endPoint y: 90, distance: 235.2
click at [158, 90] on div "Environmental Concerns General Odors Fungal Growth Pest/Insect/Wildlife Concern…" at bounding box center [394, 106] width 473 height 922
type input "Mold Remediation"
click at [158, 90] on div "Environmental Concerns General Odors Fungal Growth Pest/Insect/Wildlife Concern…" at bounding box center [394, 106] width 473 height 922
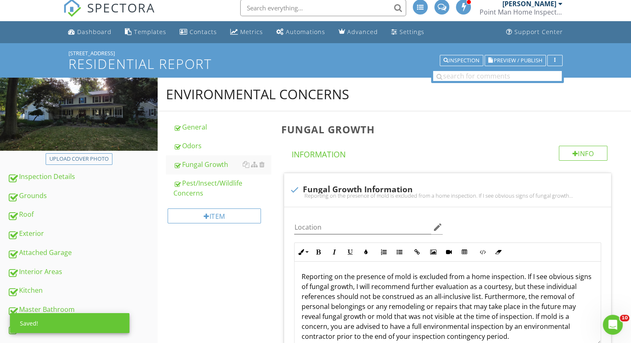
scroll to position [6, 0]
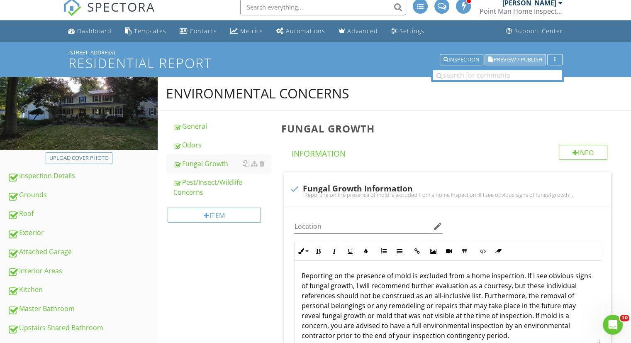
click at [509, 57] on span "Preview / Publish" at bounding box center [518, 59] width 49 height 5
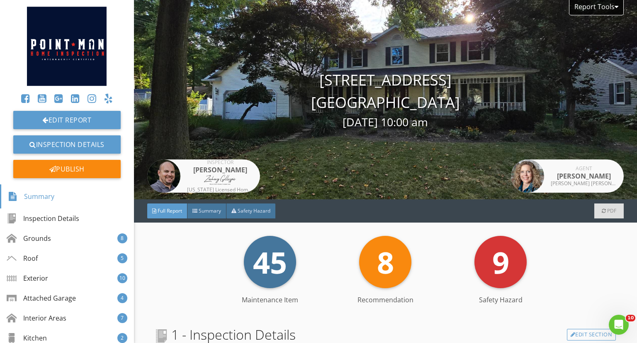
click at [203, 207] on div "Summary" at bounding box center [206, 210] width 39 height 15
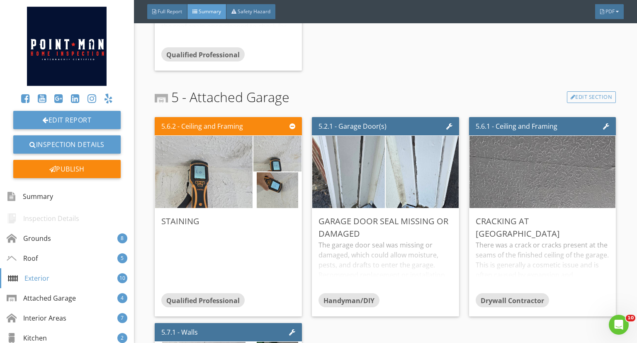
scroll to position [2097, 0]
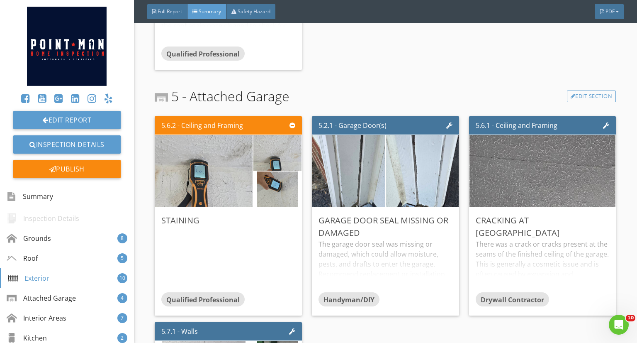
click at [0, 0] on div "Edit" at bounding box center [0, 0] width 0 height 0
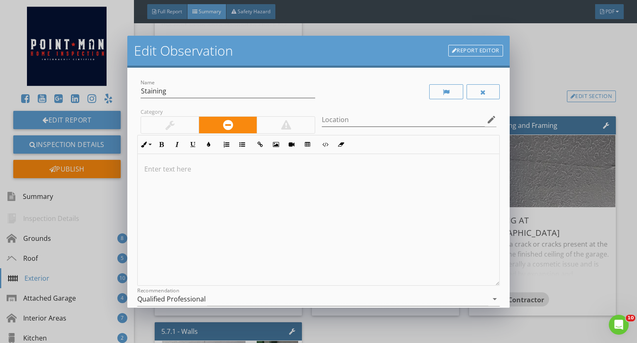
click at [289, 213] on div at bounding box center [319, 219] width 362 height 131
click at [295, 154] on div at bounding box center [319, 219] width 362 height 131
click at [290, 165] on p at bounding box center [318, 169] width 348 height 10
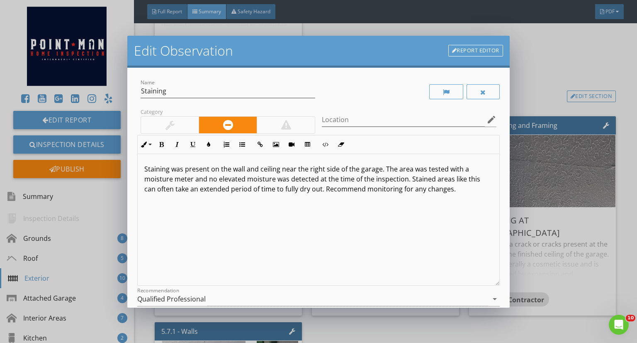
click at [173, 127] on div at bounding box center [170, 125] width 9 height 10
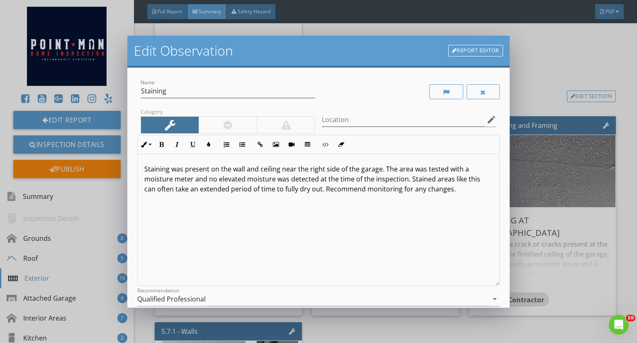
scroll to position [86, 0]
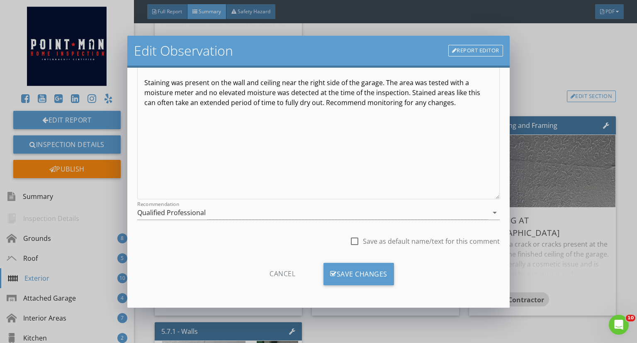
click at [294, 209] on div "Qualified Professional" at bounding box center [312, 213] width 351 height 14
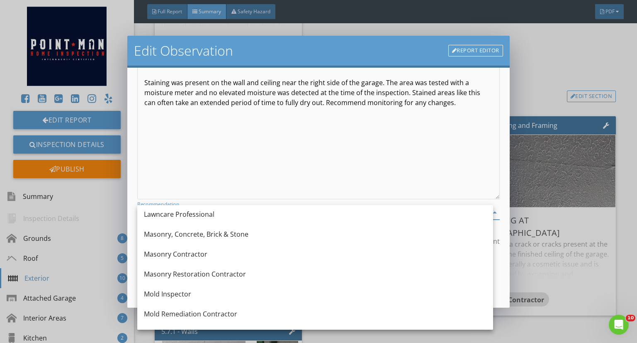
scroll to position [734, 0]
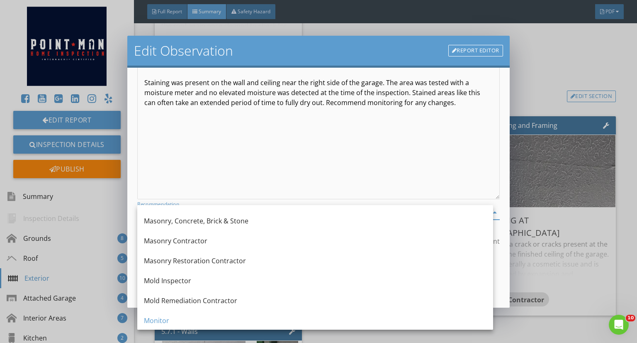
click at [272, 319] on div "Monitor" at bounding box center [315, 320] width 343 height 10
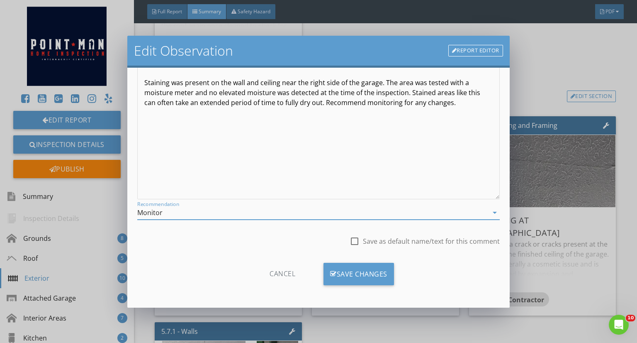
click at [374, 271] on div "Save Changes" at bounding box center [359, 274] width 71 height 22
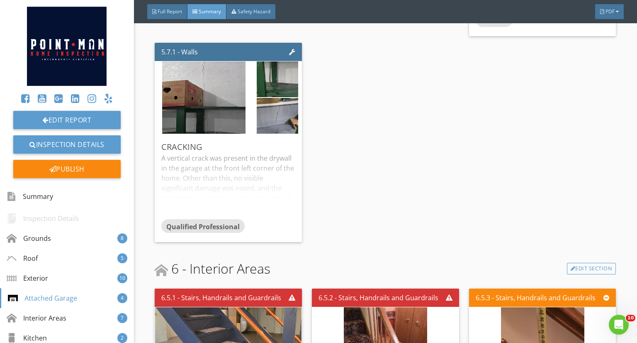
scroll to position [2419, 0]
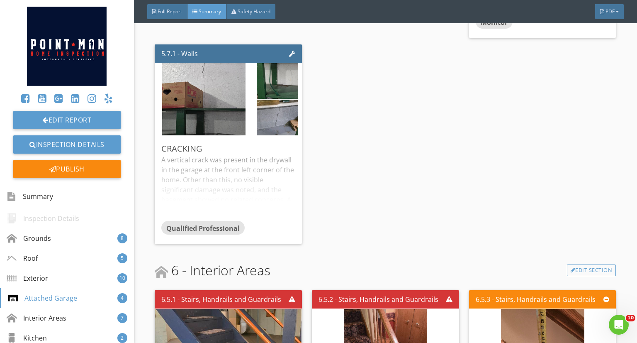
click at [0, 0] on div "Edit" at bounding box center [0, 0] width 0 height 0
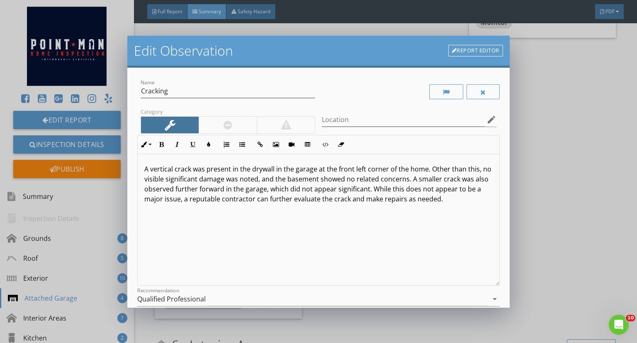
click at [551, 160] on div "Edit Observation Report Editor Name Cracking Category Location edit Inline Styl…" at bounding box center [318, 171] width 637 height 343
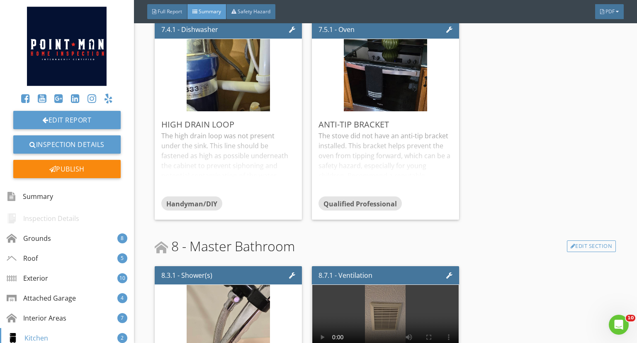
scroll to position [3433, 0]
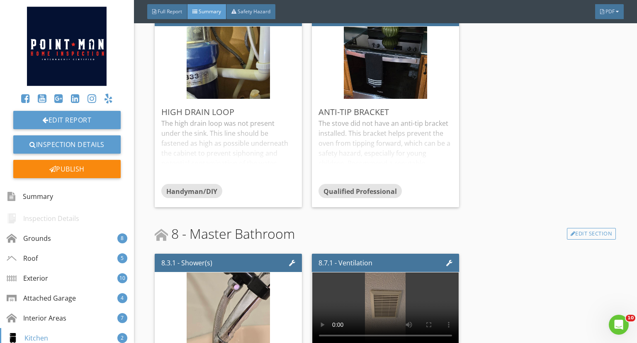
click at [245, 63] on img at bounding box center [228, 62] width 83 height 180
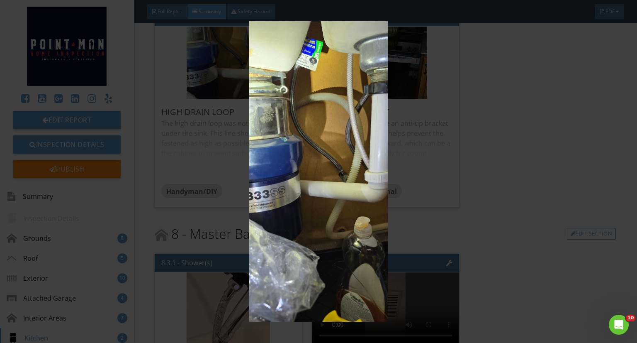
click at [384, 156] on img at bounding box center [319, 171] width 580 height 300
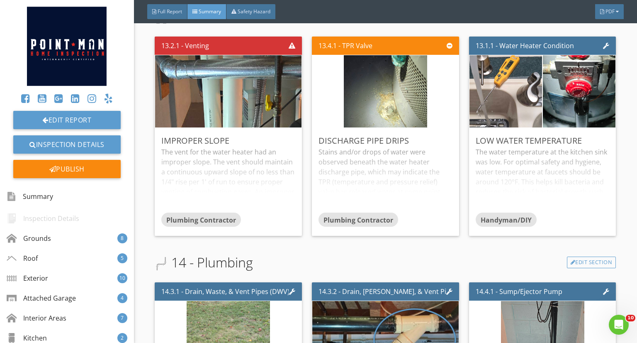
scroll to position [4587, 0]
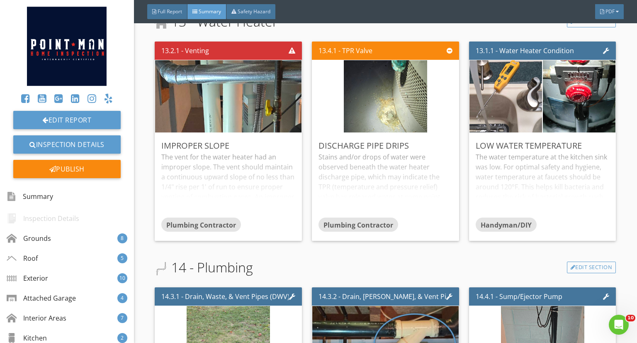
click at [0, 0] on div "Edit" at bounding box center [0, 0] width 0 height 0
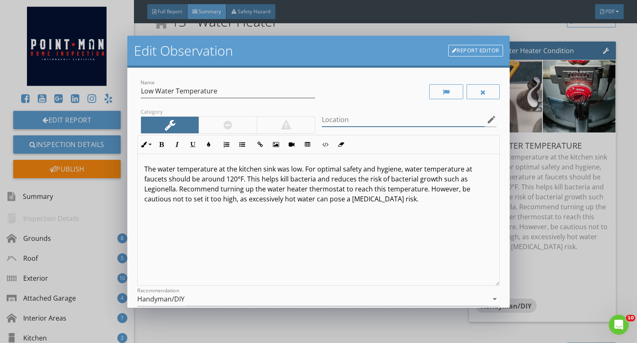
click at [416, 121] on input "Location" at bounding box center [403, 120] width 163 height 14
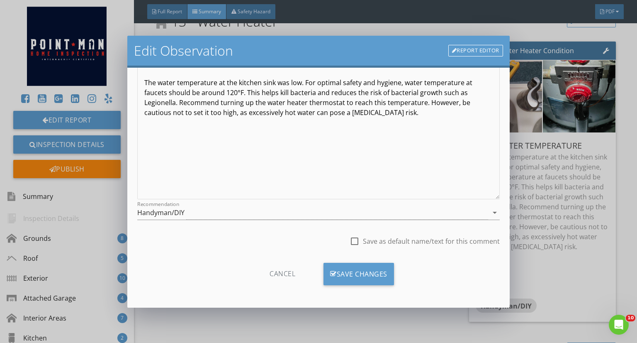
type input "thermostat was turned down on the water heater"
click at [363, 273] on div "Save Changes" at bounding box center [359, 274] width 71 height 22
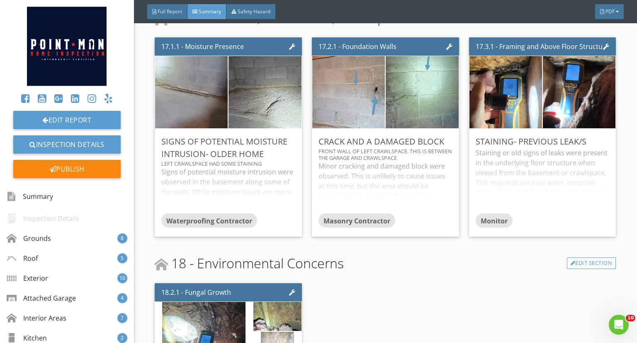
scroll to position [5834, 0]
click at [0, 0] on div "Edit" at bounding box center [0, 0] width 0 height 0
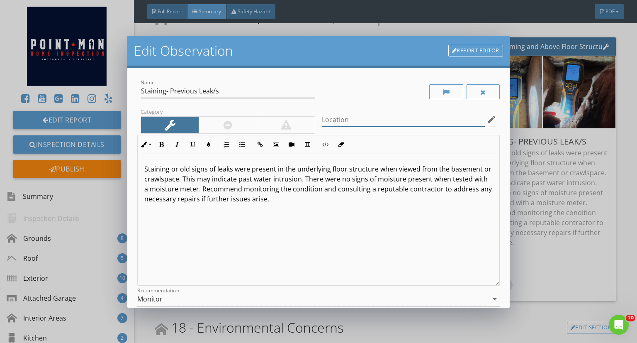
click at [433, 116] on input "Location" at bounding box center [403, 120] width 163 height 14
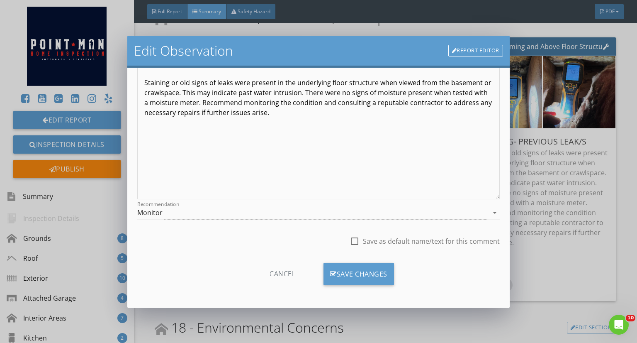
type input "back right wall of the basement. Appeared to have been repaired due to a previo…"
click at [365, 276] on div "Save Changes" at bounding box center [359, 274] width 71 height 22
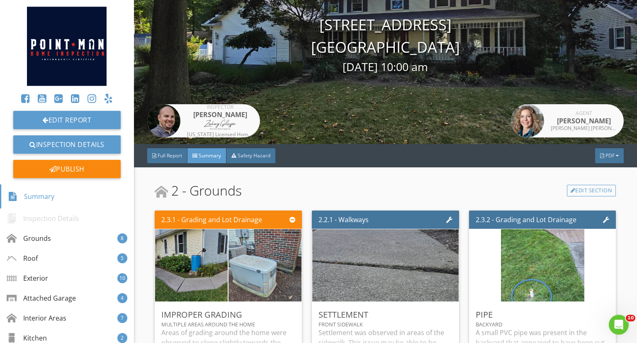
scroll to position [0, 0]
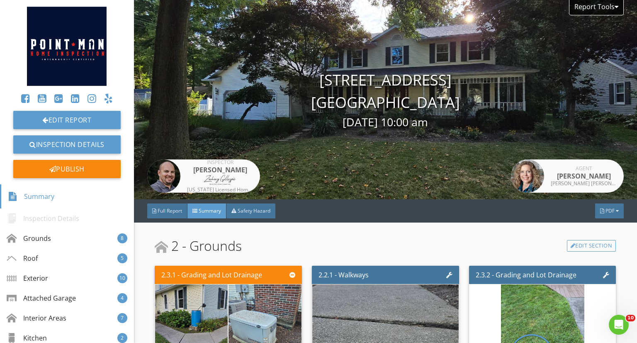
click at [81, 174] on div "Publish" at bounding box center [66, 169] width 107 height 18
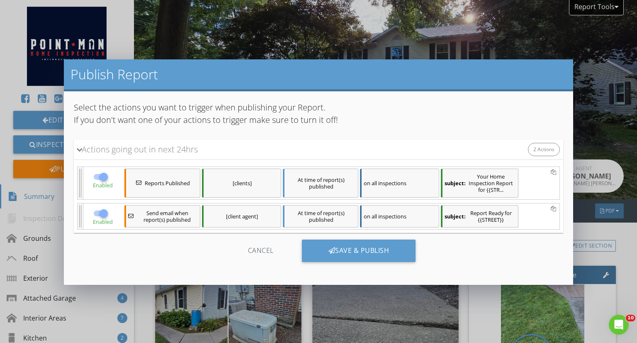
click at [253, 183] on div "[clients]" at bounding box center [241, 182] width 79 height 29
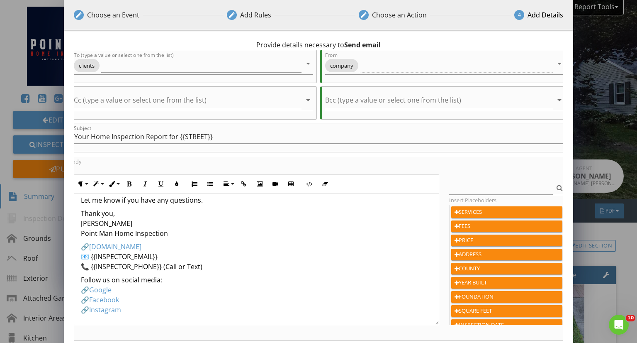
scroll to position [93, 0]
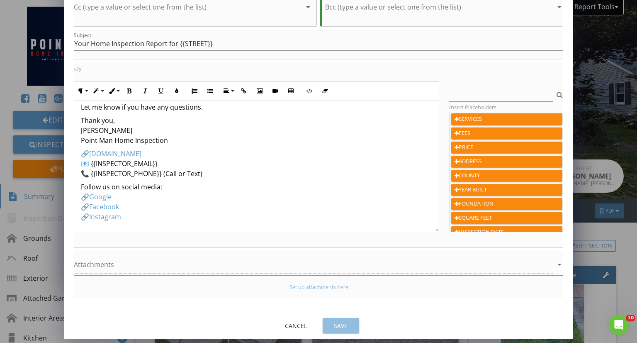
click at [339, 326] on div "Save" at bounding box center [340, 325] width 23 height 9
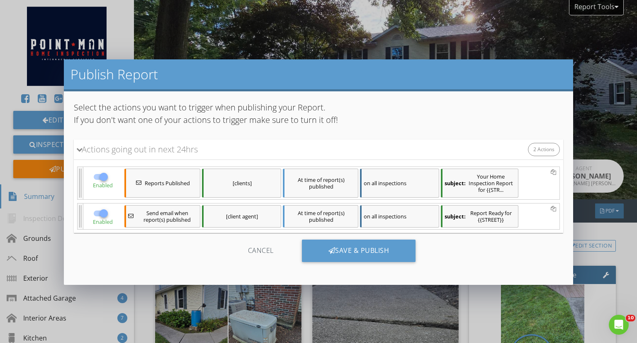
click at [272, 251] on div "Cancel" at bounding box center [261, 250] width 79 height 22
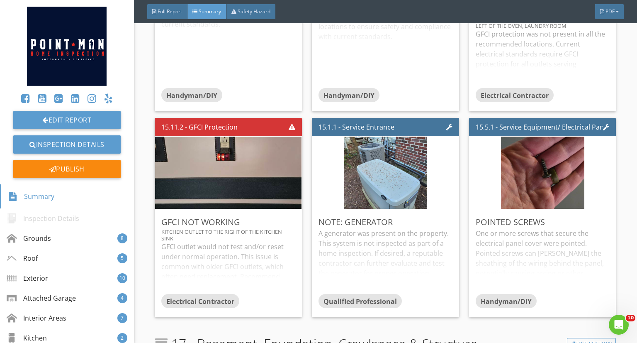
scroll to position [5510, 0]
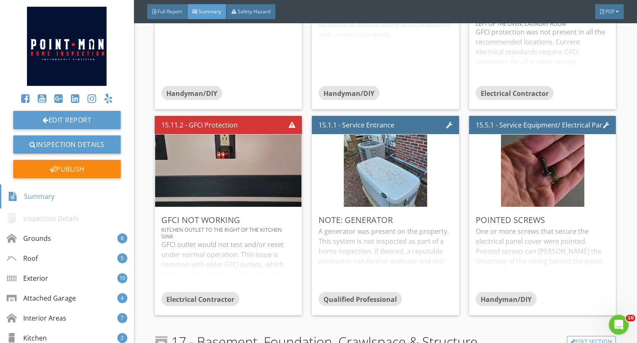
click at [0, 0] on div "Edit" at bounding box center [0, 0] width 0 height 0
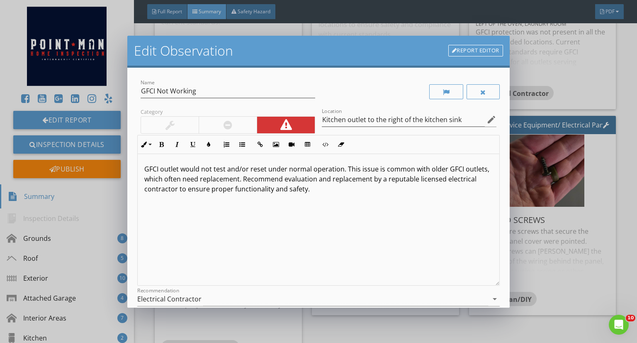
click at [265, 180] on p "GFCI outlet would not test and/or reset under normal operation. This issue is c…" at bounding box center [318, 179] width 348 height 30
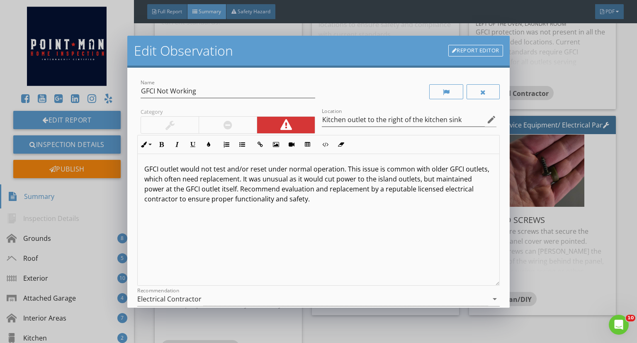
scroll to position [86, 0]
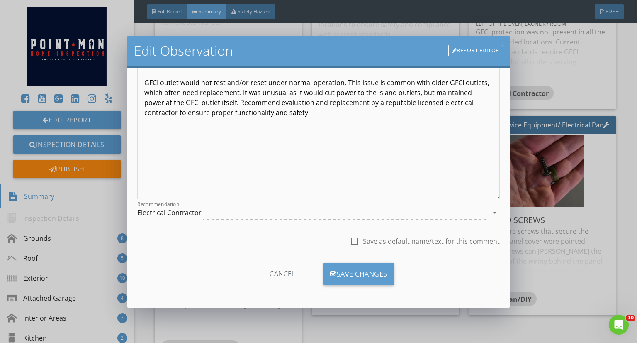
click at [331, 273] on icon at bounding box center [333, 273] width 7 height 9
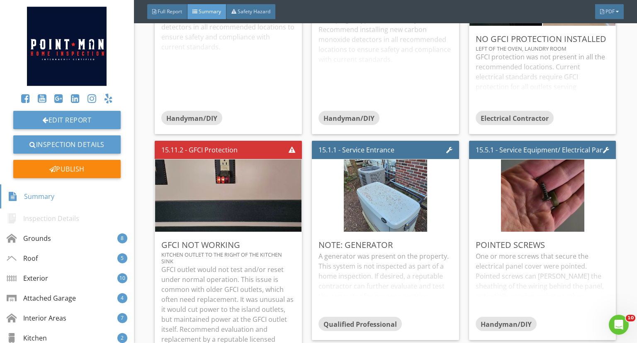
scroll to position [5485, 0]
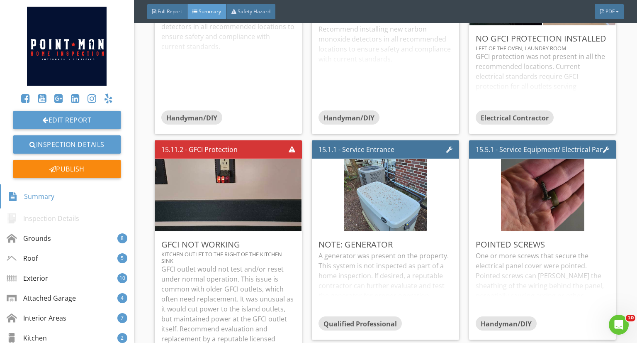
click at [251, 206] on img at bounding box center [229, 194] width 366 height 169
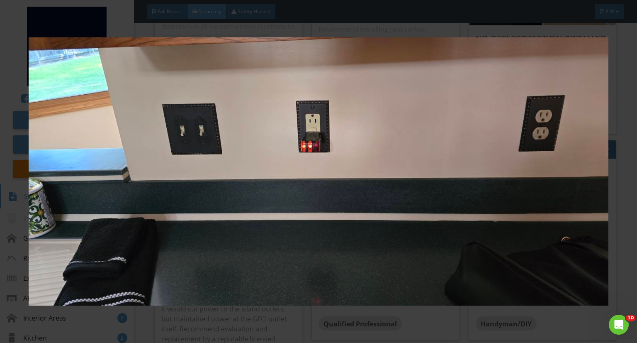
click at [251, 206] on img at bounding box center [319, 171] width 580 height 300
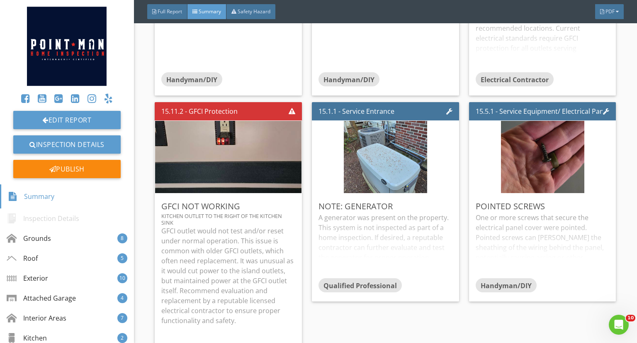
scroll to position [5525, 0]
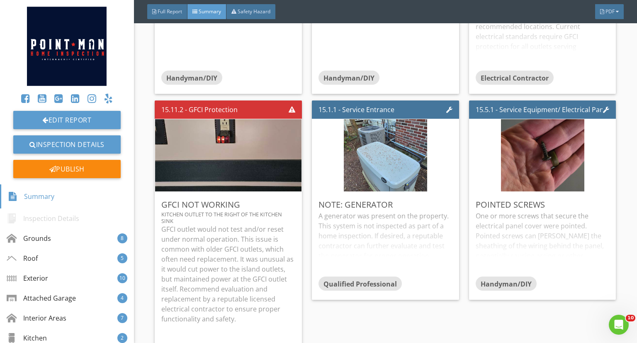
click at [248, 182] on img at bounding box center [229, 155] width 366 height 169
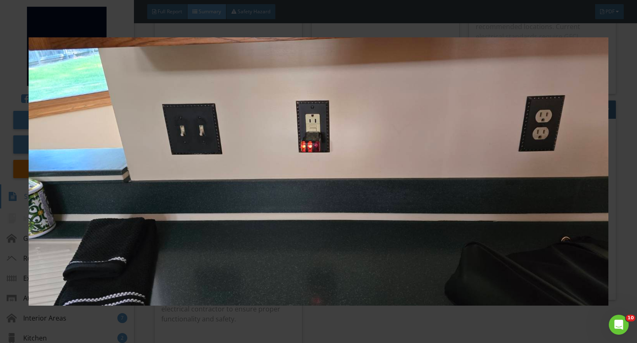
click at [248, 182] on img at bounding box center [319, 171] width 580 height 300
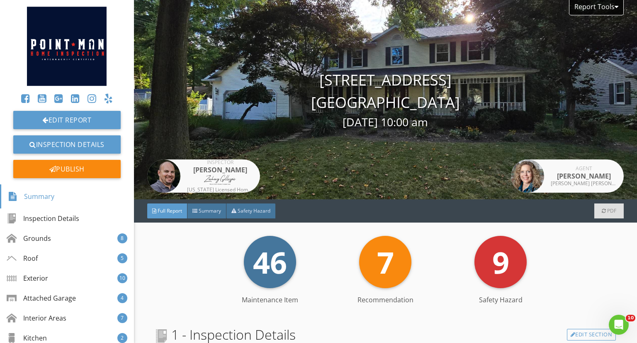
click at [88, 174] on div "Publish" at bounding box center [66, 169] width 107 height 18
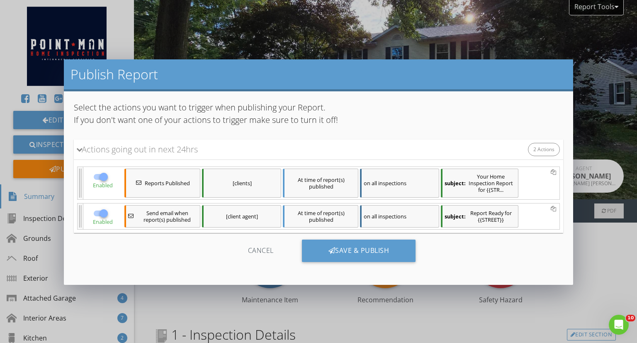
click at [382, 252] on div "Save & Publish" at bounding box center [359, 250] width 114 height 22
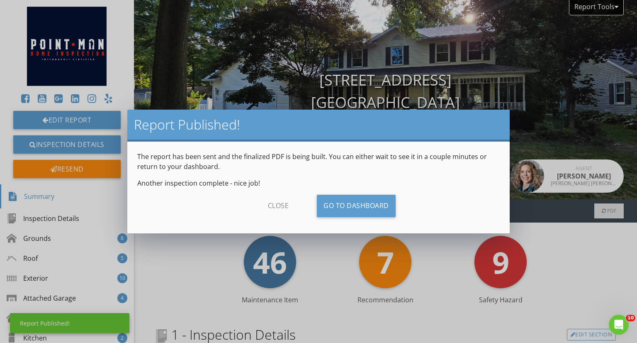
click at [274, 202] on div "close" at bounding box center [278, 206] width 74 height 22
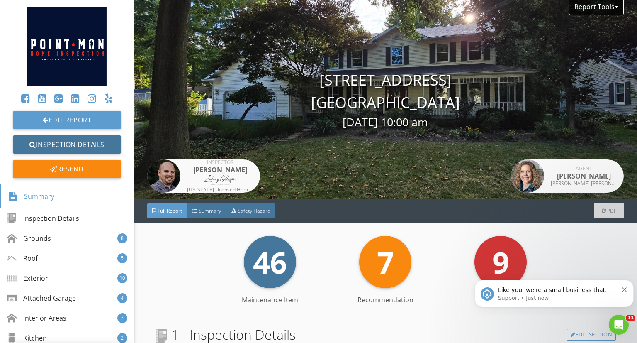
click at [86, 140] on link "Inspection Details" at bounding box center [66, 144] width 107 height 18
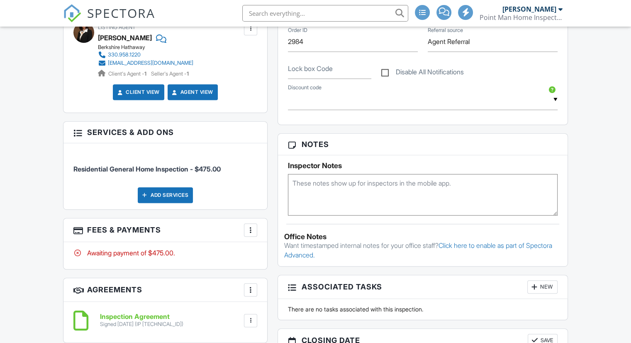
scroll to position [422, 0]
click at [256, 230] on div "More" at bounding box center [250, 229] width 13 height 13
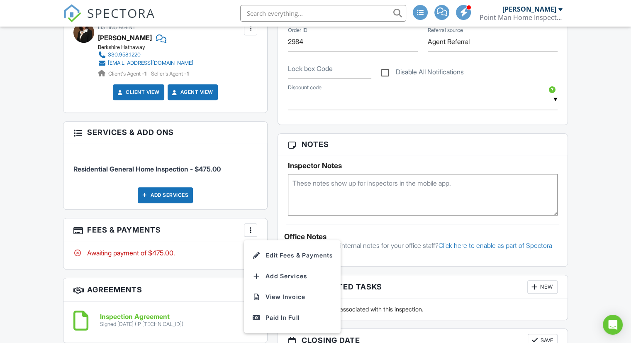
click at [272, 252] on li "Edit Fees & Payments" at bounding box center [292, 255] width 87 height 21
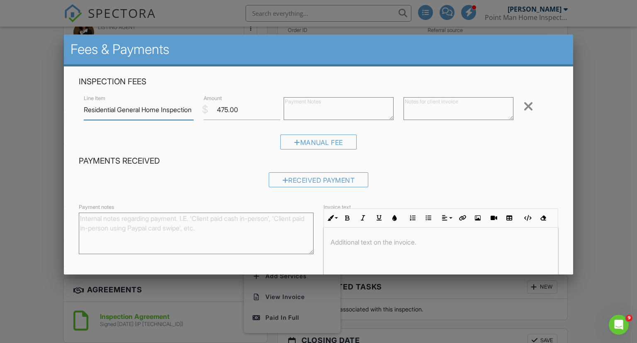
scroll to position [0, 0]
click at [299, 183] on div "Received Payment" at bounding box center [319, 179] width 100 height 15
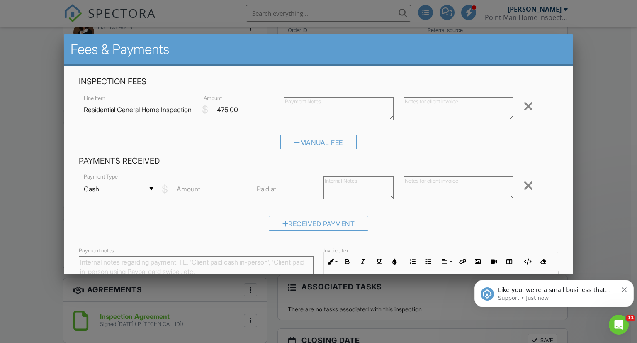
click at [127, 194] on div "▼ Cash Cash Check On-Site Card Other Cash Check On-Site Card Other" at bounding box center [119, 189] width 70 height 20
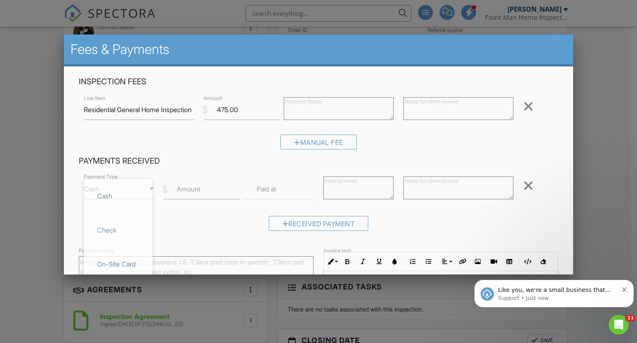
click at [125, 220] on span "Check" at bounding box center [118, 229] width 56 height 21
type input "Check"
click at [192, 193] on label "Amount" at bounding box center [189, 188] width 24 height 9
click at [192, 193] on input "Amount" at bounding box center [201, 189] width 77 height 20
type input "475.00"
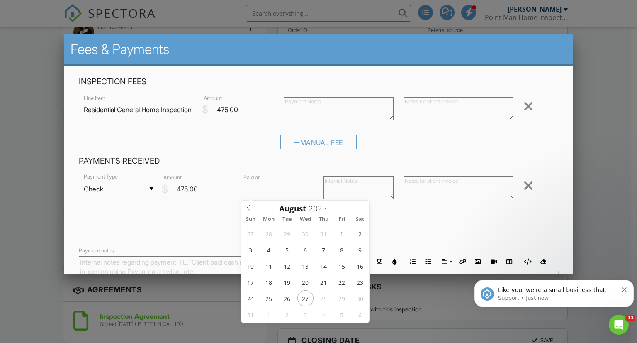
type input "[DATE] 12:00 PM"
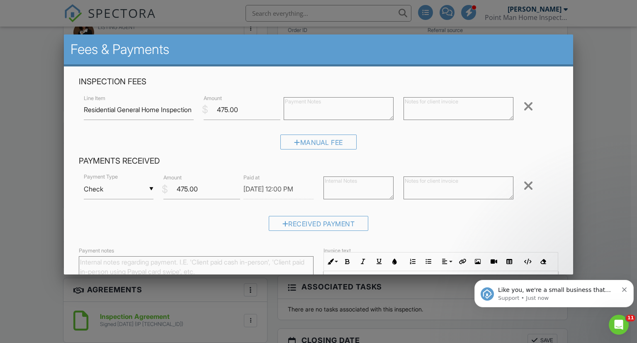
click at [408, 229] on div "Received Payment" at bounding box center [319, 226] width 480 height 21
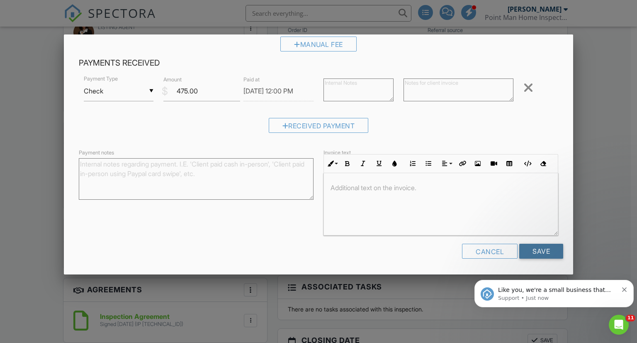
click at [541, 255] on input "Save" at bounding box center [541, 250] width 44 height 15
